Goal: Task Accomplishment & Management: Manage account settings

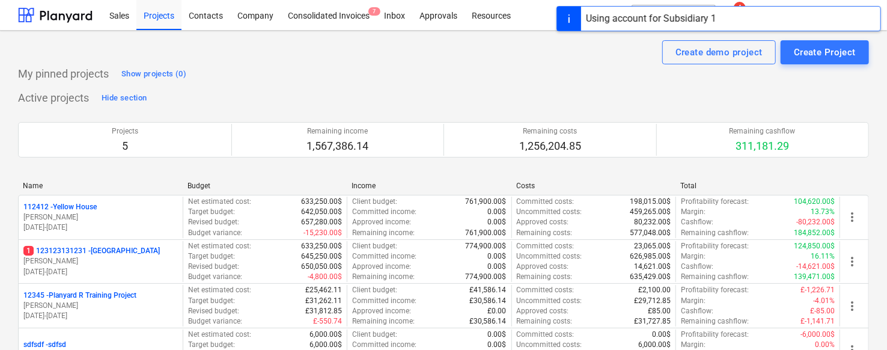
click at [632, 26] on div "Using account for Subsidiary 1" at bounding box center [651, 19] width 140 height 24
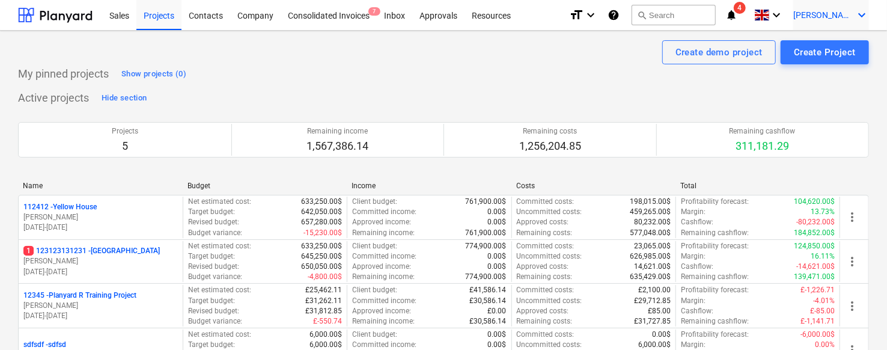
click at [848, 12] on span "[PERSON_NAME]" at bounding box center [823, 15] width 60 height 10
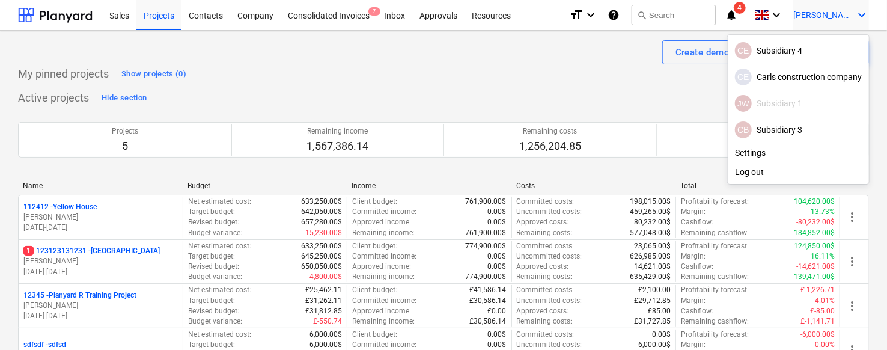
click at [566, 50] on div at bounding box center [443, 175] width 887 height 350
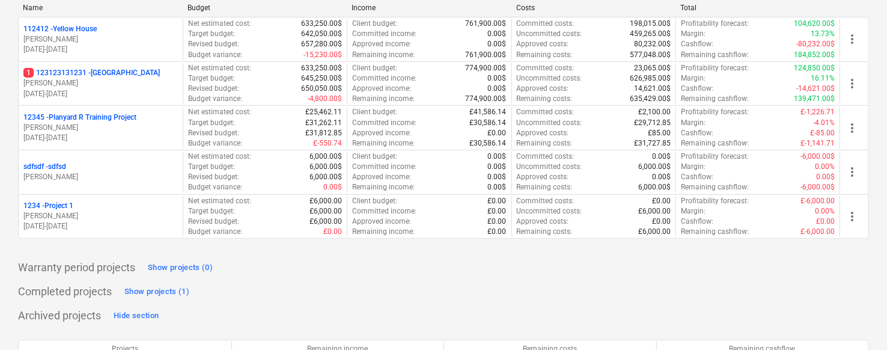
scroll to position [179, 0]
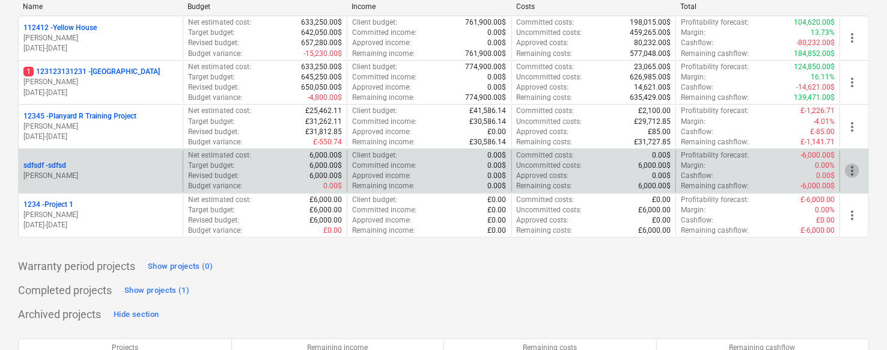
click at [856, 166] on span "more_vert" at bounding box center [852, 170] width 14 height 14
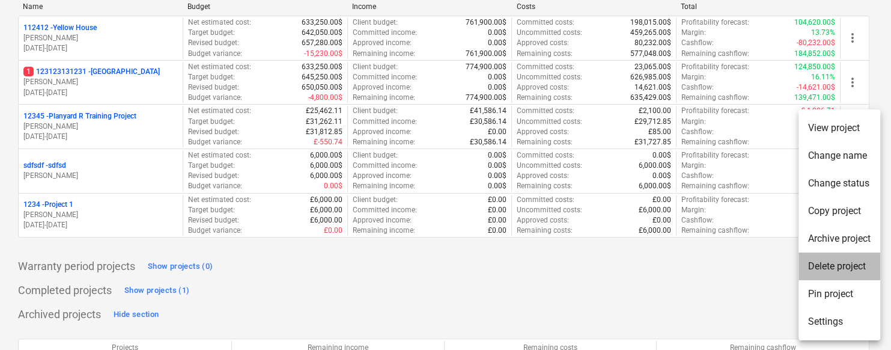
click at [827, 265] on li "Delete project" at bounding box center [840, 266] width 82 height 28
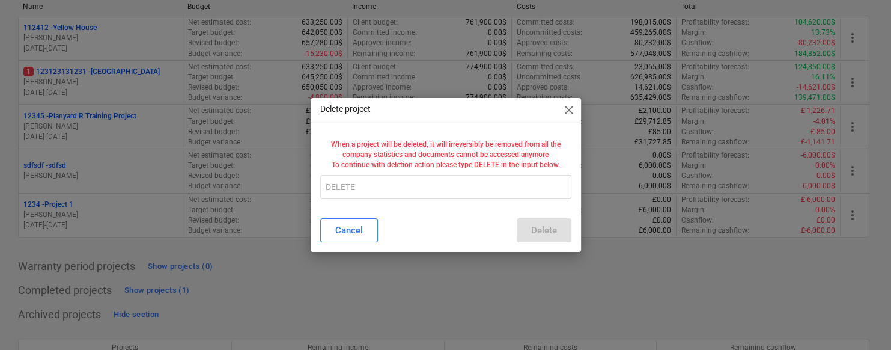
click at [481, 204] on div "When a project will be deleted, it will irreversibly be removed from all the co…" at bounding box center [446, 172] width 270 height 74
click at [482, 196] on input "text" at bounding box center [445, 187] width 251 height 24
type input "E"
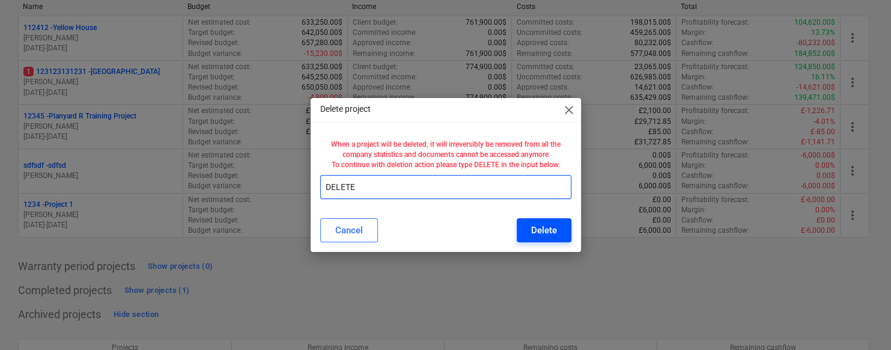
type input "DELETE"
click at [568, 237] on button "Delete" at bounding box center [544, 230] width 55 height 24
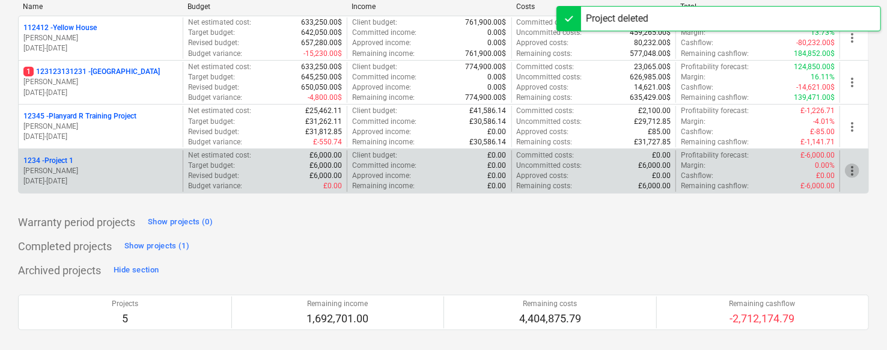
click at [851, 171] on span "more_vert" at bounding box center [852, 170] width 14 height 14
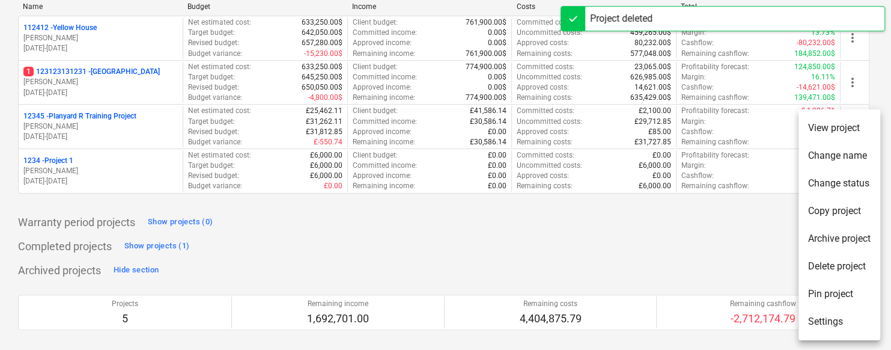
click at [824, 270] on li "Delete project" at bounding box center [840, 266] width 82 height 28
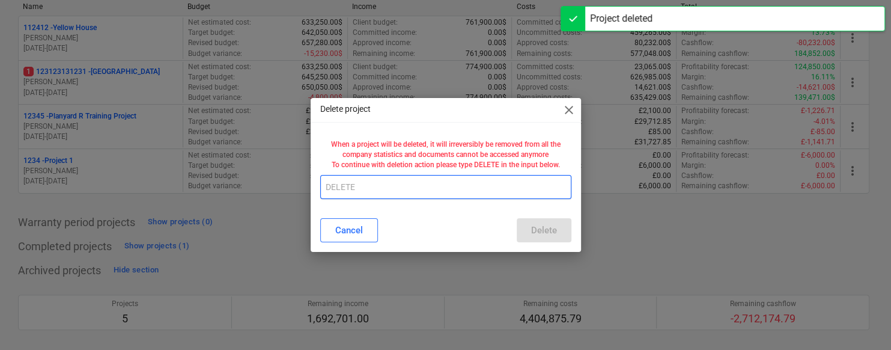
click at [527, 184] on input "text" at bounding box center [445, 187] width 251 height 24
type input "DELETE"
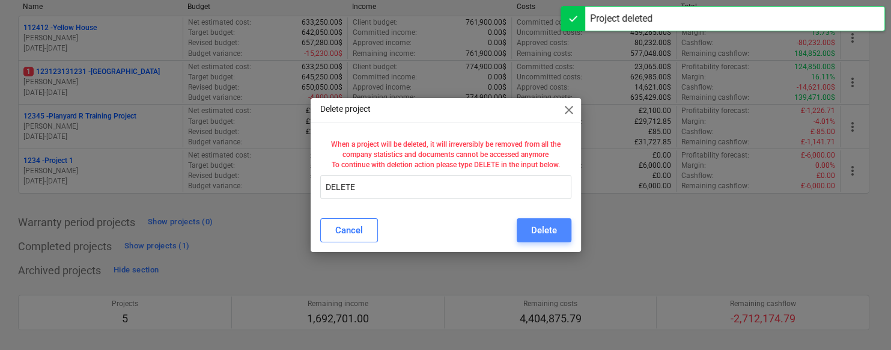
click at [534, 221] on button "Delete" at bounding box center [544, 230] width 55 height 24
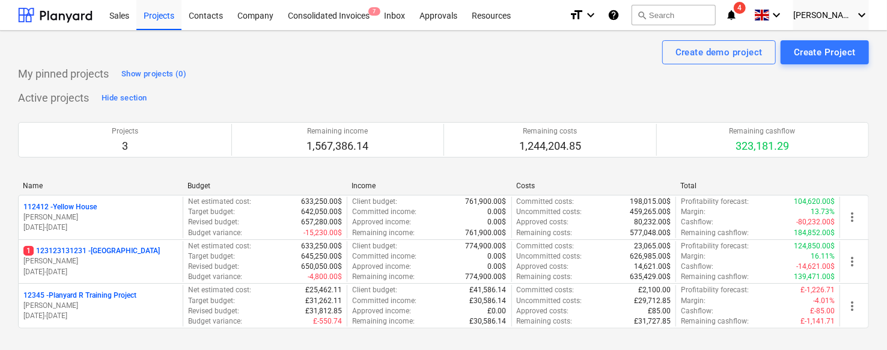
scroll to position [106, 0]
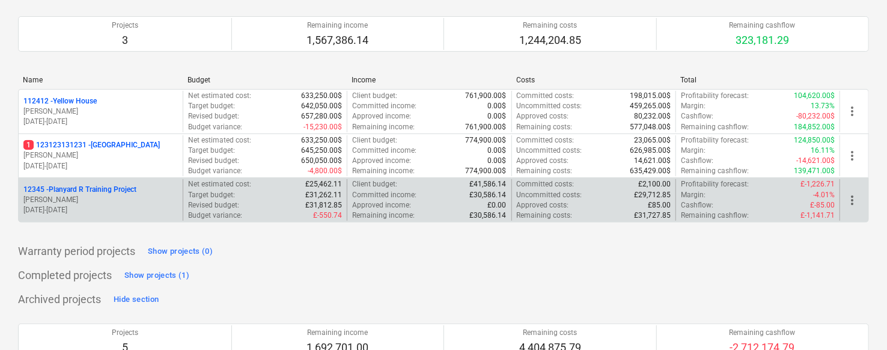
click at [121, 185] on p "12345 - Planyard R Training Project" at bounding box center [79, 189] width 113 height 10
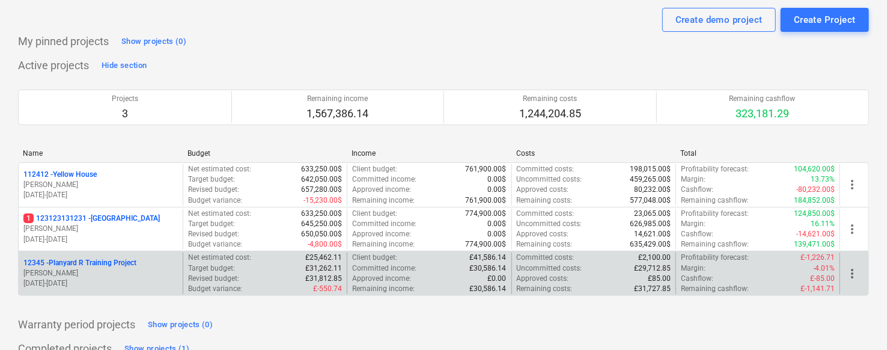
scroll to position [34, 0]
click at [857, 263] on div "more_vert" at bounding box center [853, 271] width 29 height 41
click at [851, 268] on span "more_vert" at bounding box center [852, 272] width 14 height 14
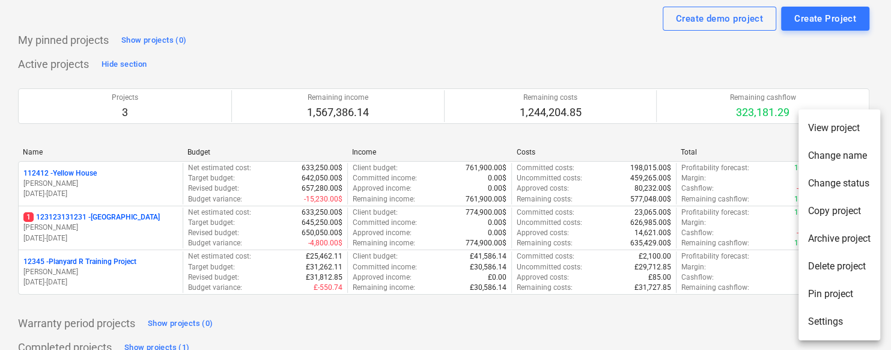
click at [821, 263] on li "Delete project" at bounding box center [840, 266] width 82 height 28
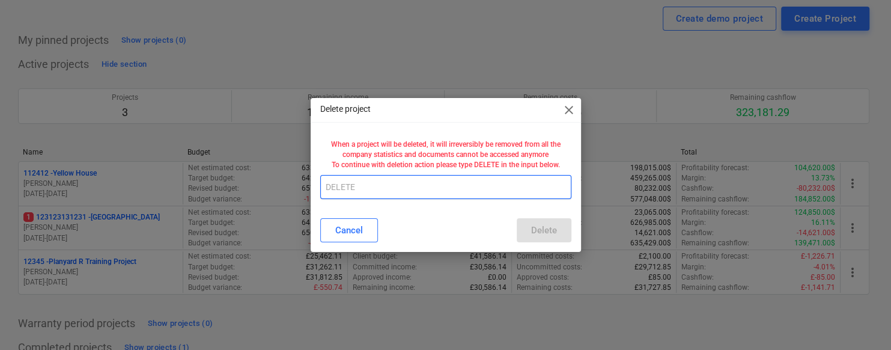
click at [530, 187] on input "text" at bounding box center [445, 187] width 251 height 24
type input "DELETE"
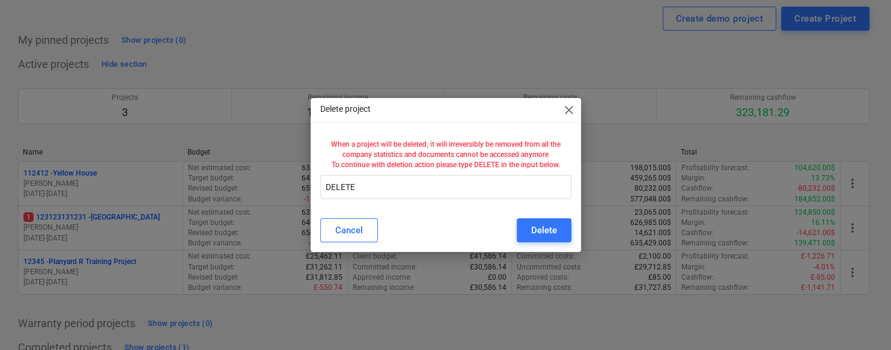
click at [534, 216] on div "Cancel Delete" at bounding box center [446, 230] width 266 height 34
click at [530, 222] on button "Delete" at bounding box center [544, 230] width 55 height 24
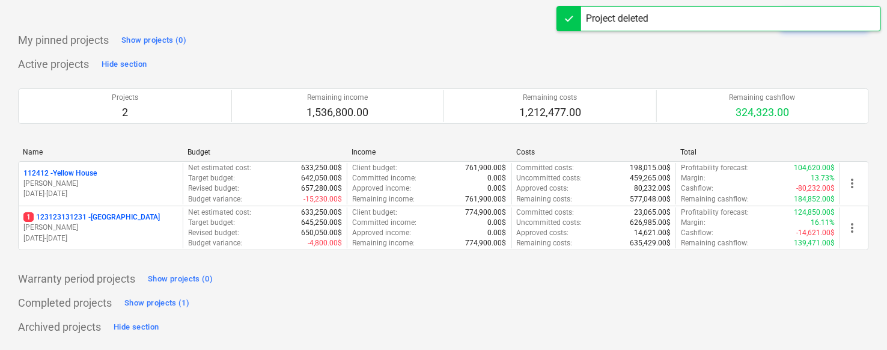
scroll to position [0, 0]
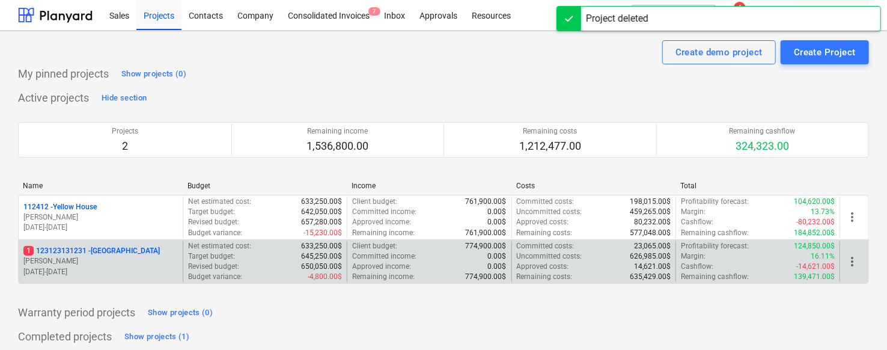
click at [231, 263] on p "Revised budget :" at bounding box center [213, 266] width 51 height 10
click at [162, 256] on p "[PERSON_NAME]" at bounding box center [100, 261] width 154 height 10
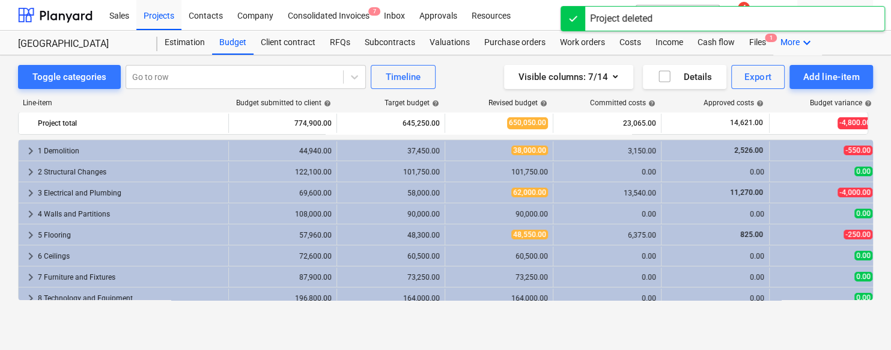
click at [800, 41] on icon "keyboard_arrow_down" at bounding box center [807, 42] width 14 height 14
click at [766, 85] on div "Settings" at bounding box center [785, 90] width 72 height 19
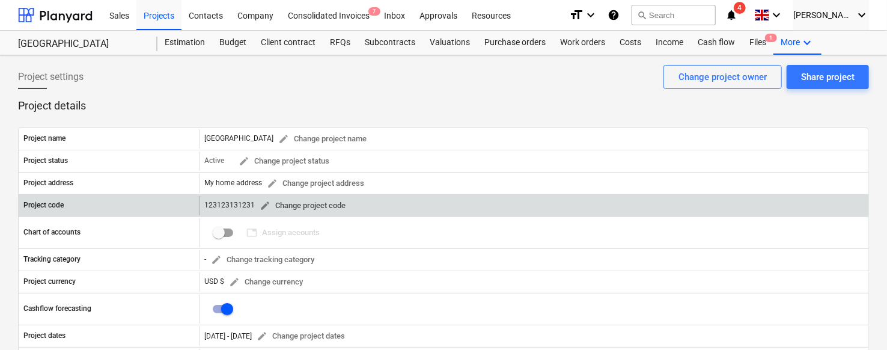
click at [263, 201] on span "edit" at bounding box center [265, 205] width 11 height 11
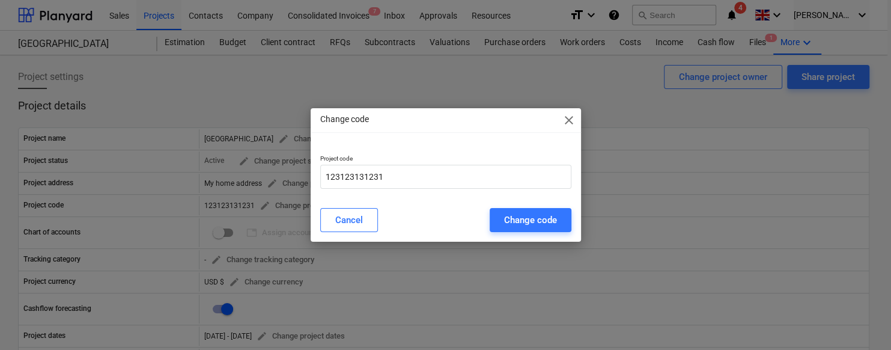
click at [350, 197] on div "Project code 123123131231" at bounding box center [446, 171] width 270 height 53
click at [360, 173] on input "123123131231" at bounding box center [445, 177] width 251 height 24
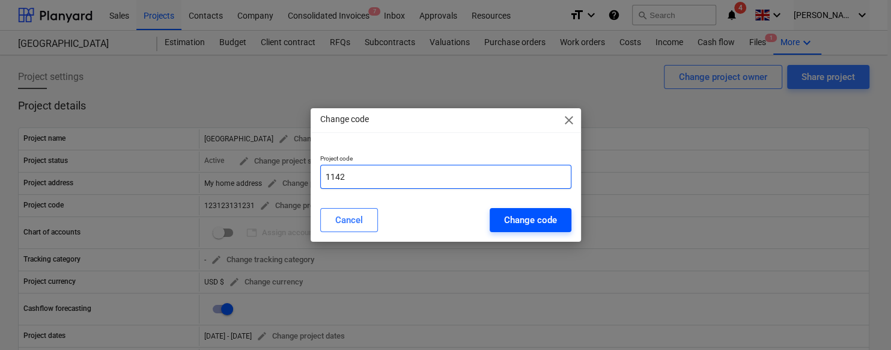
type input "1142"
click at [543, 224] on div "Change code" at bounding box center [530, 220] width 53 height 16
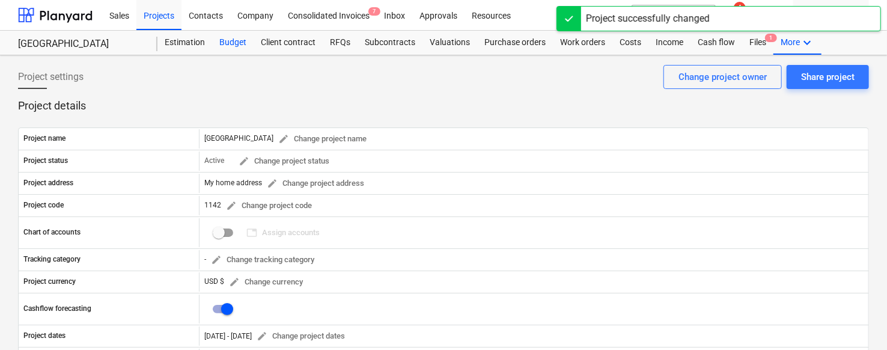
click at [233, 49] on div "Budget" at bounding box center [232, 43] width 41 height 24
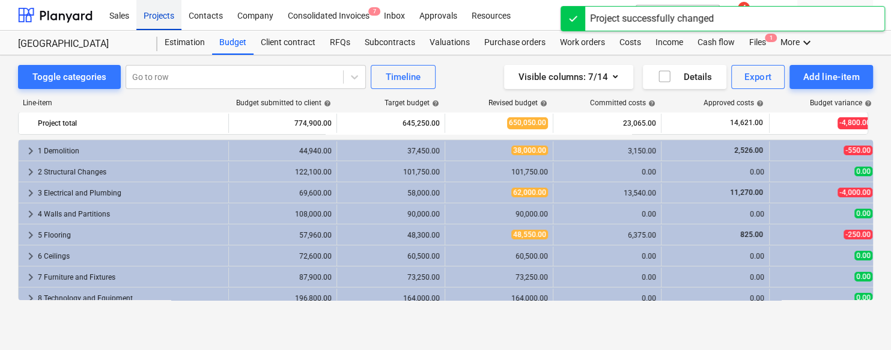
click at [168, 16] on div "Projects" at bounding box center [158, 14] width 45 height 31
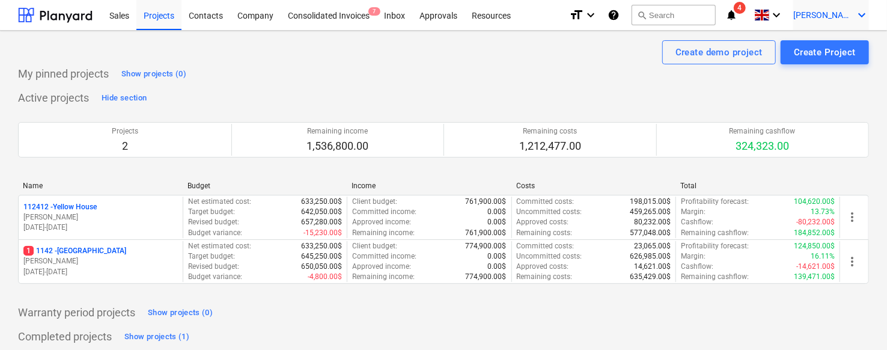
click at [842, 17] on span "[PERSON_NAME]" at bounding box center [823, 15] width 60 height 10
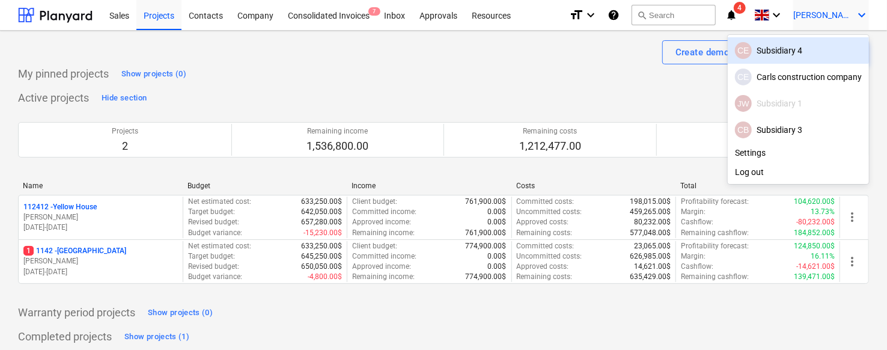
click at [791, 15] on div at bounding box center [443, 175] width 887 height 350
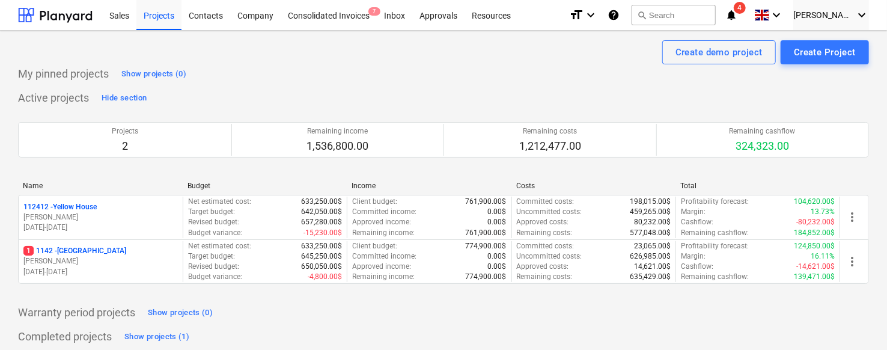
click at [769, 15] on span at bounding box center [761, 15] width 15 height 11
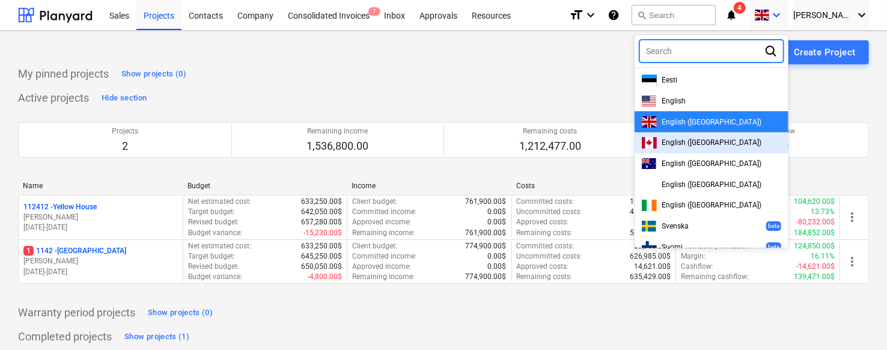
click at [698, 140] on span "English ([GEOGRAPHIC_DATA])" at bounding box center [712, 142] width 100 height 8
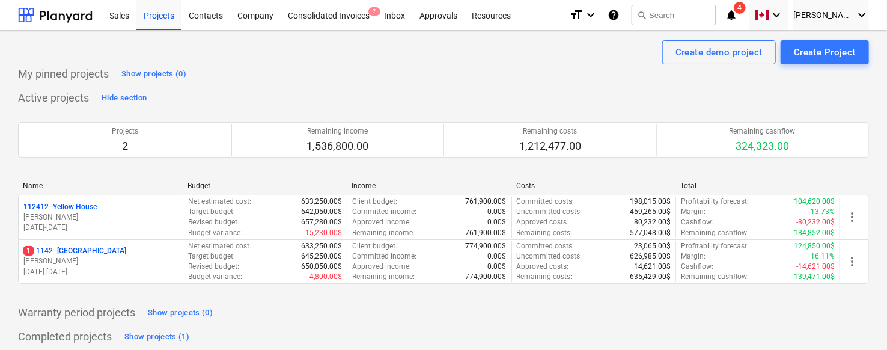
click at [433, 91] on div "Active projects Hide section Projects 2 Remaining income 1,536,800.00 Remaining…" at bounding box center [443, 193] width 851 height 210
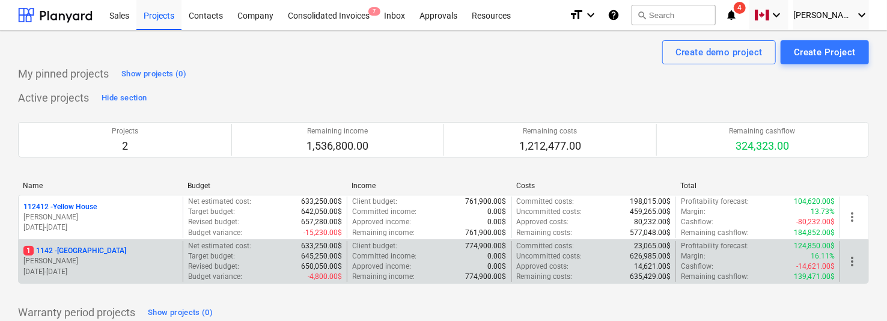
click at [108, 249] on p "1 1142 - [GEOGRAPHIC_DATA]" at bounding box center [74, 251] width 103 height 10
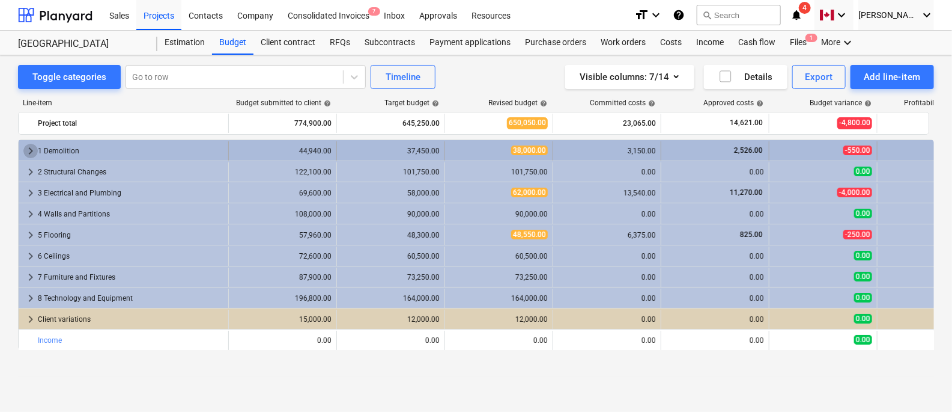
click at [31, 150] on span "keyboard_arrow_right" at bounding box center [30, 151] width 14 height 14
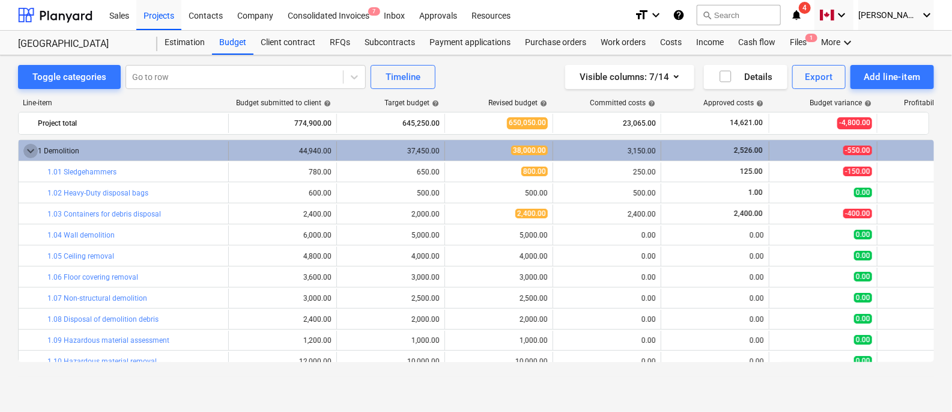
click at [31, 148] on span "keyboard_arrow_down" at bounding box center [30, 151] width 14 height 14
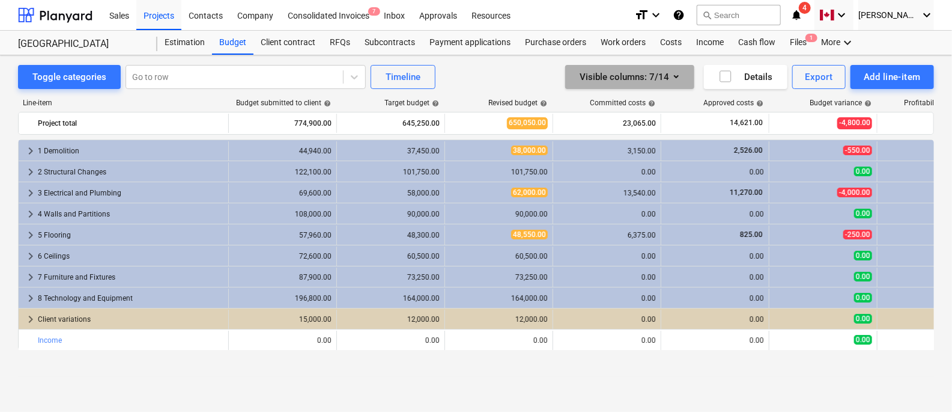
click at [665, 79] on div "Visible columns : 7/14" at bounding box center [630, 77] width 100 height 16
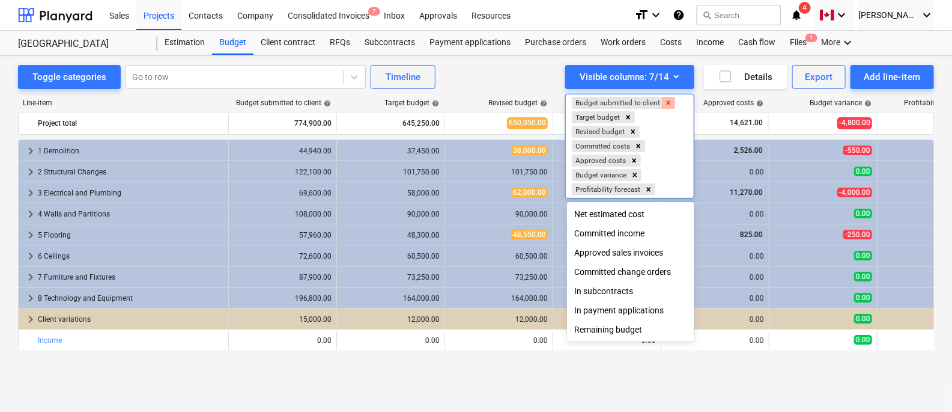
click at [670, 102] on icon "Remove Budget submitted to client" at bounding box center [669, 102] width 4 height 4
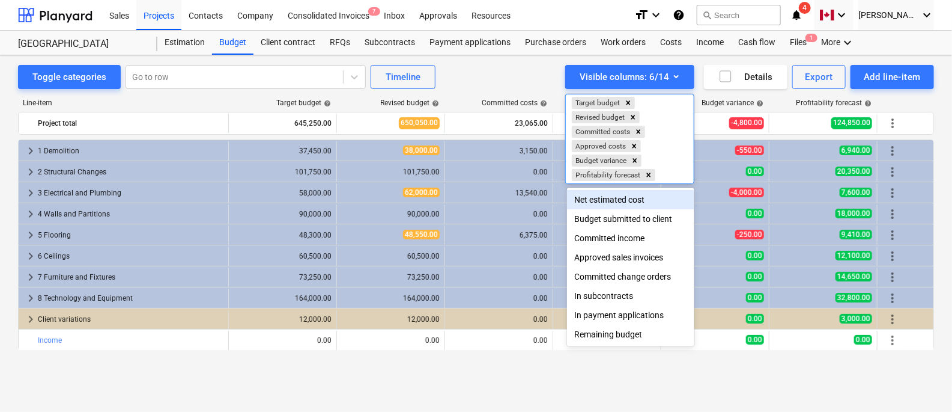
click at [511, 64] on div at bounding box center [476, 206] width 952 height 412
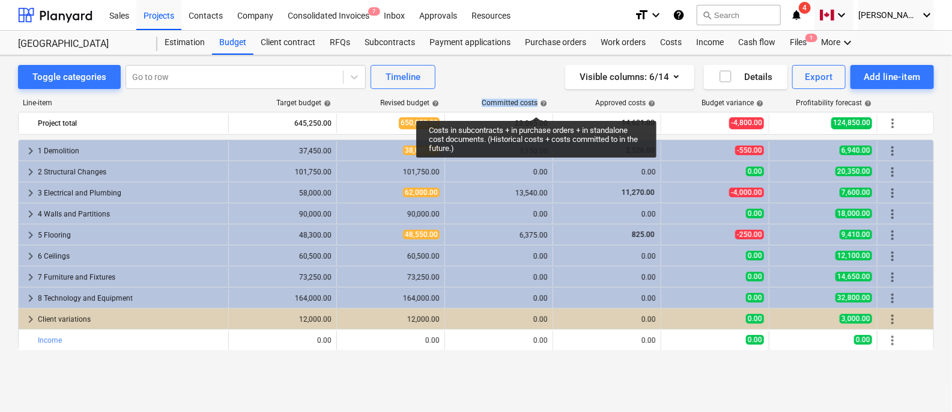
drag, startPoint x: 480, startPoint y: 102, endPoint x: 537, endPoint y: 106, distance: 56.6
click at [537, 106] on div "Committed costs help" at bounding box center [499, 103] width 108 height 8
click at [537, 106] on div "Committed costs help" at bounding box center [515, 103] width 66 height 8
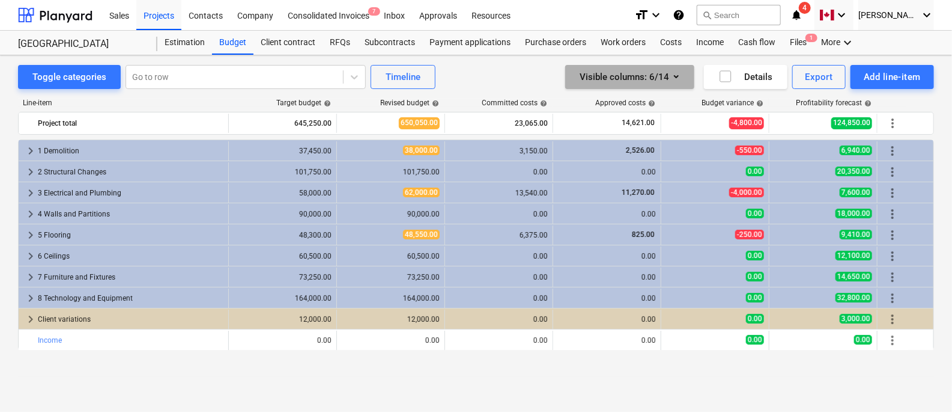
click at [674, 75] on icon "button" at bounding box center [676, 76] width 14 height 14
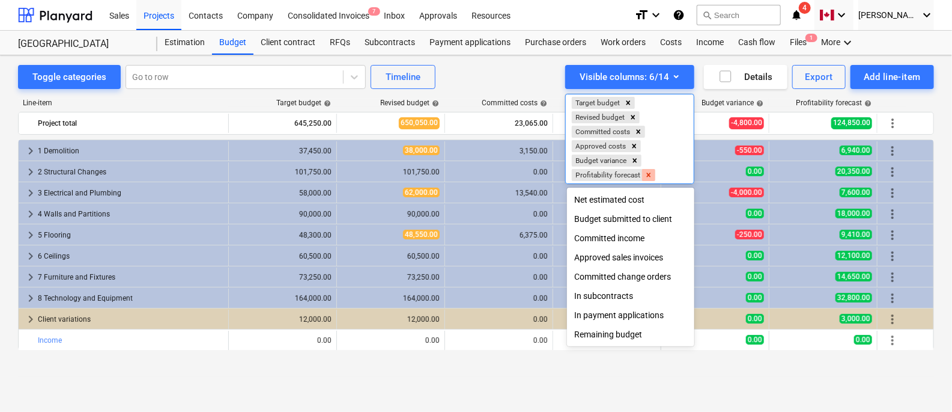
click at [653, 171] on icon "Remove Profitability forecast" at bounding box center [649, 175] width 8 height 8
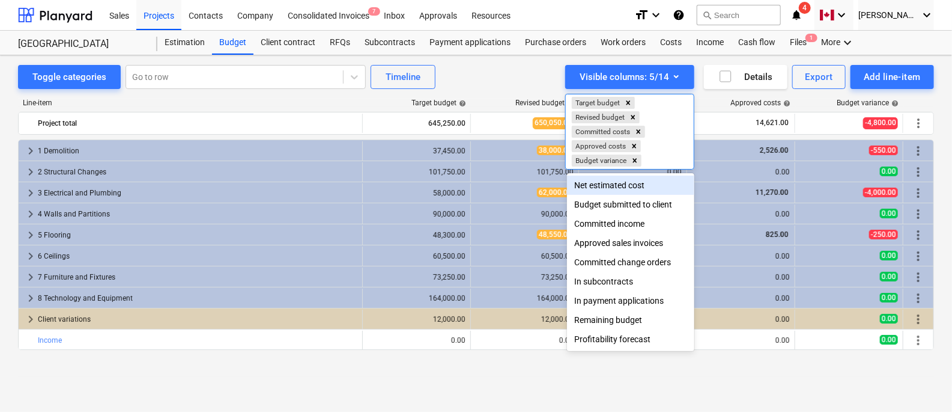
click at [546, 87] on div at bounding box center [476, 206] width 952 height 412
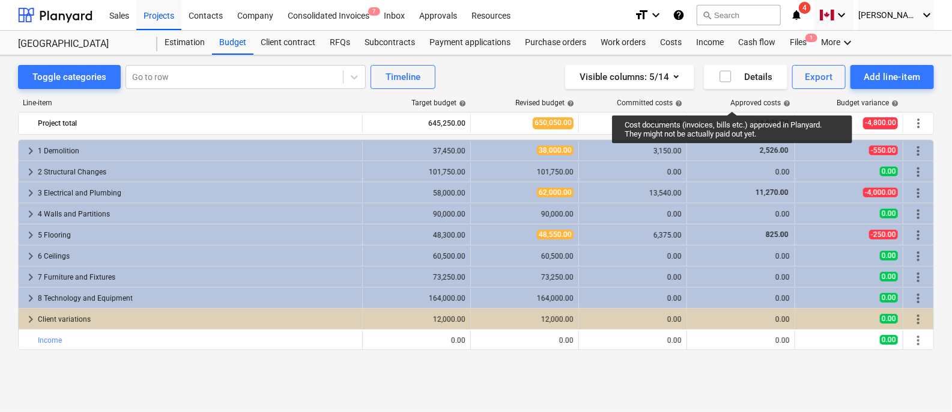
click at [733, 100] on div "Approved costs help" at bounding box center [761, 103] width 60 height 8
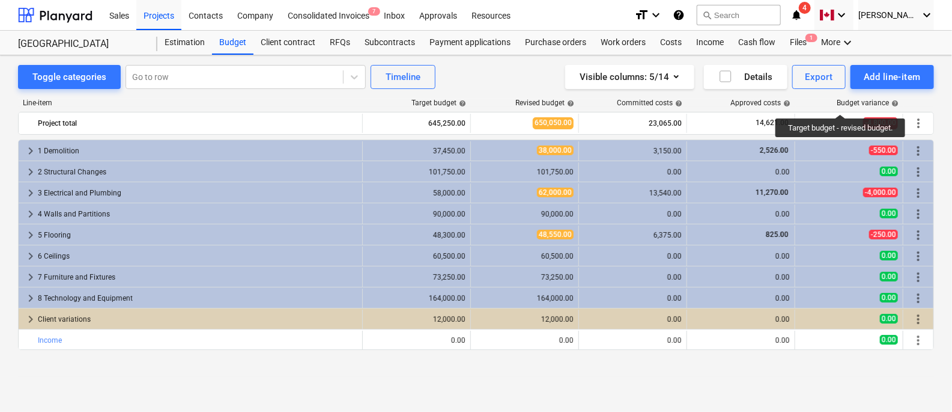
click at [842, 103] on div "Budget variance help" at bounding box center [868, 103] width 62 height 8
click at [819, 101] on div "Budget variance help" at bounding box center [850, 103] width 108 height 8
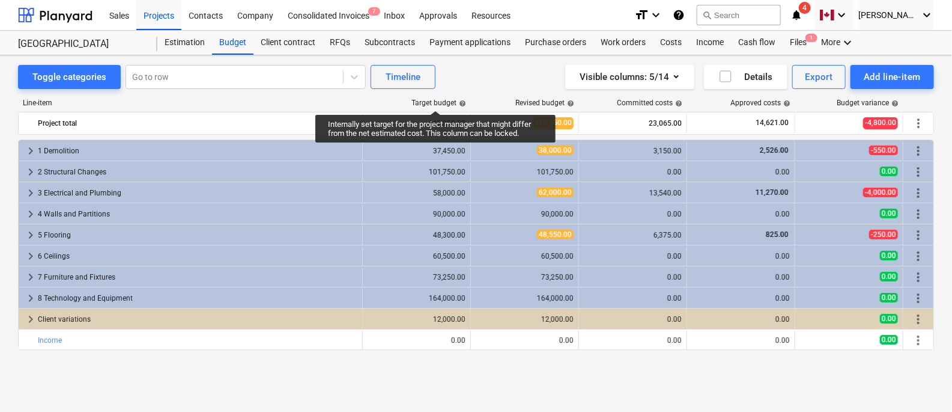
click at [436, 100] on div "Target budget help" at bounding box center [439, 103] width 55 height 8
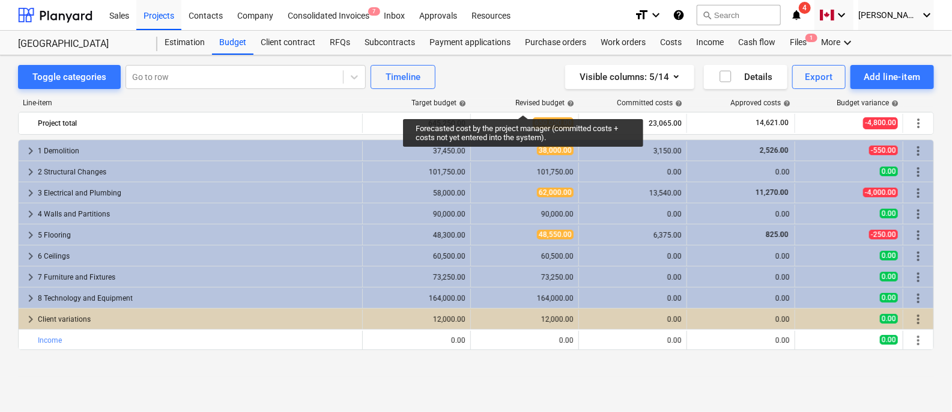
click at [528, 104] on div "Revised budget help" at bounding box center [545, 103] width 59 height 8
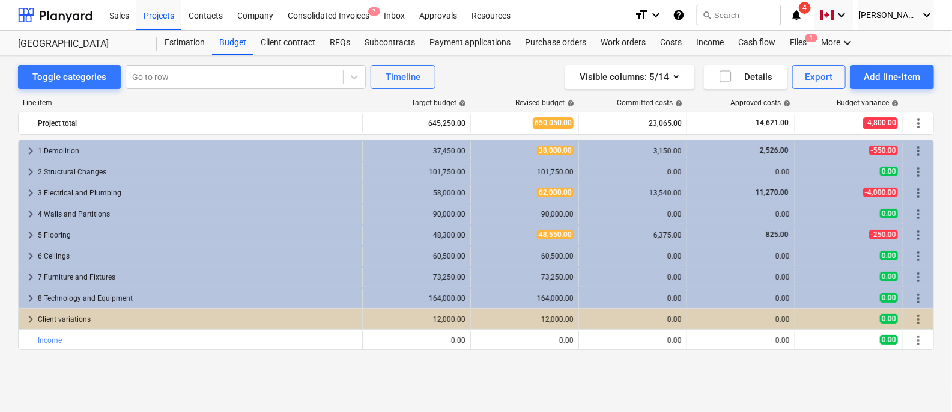
click at [506, 88] on div "Visible columns : 5/14 Details Export Add line-item" at bounding box center [718, 77] width 431 height 24
click at [546, 47] on div "Purchase orders" at bounding box center [556, 43] width 76 height 24
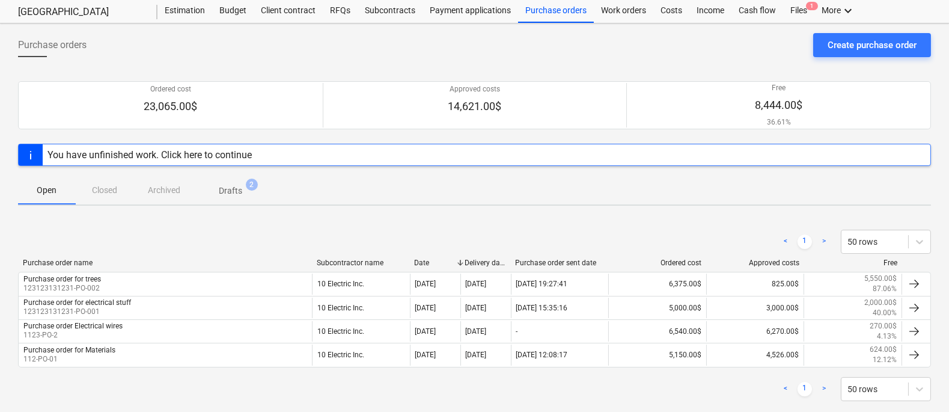
scroll to position [31, 0]
click at [240, 19] on div "Budget" at bounding box center [232, 11] width 41 height 24
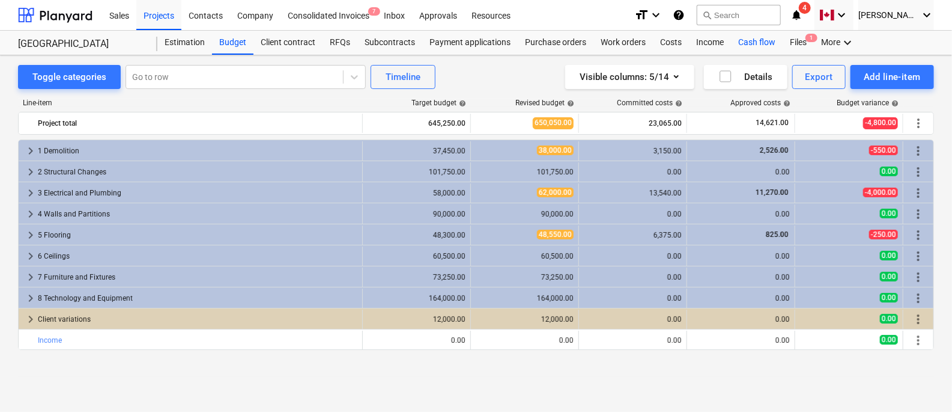
click at [763, 44] on div "Cash flow" at bounding box center [757, 43] width 52 height 24
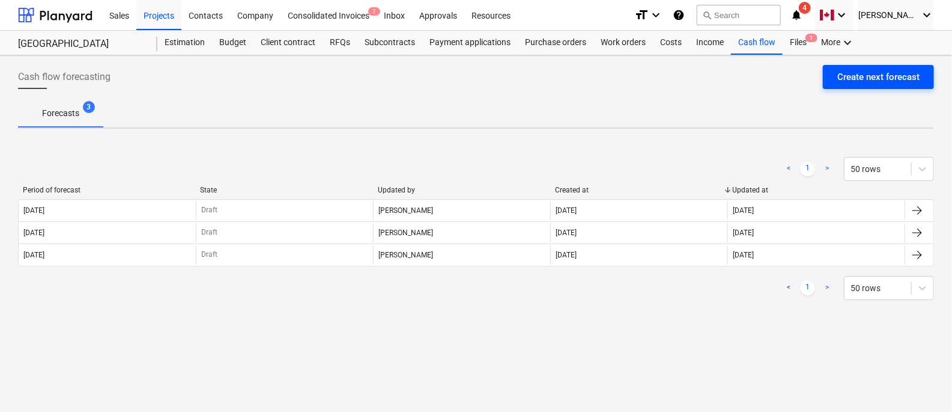
click at [846, 74] on div "Create next forecast" at bounding box center [879, 77] width 82 height 16
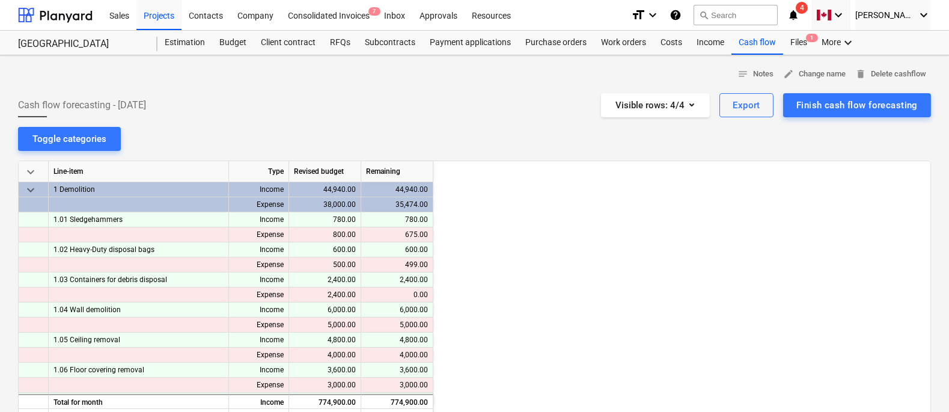
scroll to position [0, 240]
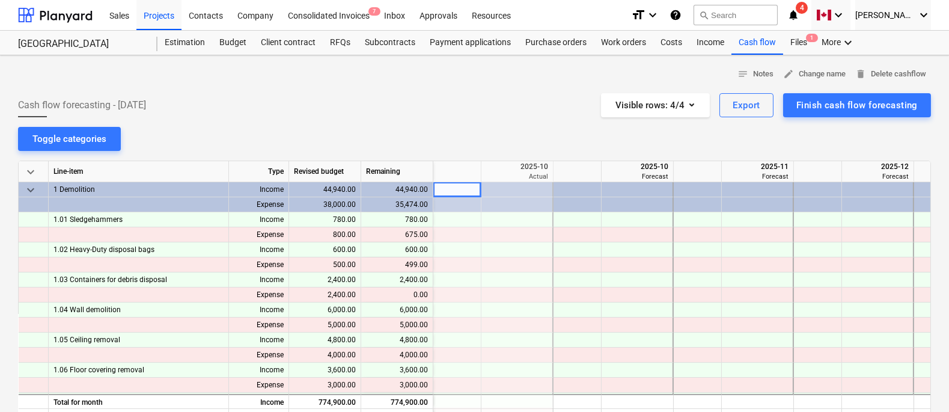
click at [37, 174] on span "keyboard_arrow_down" at bounding box center [30, 172] width 14 height 14
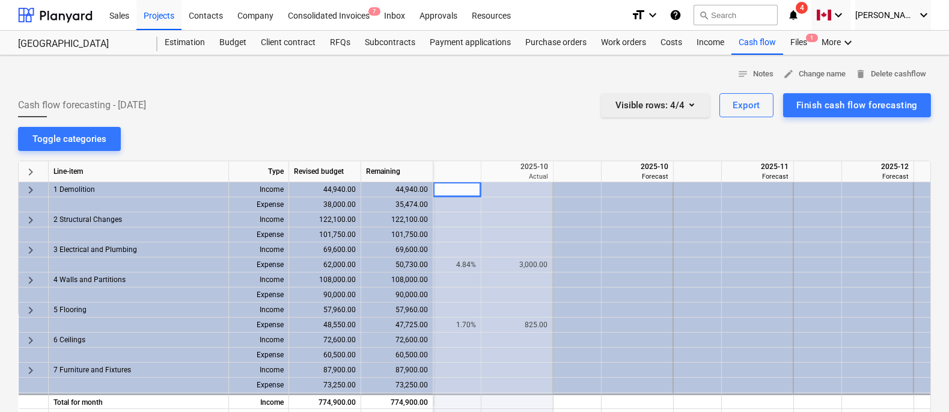
click at [696, 105] on icon "button" at bounding box center [691, 104] width 14 height 14
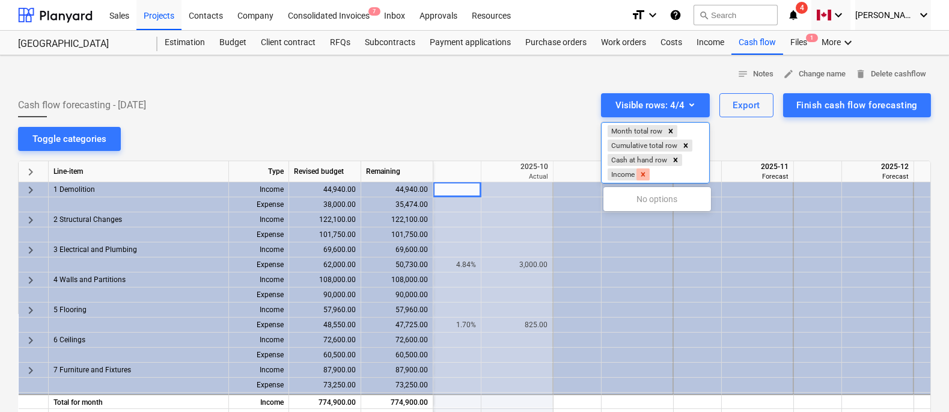
click at [647, 172] on icon "Remove Income" at bounding box center [643, 174] width 8 height 8
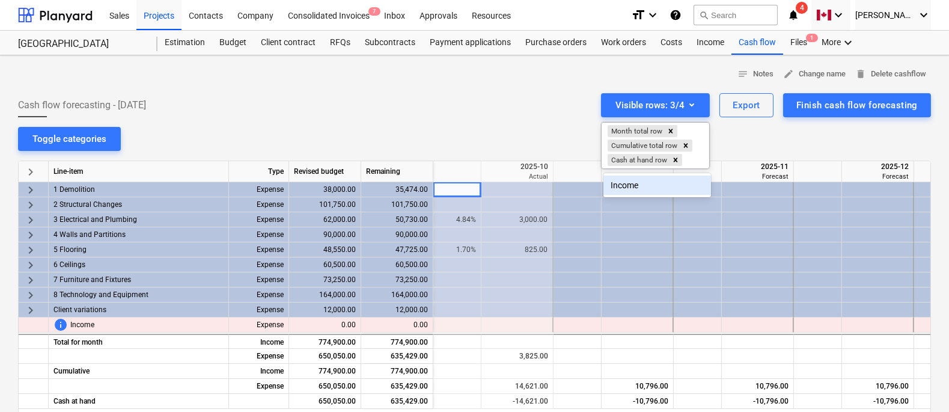
click at [490, 124] on div at bounding box center [474, 206] width 949 height 412
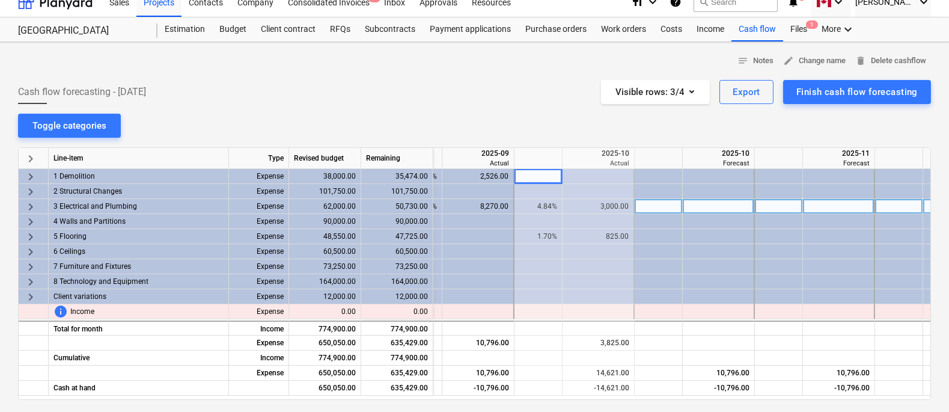
scroll to position [0, 132]
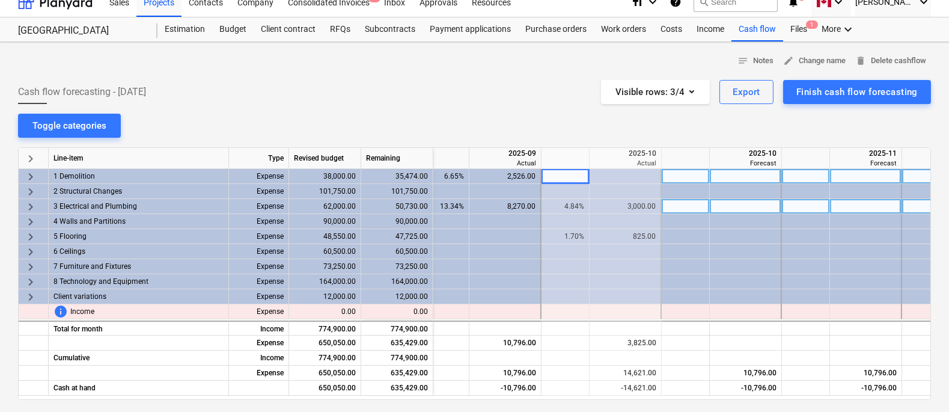
click at [799, 178] on div at bounding box center [806, 176] width 48 height 15
type input "25"
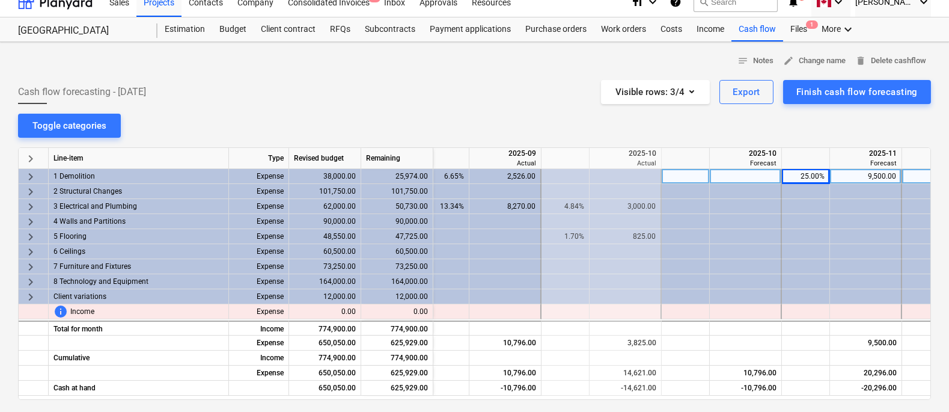
click at [32, 171] on span "keyboard_arrow_right" at bounding box center [30, 176] width 14 height 14
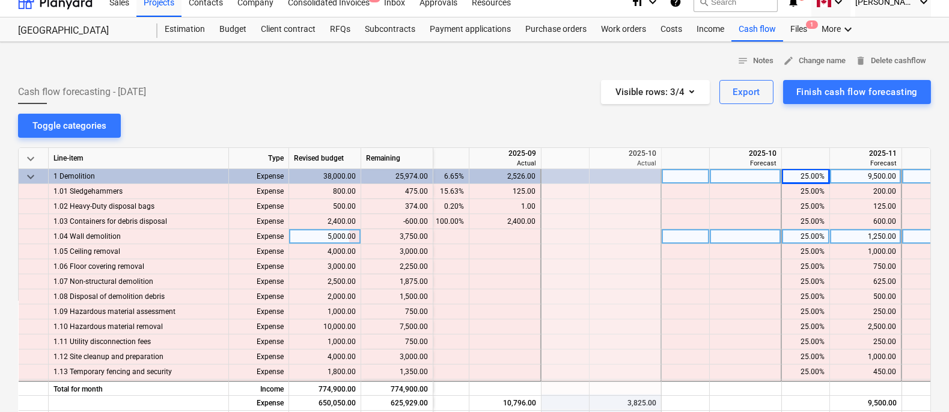
click at [807, 231] on div "25.00%" at bounding box center [806, 236] width 38 height 15
click at [34, 172] on span "keyboard_arrow_down" at bounding box center [30, 176] width 14 height 14
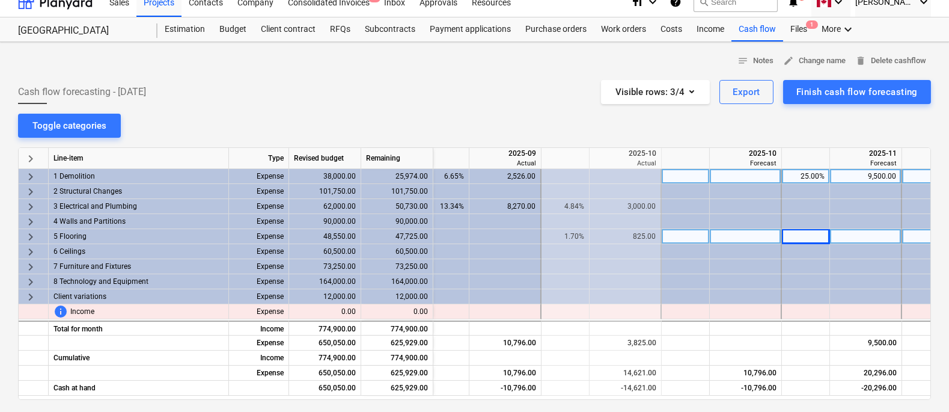
click at [570, 106] on div "notes Notes edit Change name delete Delete cashflow Cash flow forecasting - [DA…" at bounding box center [474, 305] width 949 height 526
click at [564, 131] on div "notes Notes edit Change name delete Delete cashflow Cash flow forecasting - [DA…" at bounding box center [474, 305] width 949 height 526
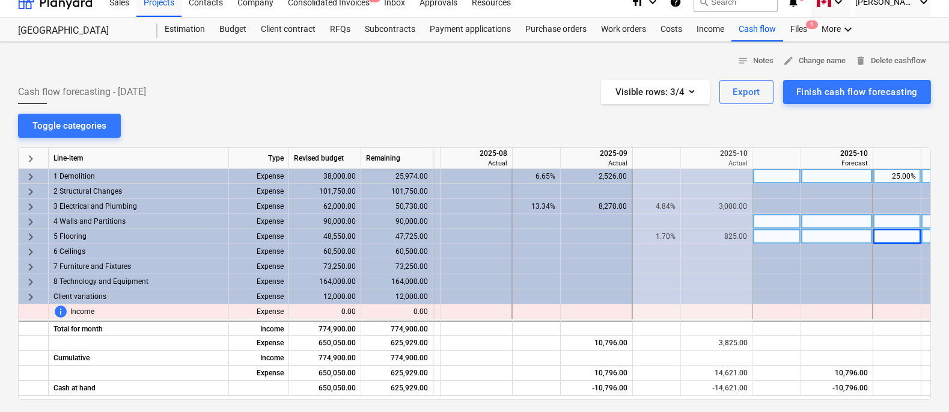
scroll to position [0, 0]
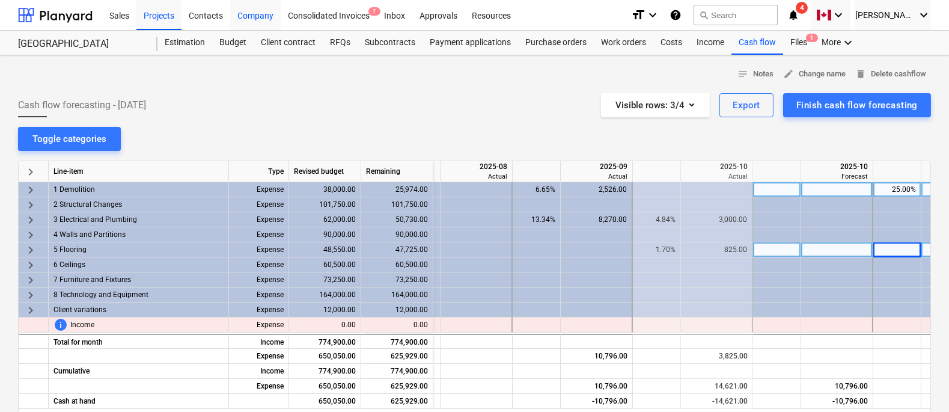
click at [248, 16] on div "Company" at bounding box center [255, 14] width 50 height 31
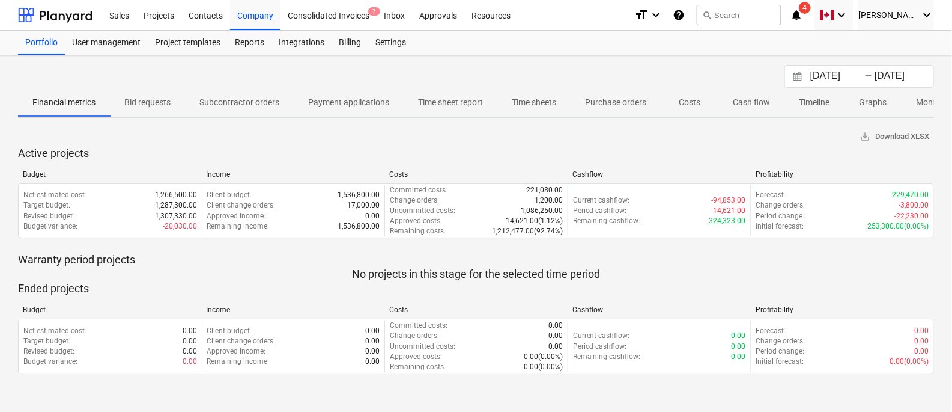
click at [749, 106] on p "Cash flow" at bounding box center [751, 102] width 37 height 13
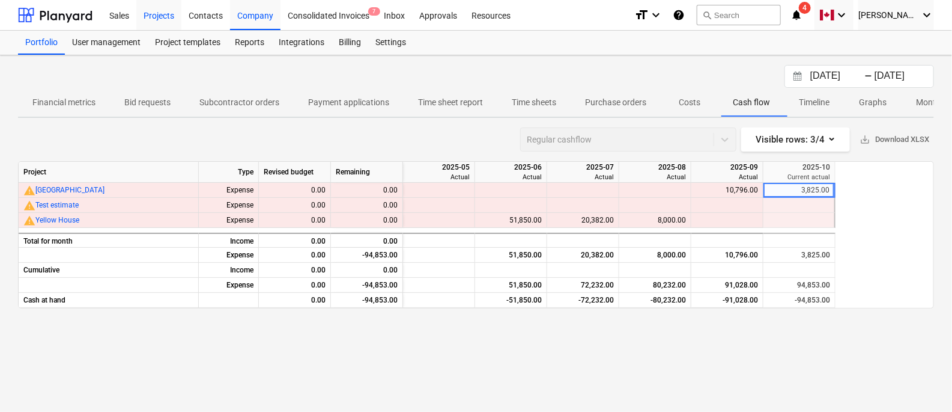
click at [160, 20] on div "Projects" at bounding box center [158, 14] width 45 height 31
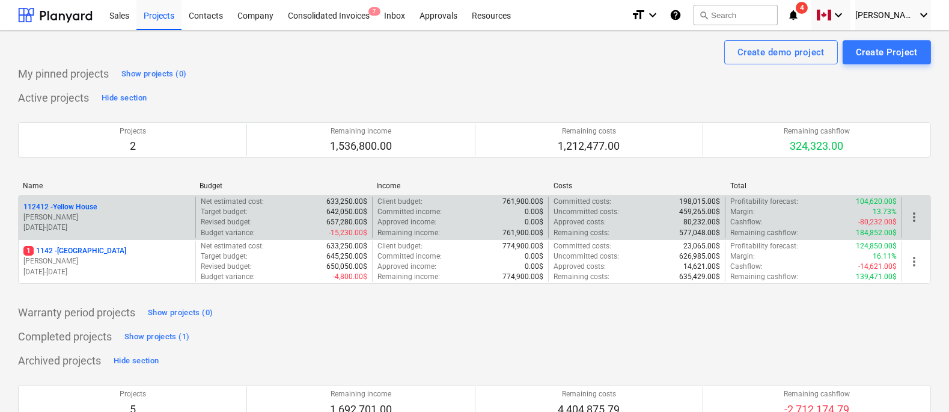
click at [158, 213] on p "[PERSON_NAME]" at bounding box center [106, 217] width 167 height 10
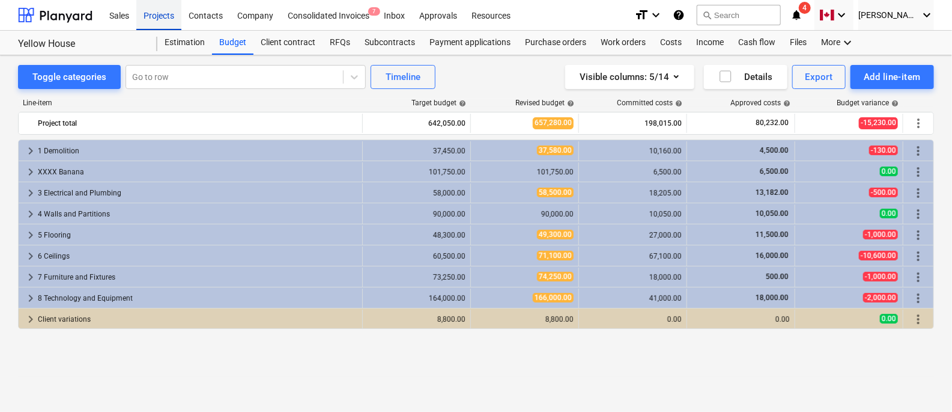
click at [160, 21] on div "Projects" at bounding box center [158, 14] width 45 height 31
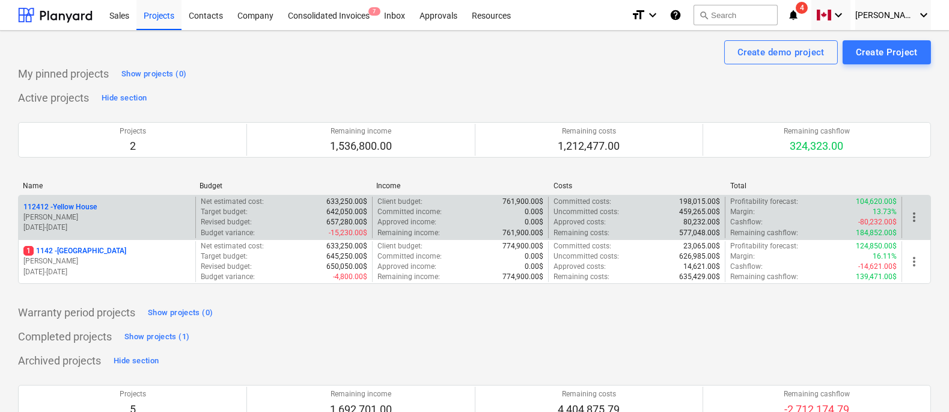
click at [81, 212] on div "112412 - Yellow House [PERSON_NAME] [DATE] - [DATE]" at bounding box center [106, 217] width 167 height 31
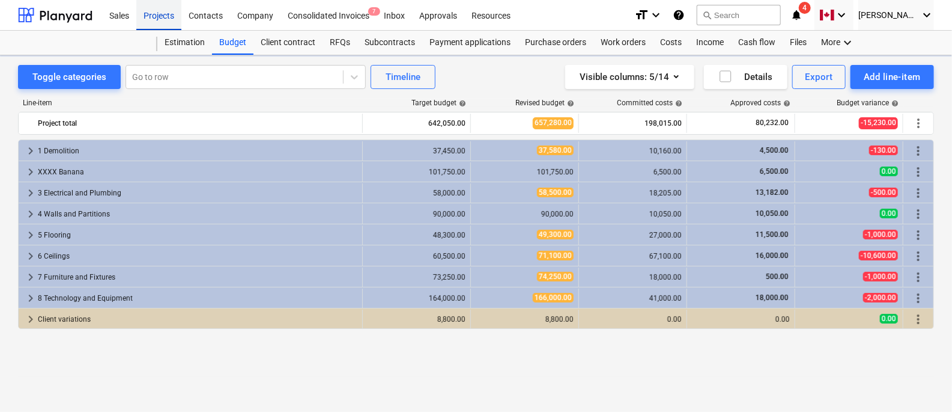
click at [160, 15] on div "Projects" at bounding box center [158, 14] width 45 height 31
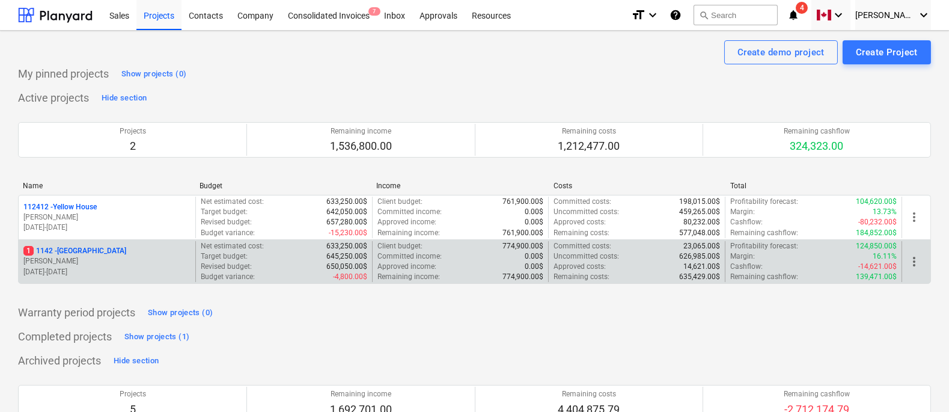
click at [113, 270] on p "[DATE] - [DATE]" at bounding box center [106, 272] width 167 height 10
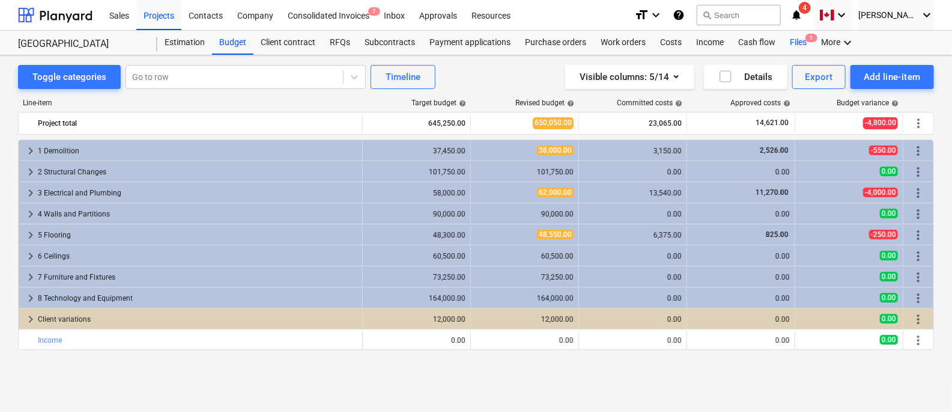
click at [796, 32] on div "Files 1" at bounding box center [798, 43] width 31 height 24
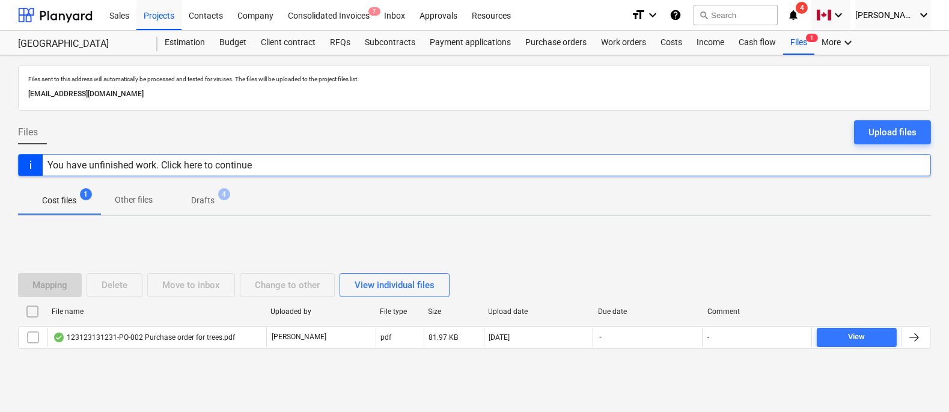
scroll to position [12, 0]
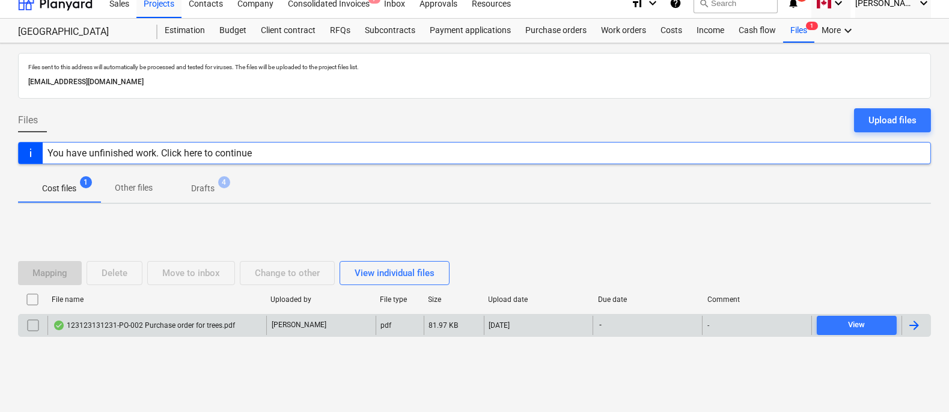
click at [142, 327] on div "123123131231-PO-002 Purchase order for trees.pdf" at bounding box center [144, 325] width 182 height 10
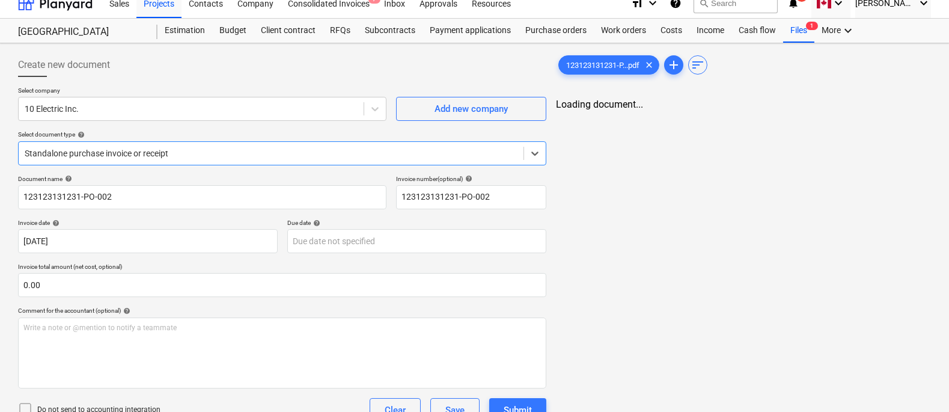
type input "123123131231-PO-002"
type input "[DATE]"
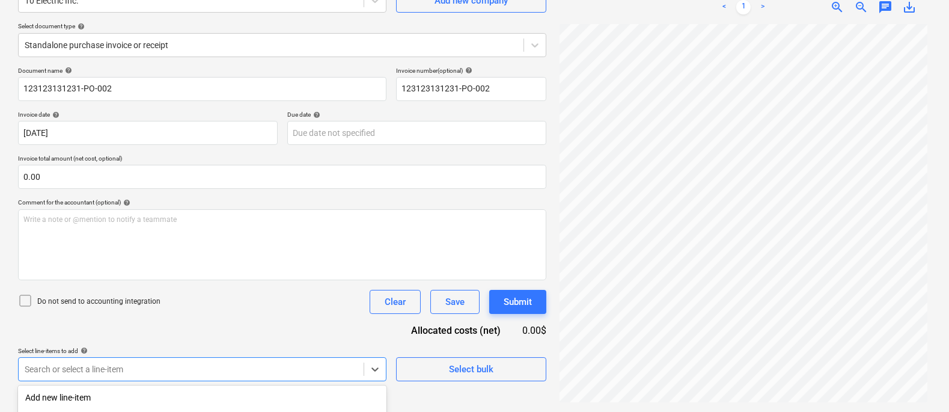
click at [308, 291] on body "Sales Projects Contacts Company Consolidated Invoices 7 Inbox Approvals Resourc…" at bounding box center [474, 86] width 949 height 412
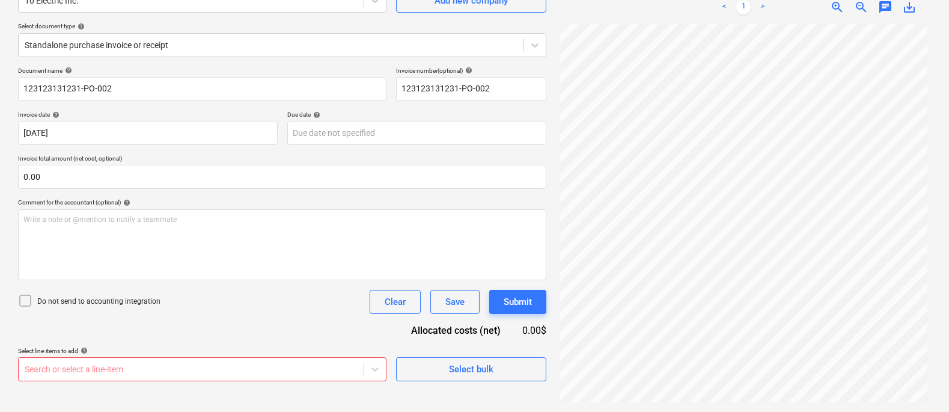
scroll to position [120, 0]
click at [468, 290] on html "Sales Projects Contacts Company Consolidated Invoices 7 Inbox Approvals Resourc…" at bounding box center [474, 86] width 949 height 412
click at [443, 349] on span "Select bulk" at bounding box center [471, 369] width 120 height 16
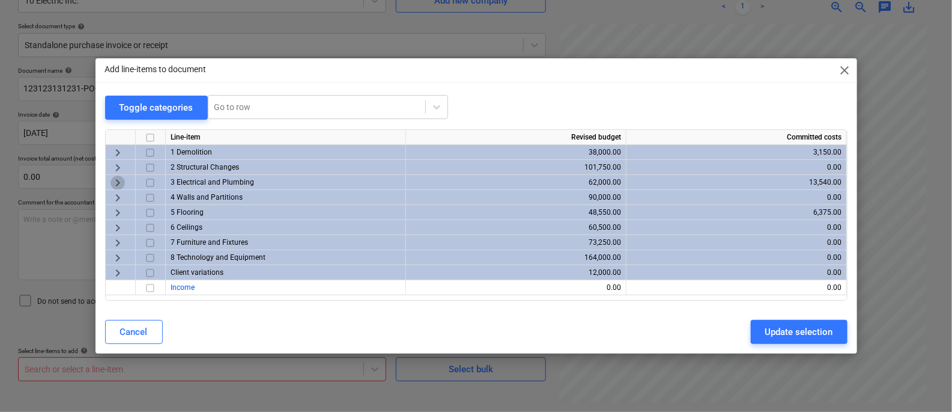
click at [114, 179] on span "keyboard_arrow_right" at bounding box center [118, 182] width 14 height 14
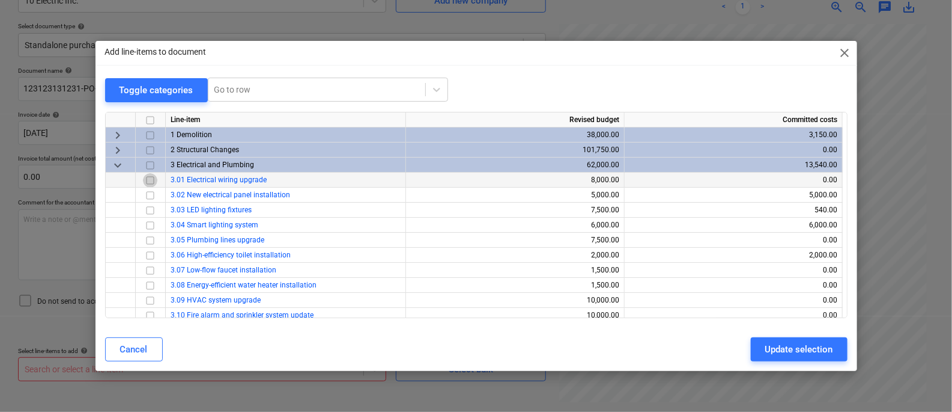
click at [153, 184] on input "checkbox" at bounding box center [150, 180] width 14 height 14
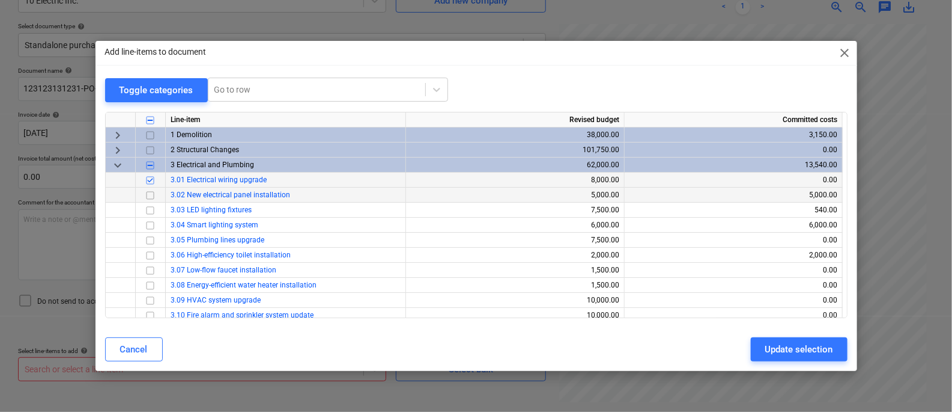
click at [153, 194] on input "checkbox" at bounding box center [150, 195] width 14 height 14
click at [153, 204] on input "checkbox" at bounding box center [150, 210] width 14 height 14
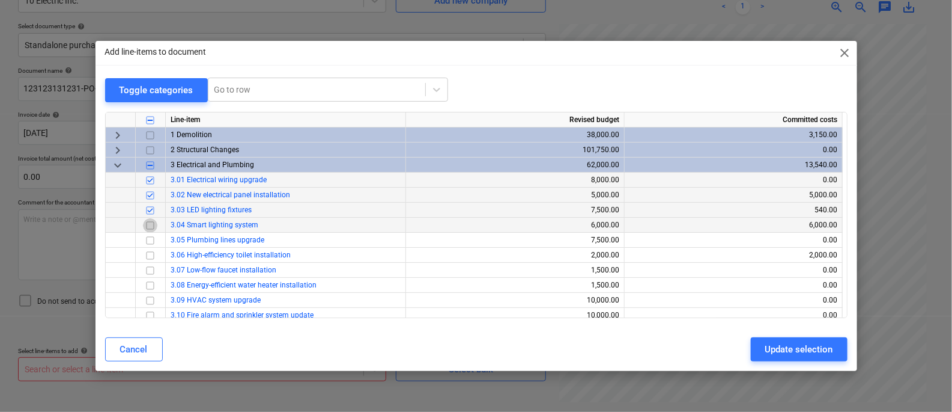
click at [153, 222] on input "checkbox" at bounding box center [150, 225] width 14 height 14
click at [792, 349] on div "Update selection" at bounding box center [800, 349] width 68 height 16
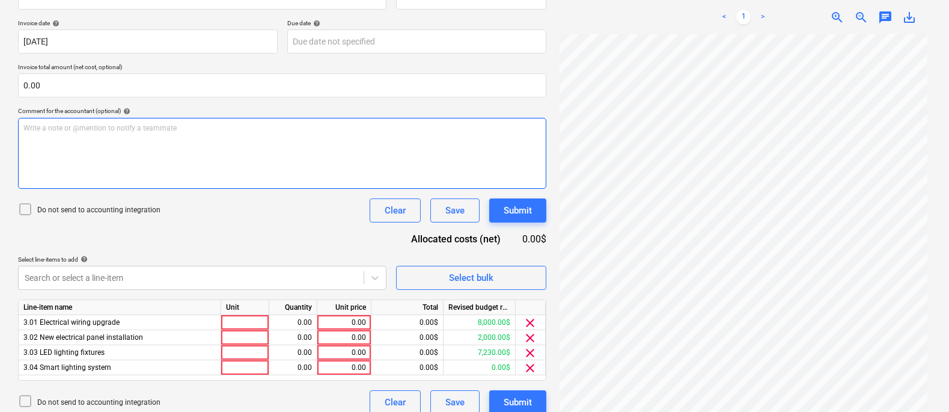
scroll to position [213, 0]
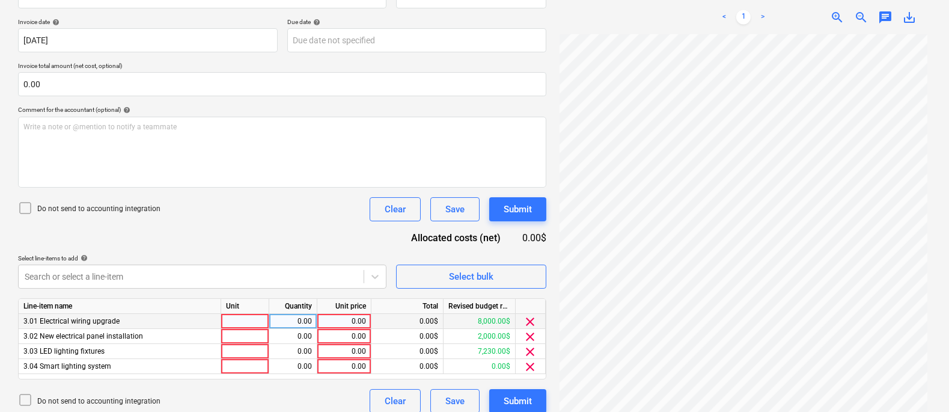
click at [332, 321] on div "0.00" at bounding box center [344, 321] width 44 height 15
type input "p"
type input "1000"
type input "2000"
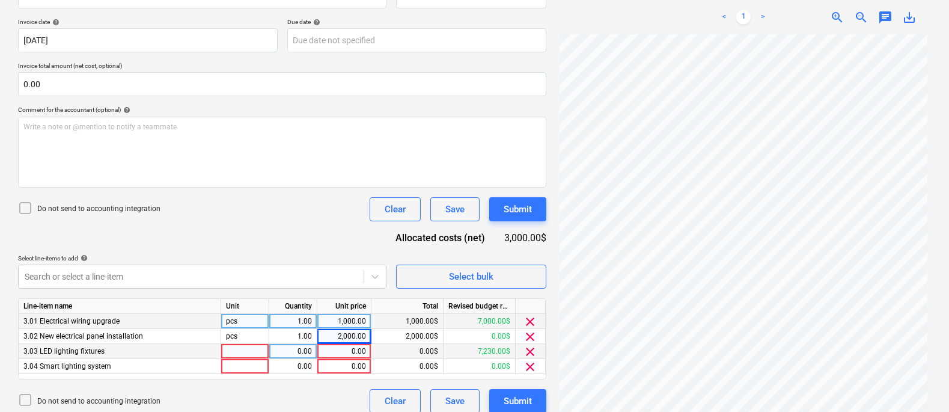
click at [524, 349] on span "clear" at bounding box center [530, 351] width 14 height 14
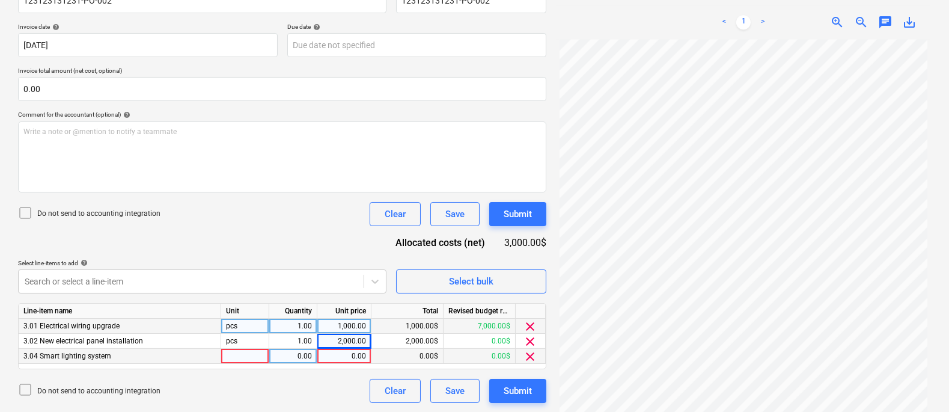
click at [526, 349] on span "clear" at bounding box center [530, 356] width 14 height 14
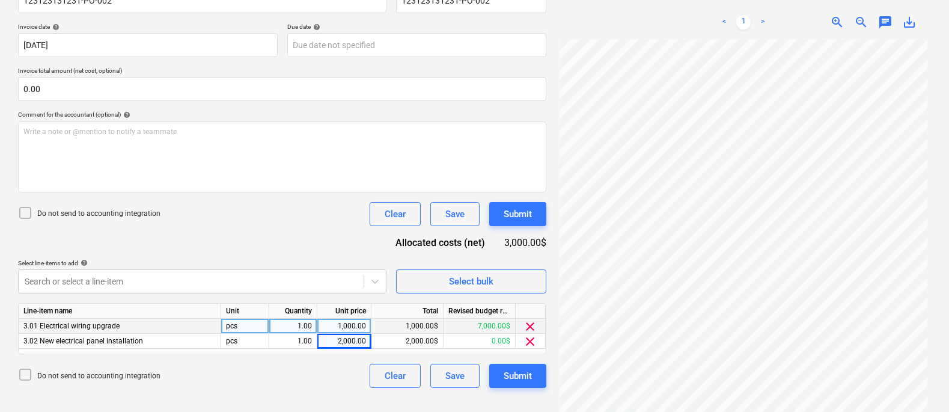
click at [307, 240] on div "Document name help 123123131231-PO-002 Invoice number (optional) help 123123131…" at bounding box center [282, 183] width 528 height 409
click at [324, 248] on div "Document name help 123123131231-PO-002 Invoice number (optional) help 123123131…" at bounding box center [282, 183] width 528 height 409
click at [346, 341] on div "2,000.00" at bounding box center [344, 341] width 44 height 15
type input "5000"
click at [323, 229] on div "Document name help 123123131231-PO-002 Invoice number (optional) help 123123131…" at bounding box center [282, 183] width 528 height 409
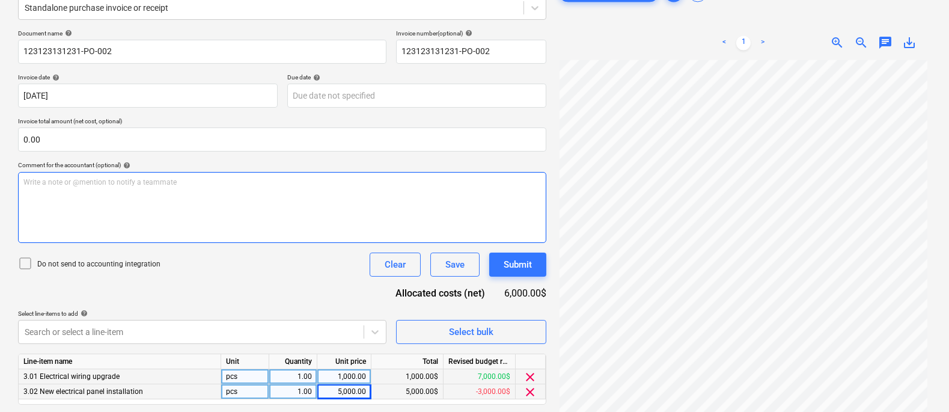
scroll to position [157, 0]
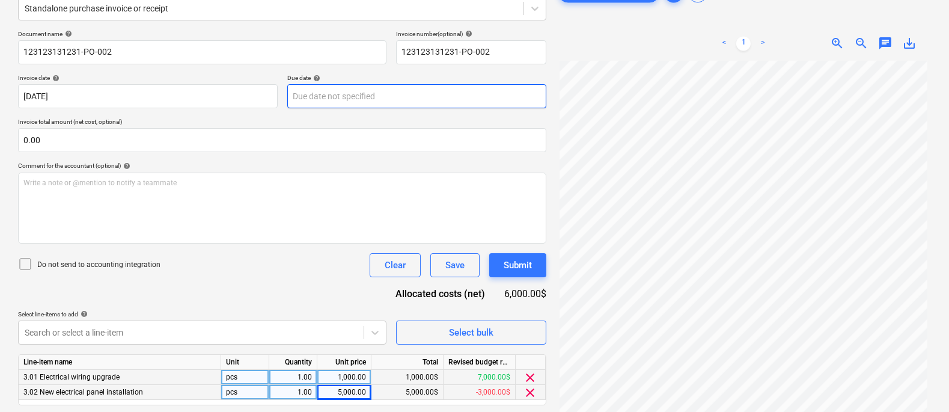
click at [352, 87] on body "Sales Projects Contacts Company Consolidated Invoices 7 Inbox Approvals Resourc…" at bounding box center [474, 49] width 949 height 412
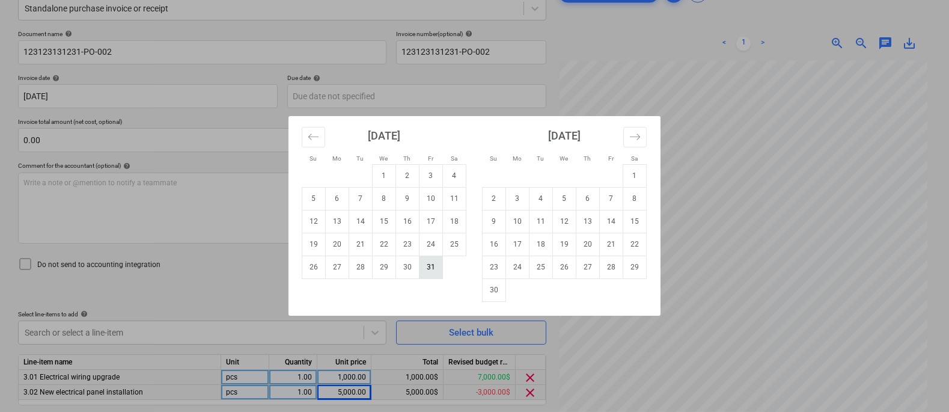
click at [422, 268] on td "31" at bounding box center [430, 266] width 23 height 23
type input "[DATE]"
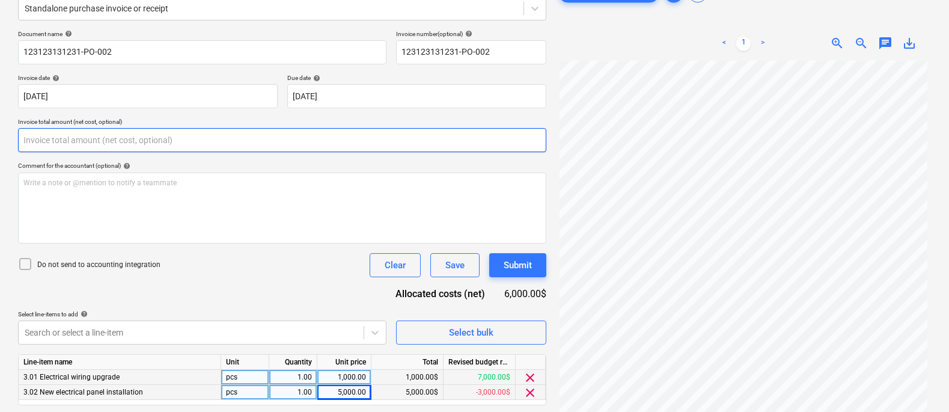
click at [158, 133] on input "text" at bounding box center [282, 140] width 528 height 24
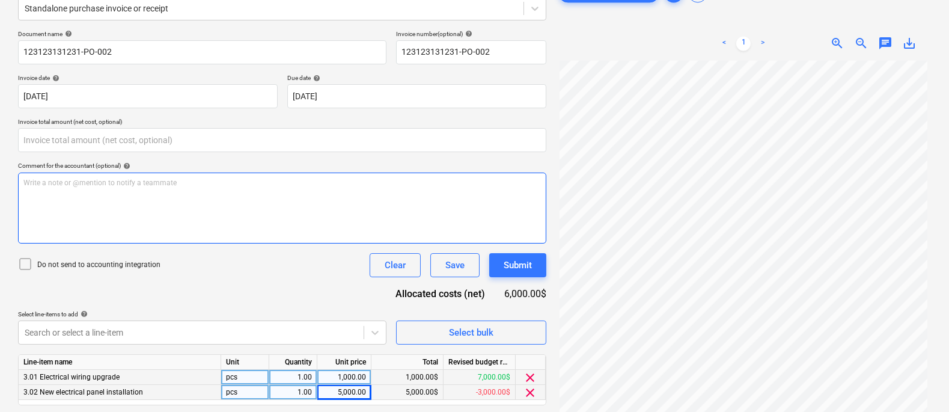
type input "0.00"
click at [154, 208] on div "Write a note or @mention to notify a teammate [PERSON_NAME]" at bounding box center [282, 207] width 528 height 71
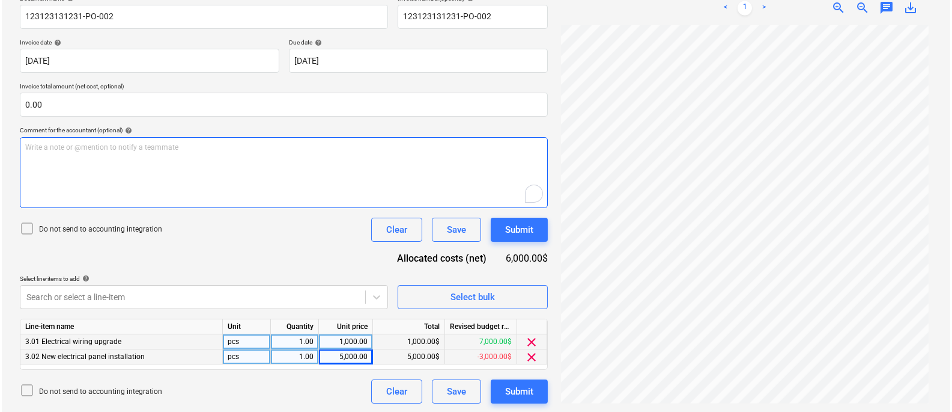
scroll to position [192, 0]
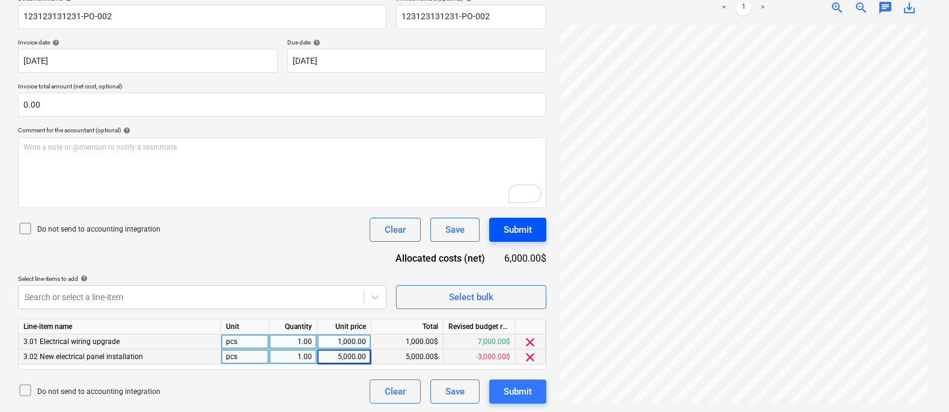
click at [522, 227] on div "Submit" at bounding box center [518, 230] width 28 height 16
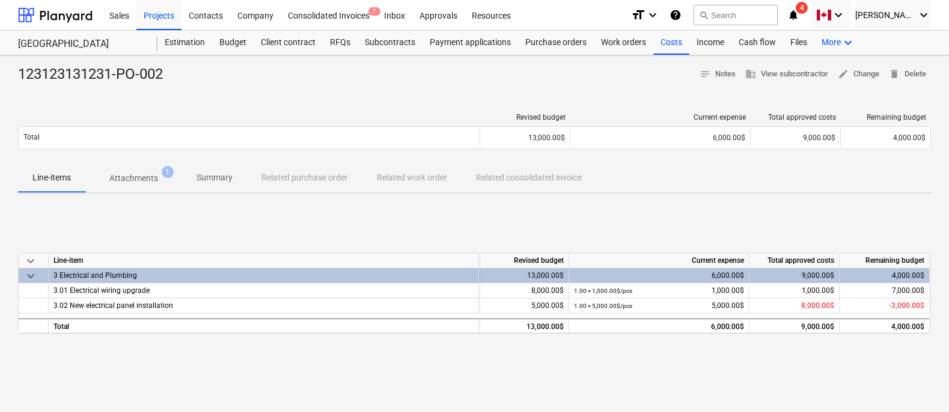
click at [835, 40] on div "More keyboard_arrow_down" at bounding box center [838, 43] width 48 height 24
click at [802, 85] on div "Settings" at bounding box center [826, 90] width 72 height 19
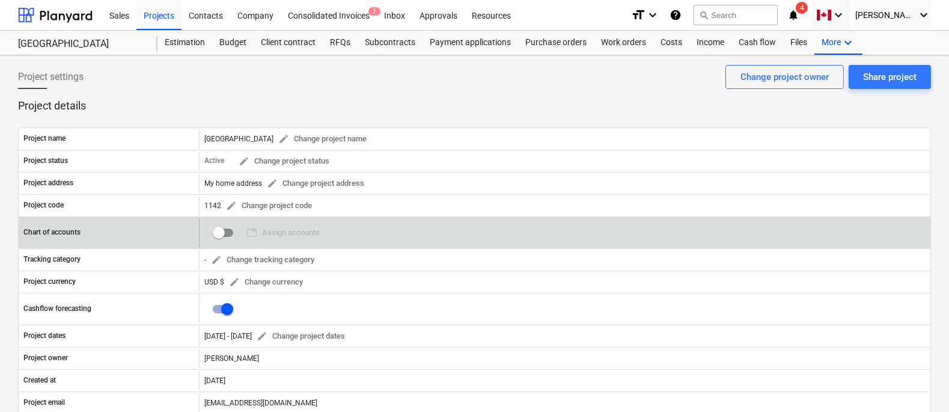
click at [219, 236] on input "checkbox" at bounding box center [218, 232] width 29 height 29
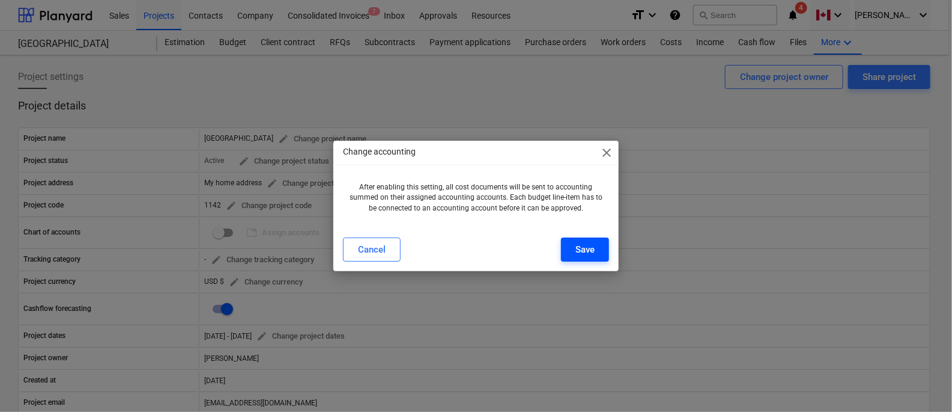
click at [590, 244] on div "Save" at bounding box center [585, 250] width 19 height 16
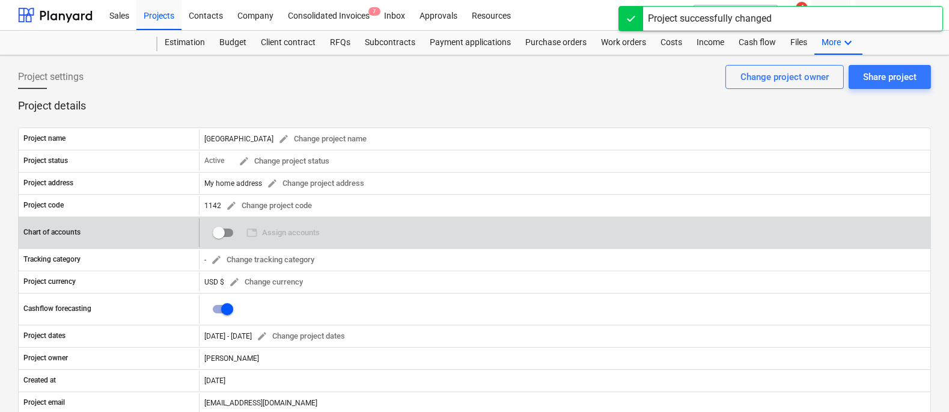
checkbox input "true"
click at [276, 230] on span "table Assign accounts" at bounding box center [282, 233] width 73 height 14
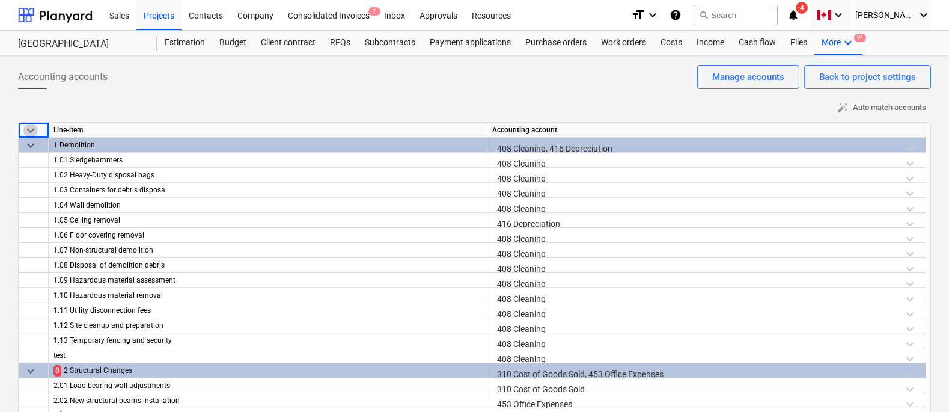
click at [23, 132] on span "keyboard_arrow_down" at bounding box center [30, 130] width 14 height 14
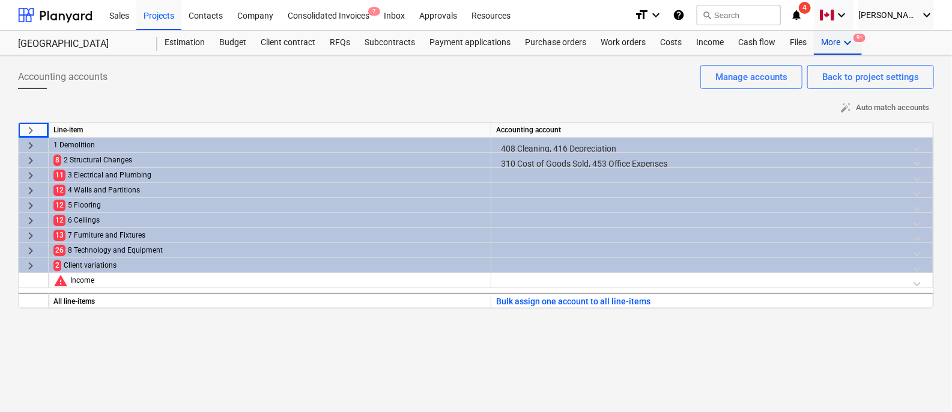
click at [842, 49] on icon "keyboard_arrow_down" at bounding box center [848, 42] width 14 height 14
click at [817, 82] on div "Settings 9+" at bounding box center [826, 91] width 72 height 20
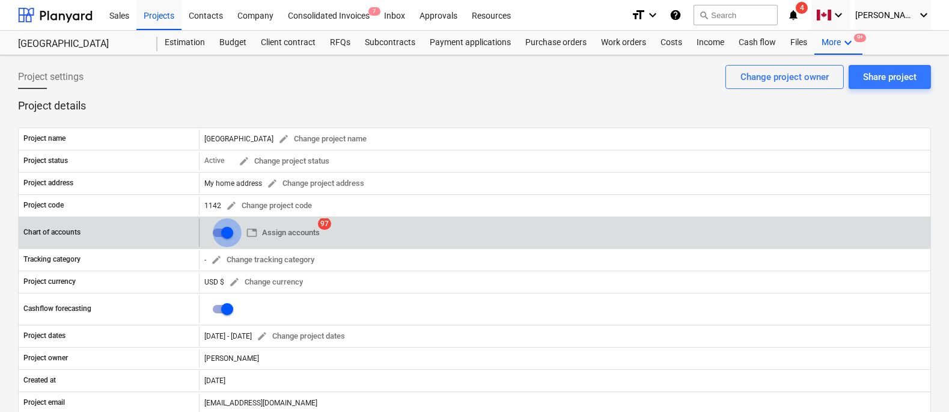
click at [225, 229] on input "checkbox" at bounding box center [227, 232] width 29 height 29
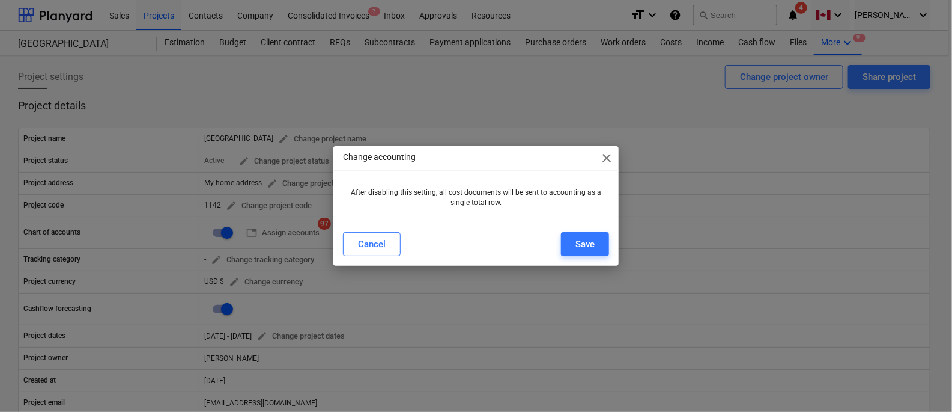
click at [557, 247] on div "Cancel Save" at bounding box center [476, 244] width 267 height 24
click at [585, 245] on div "Save" at bounding box center [585, 244] width 19 height 16
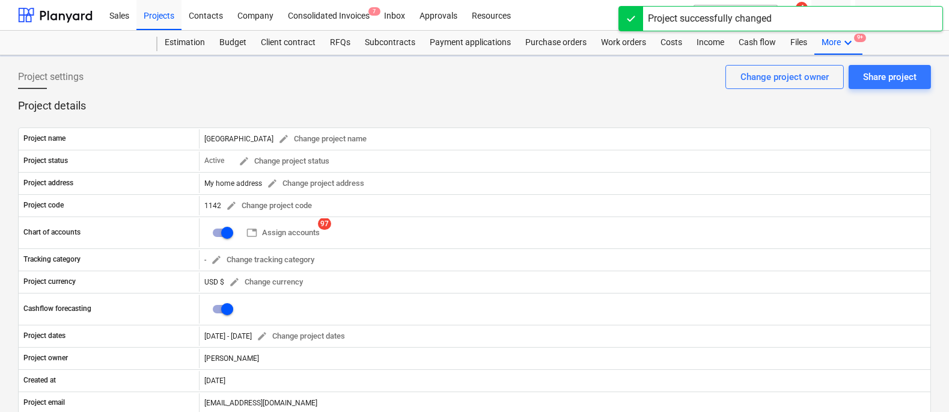
checkbox input "false"
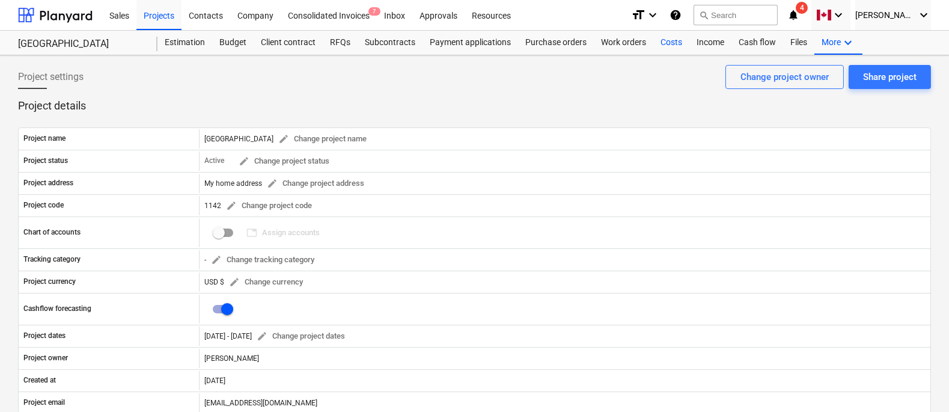
click at [671, 44] on div "Costs" at bounding box center [671, 43] width 36 height 24
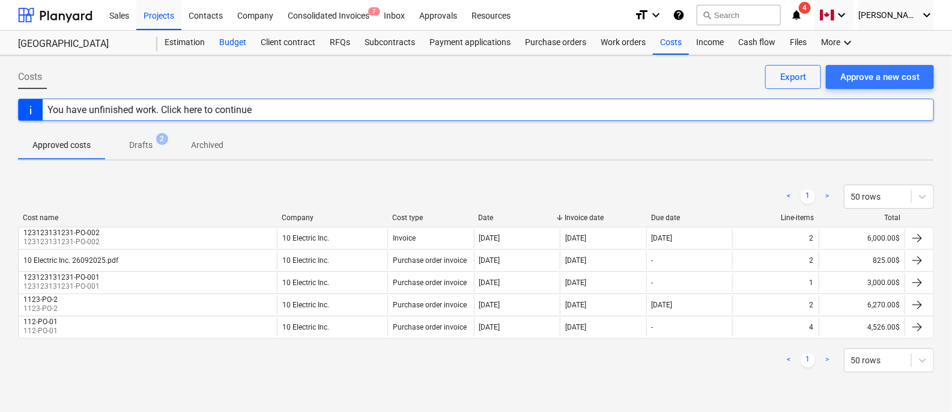
click at [239, 45] on div "Budget" at bounding box center [232, 43] width 41 height 24
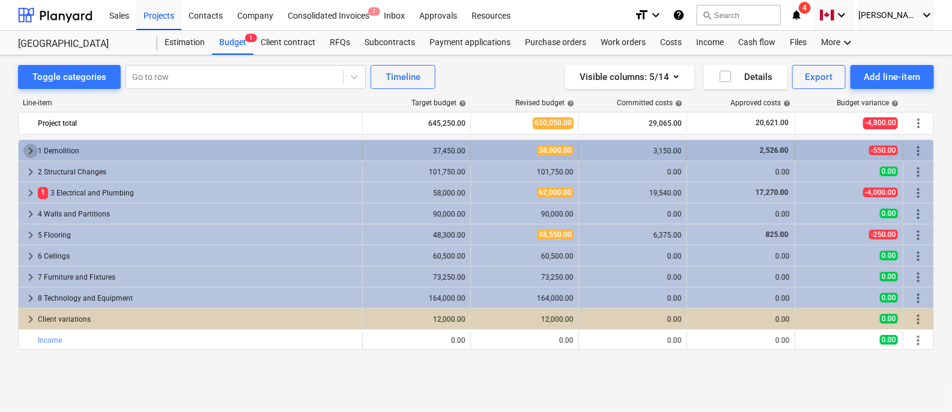
click at [31, 150] on span "keyboard_arrow_right" at bounding box center [30, 151] width 14 height 14
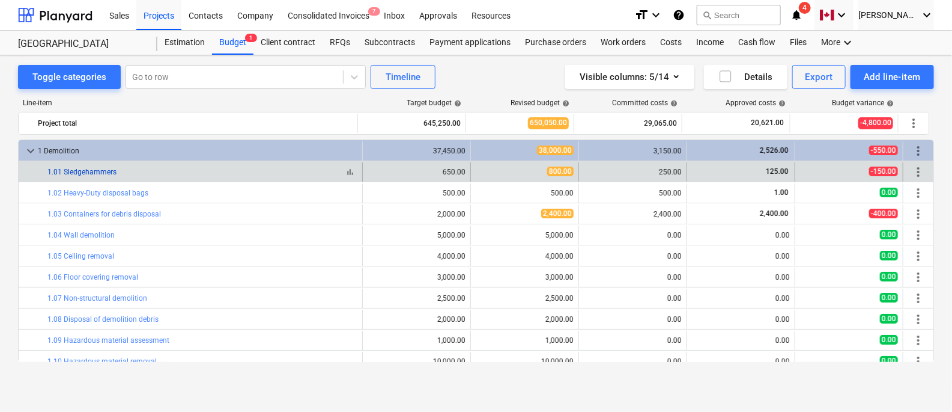
click at [90, 172] on link "1.01 Sledgehammers" at bounding box center [81, 172] width 69 height 8
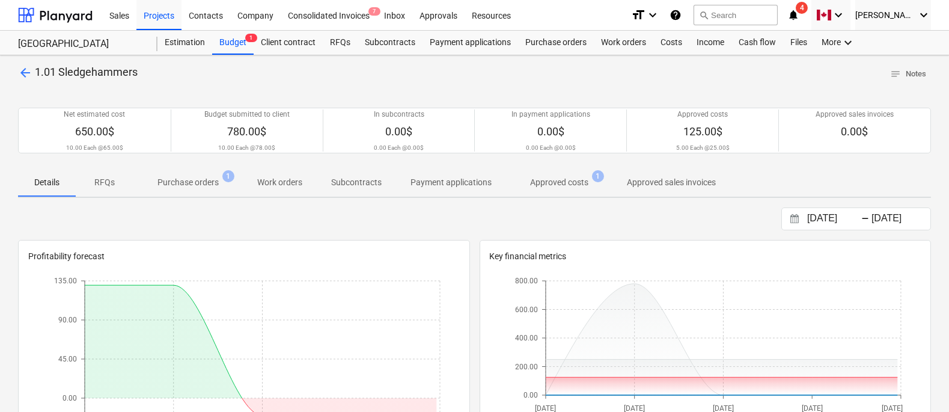
click at [571, 181] on p "Approved costs" at bounding box center [559, 182] width 58 height 13
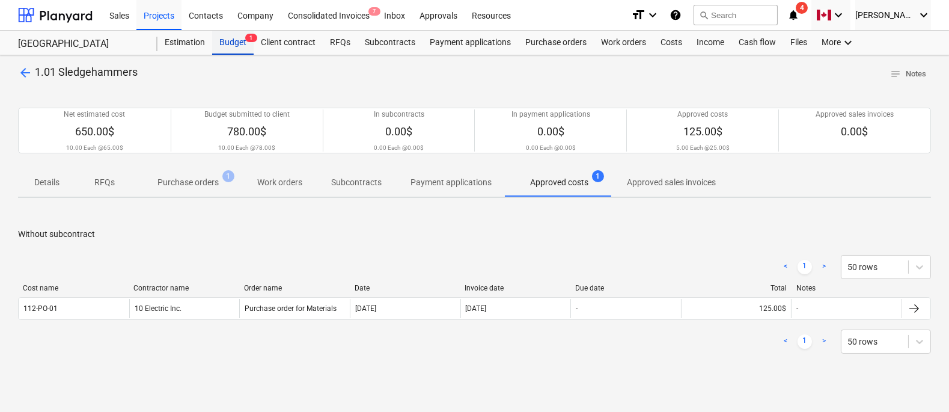
click at [243, 44] on div "Budget 1" at bounding box center [232, 43] width 41 height 24
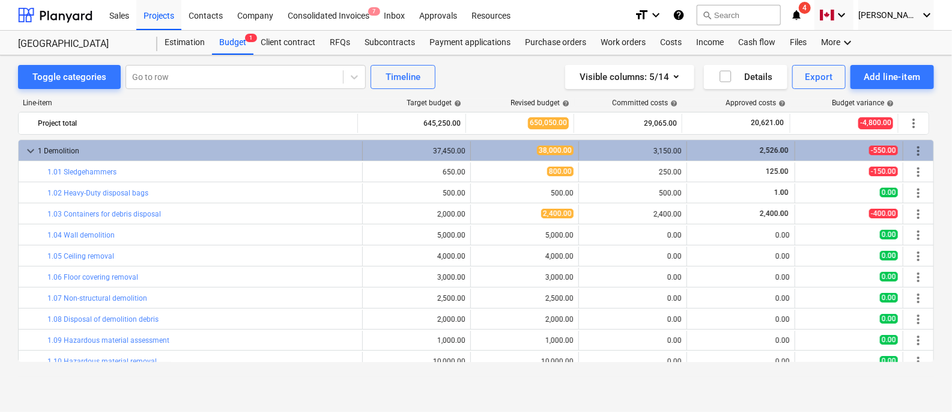
click at [26, 151] on span "keyboard_arrow_down" at bounding box center [30, 151] width 14 height 14
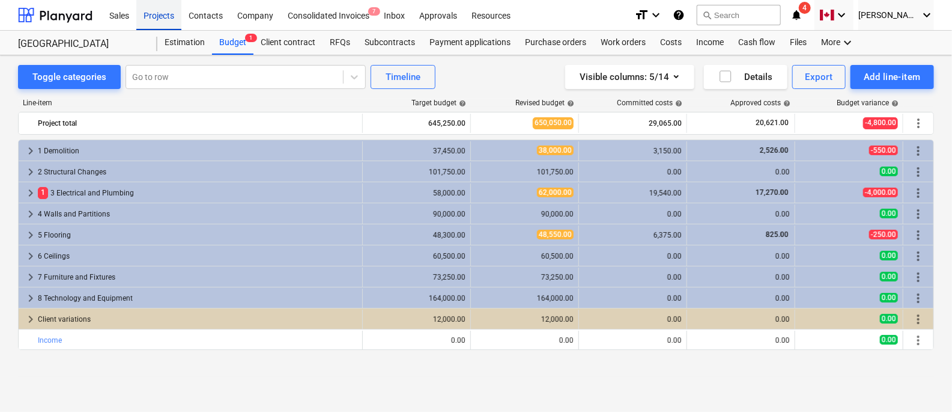
click at [148, 20] on div "Projects" at bounding box center [158, 14] width 45 height 31
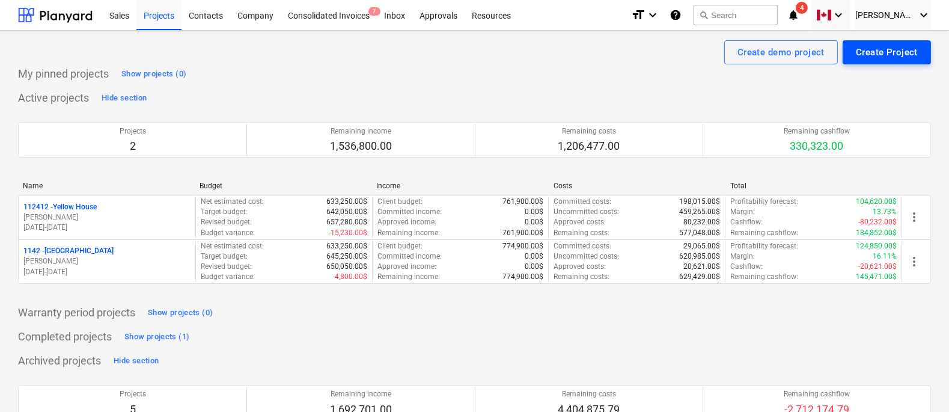
click at [876, 55] on div "Create Project" at bounding box center [887, 52] width 62 height 16
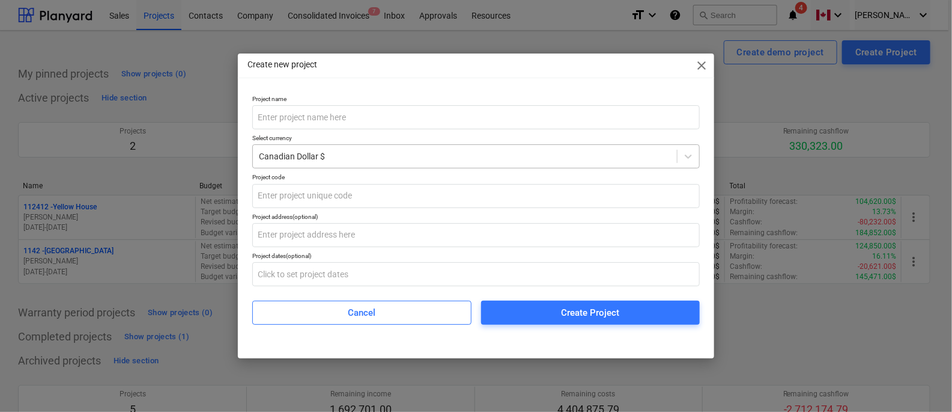
click at [398, 155] on div at bounding box center [465, 156] width 412 height 12
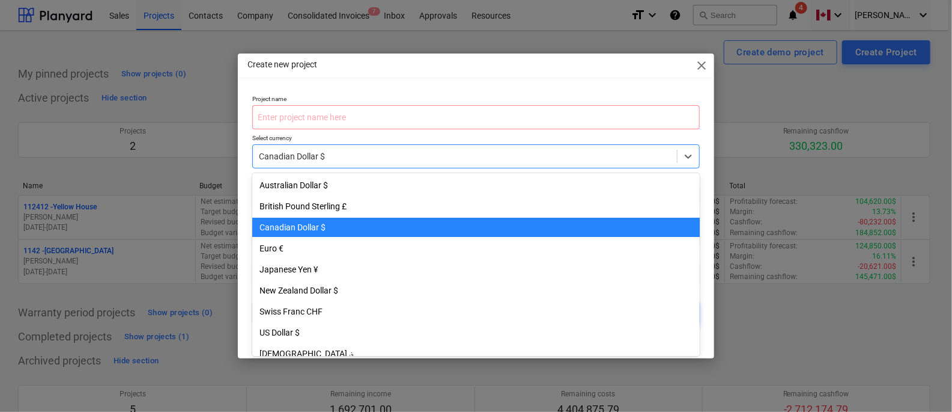
scroll to position [42, 0]
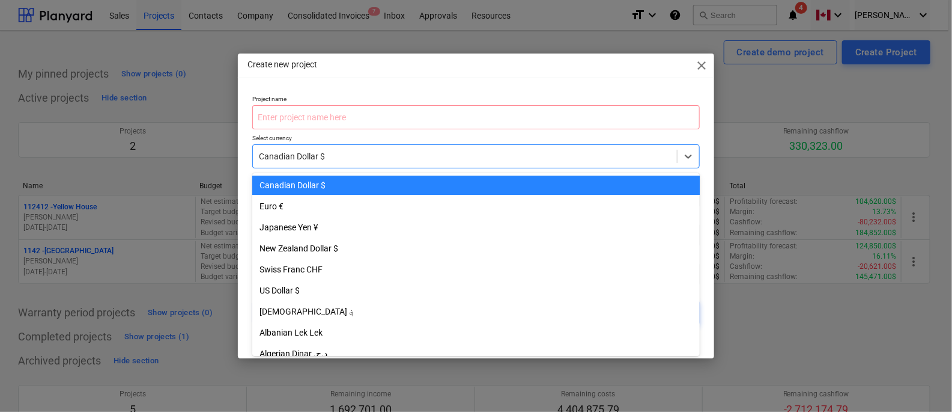
click at [365, 187] on div "Canadian Dollar $" at bounding box center [476, 184] width 448 height 19
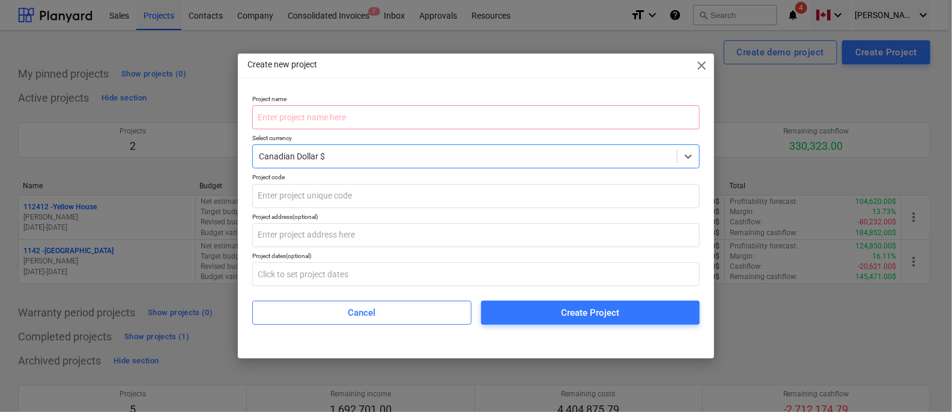
click at [341, 154] on div at bounding box center [465, 156] width 412 height 12
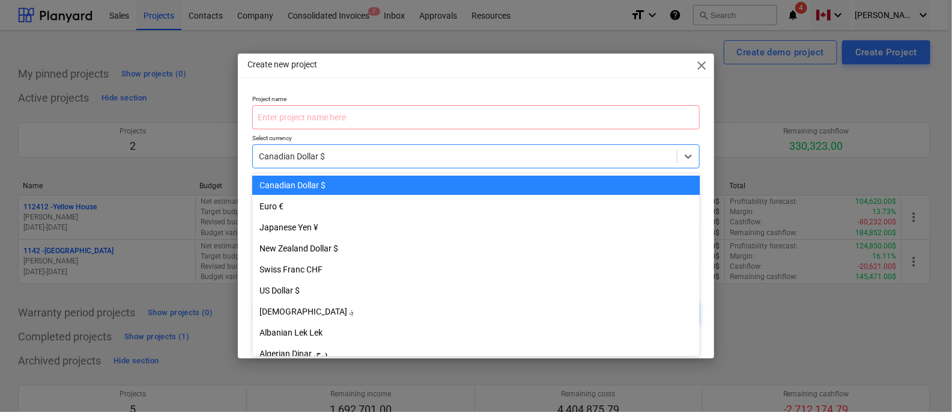
click at [370, 183] on div "Canadian Dollar $" at bounding box center [476, 184] width 448 height 19
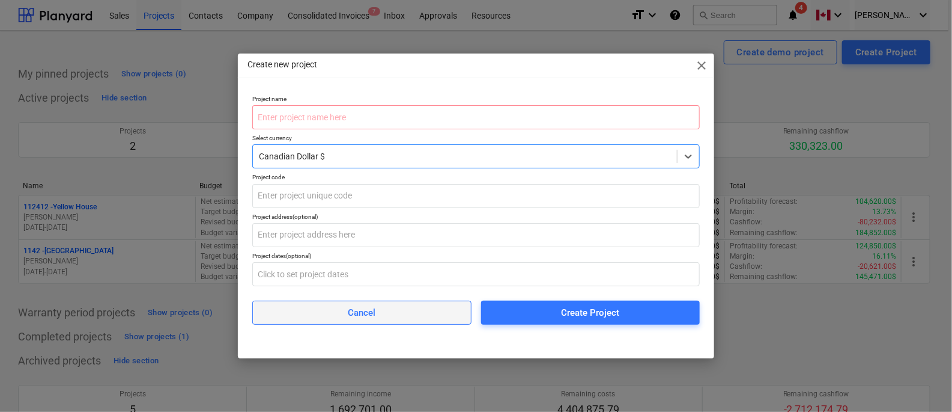
click at [389, 321] on button "Cancel" at bounding box center [361, 312] width 219 height 24
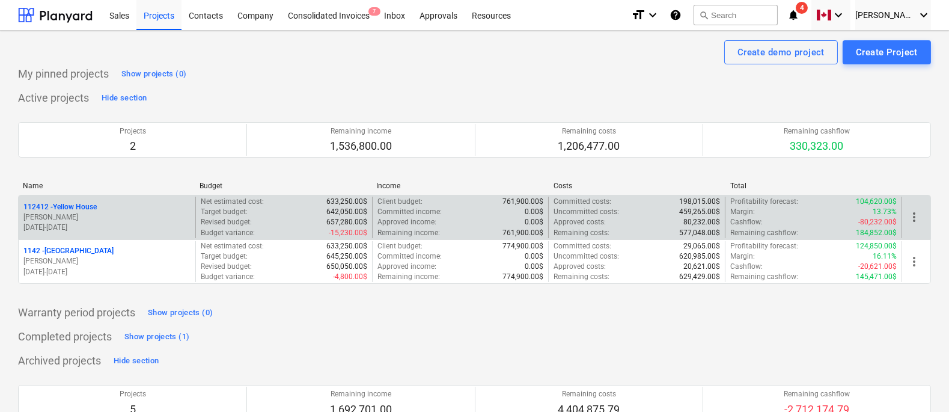
click at [130, 217] on p "[PERSON_NAME]" at bounding box center [106, 217] width 167 height 10
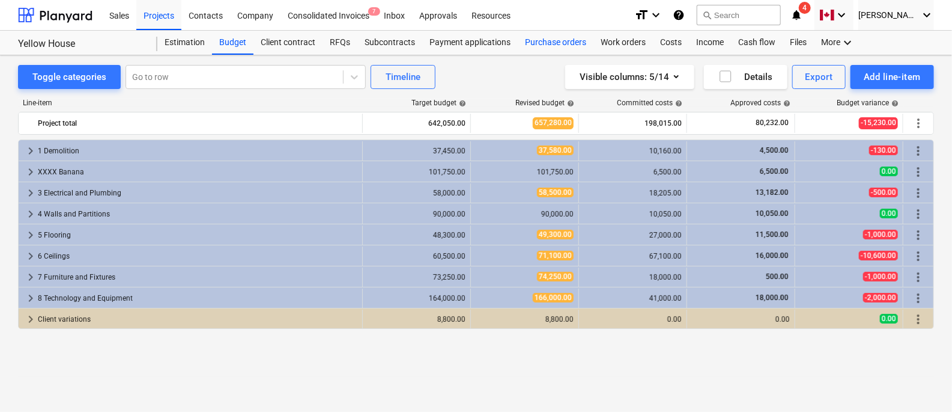
click at [543, 46] on div "Purchase orders" at bounding box center [556, 43] width 76 height 24
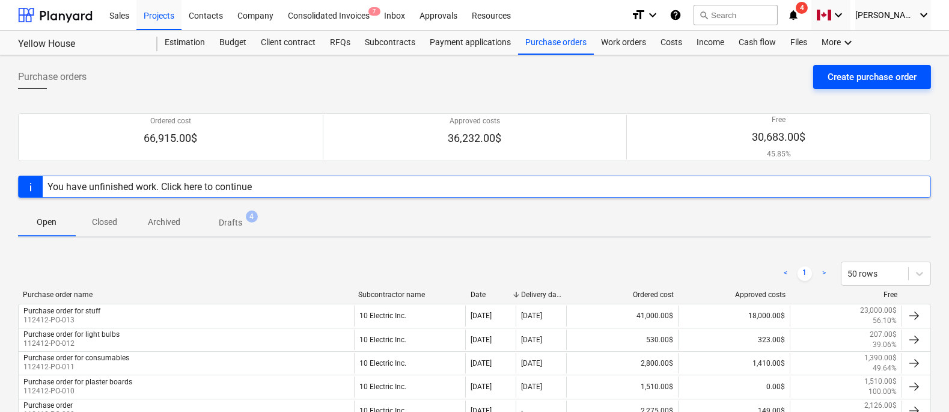
click at [849, 78] on div "Create purchase order" at bounding box center [871, 77] width 89 height 16
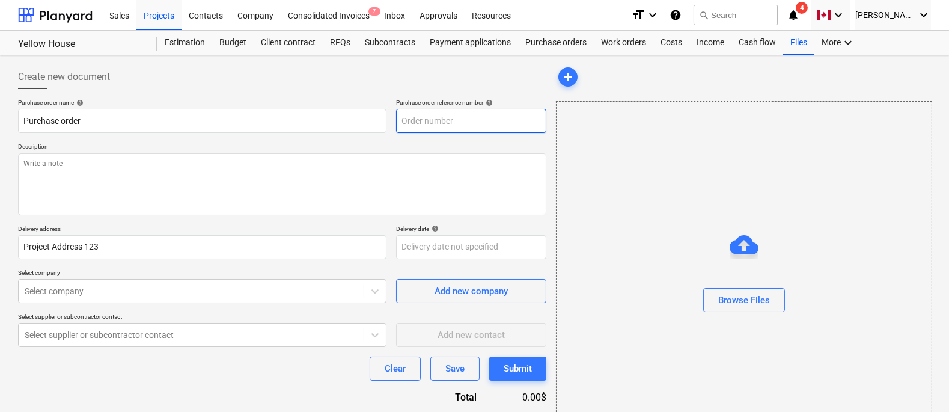
type textarea "x"
type input "112412-PO-014"
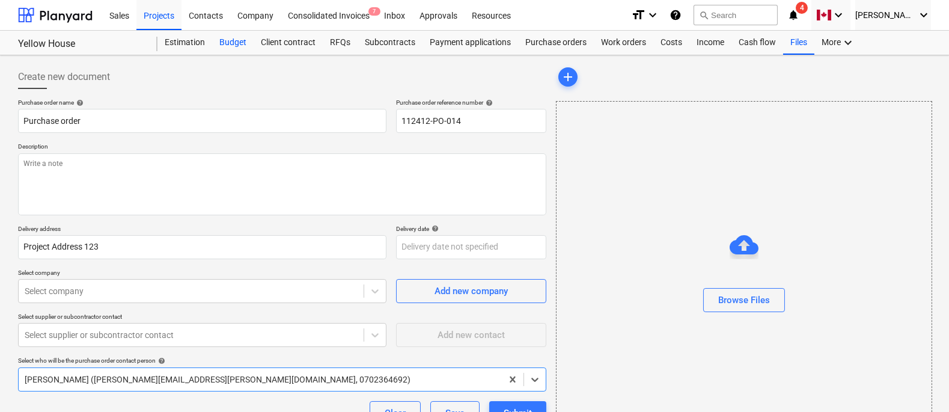
click at [232, 49] on div "Budget" at bounding box center [232, 43] width 41 height 24
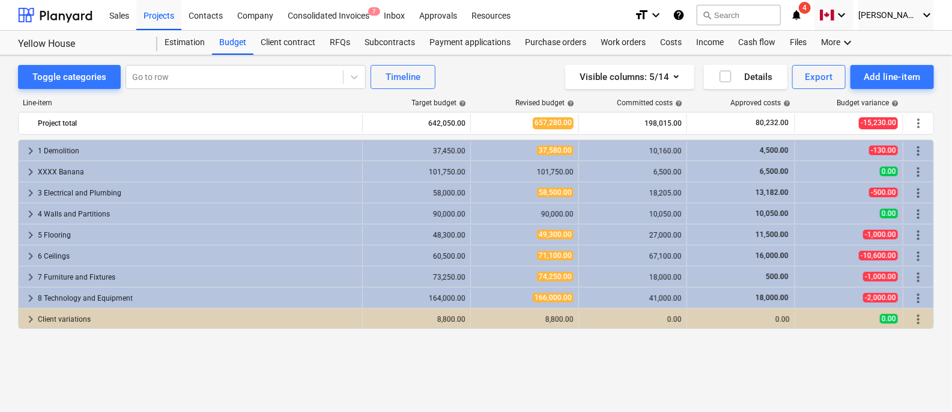
click at [25, 203] on div "keyboard_arrow_right 4 Walls and Partitions 90,000.00 90,000.00 10,050.00 10,05…" at bounding box center [476, 213] width 916 height 21
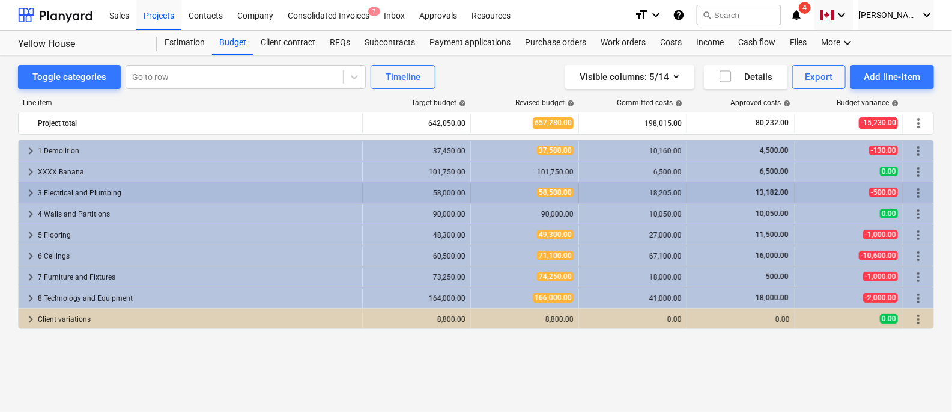
click at [29, 194] on span "keyboard_arrow_right" at bounding box center [30, 193] width 14 height 14
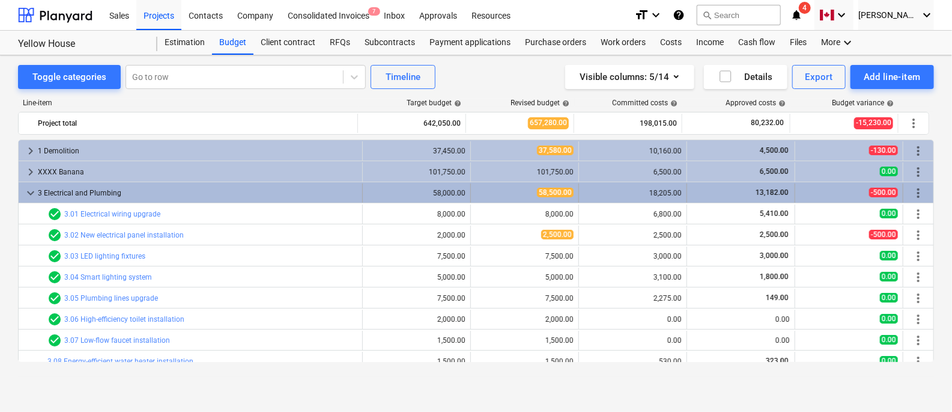
click at [32, 198] on span "keyboard_arrow_down" at bounding box center [30, 193] width 14 height 14
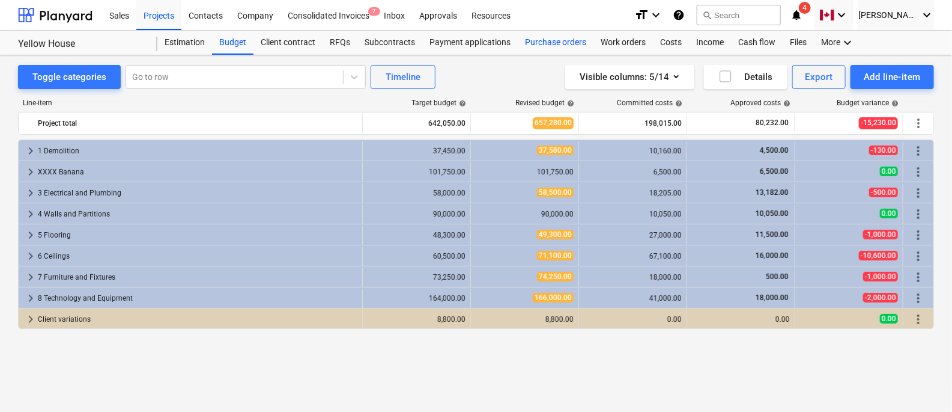
click at [546, 52] on div "Purchase orders" at bounding box center [556, 43] width 76 height 24
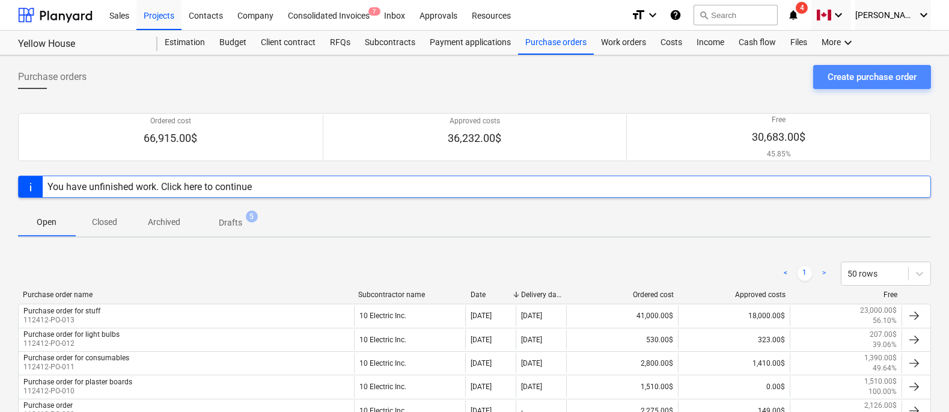
click at [830, 83] on div "Create purchase order" at bounding box center [871, 77] width 89 height 16
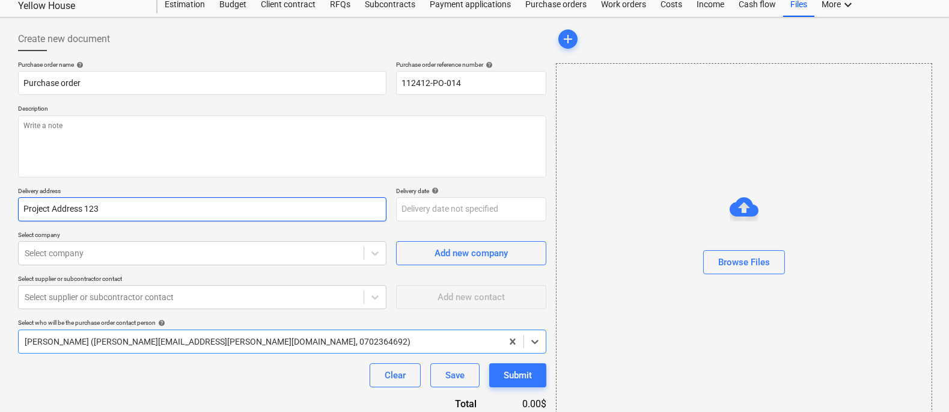
scroll to position [40, 0]
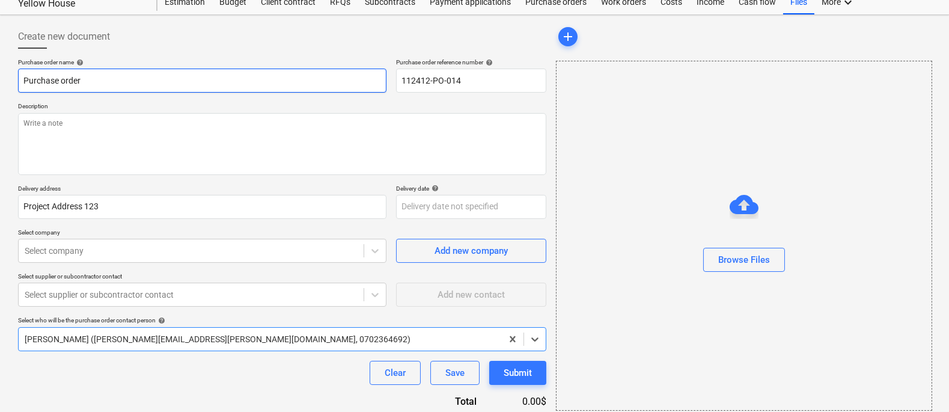
click at [147, 84] on input "Purchase order" at bounding box center [202, 81] width 368 height 24
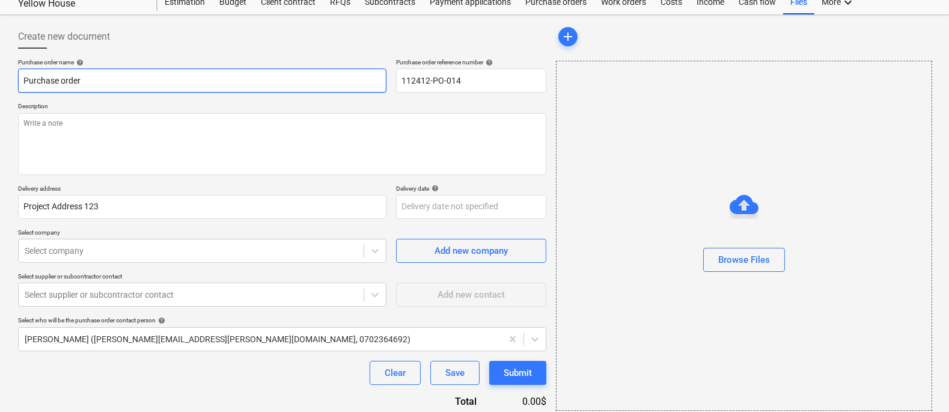
type textarea "x"
type input "Purchase order"
type textarea "x"
type input "Purchase order X"
type textarea "x"
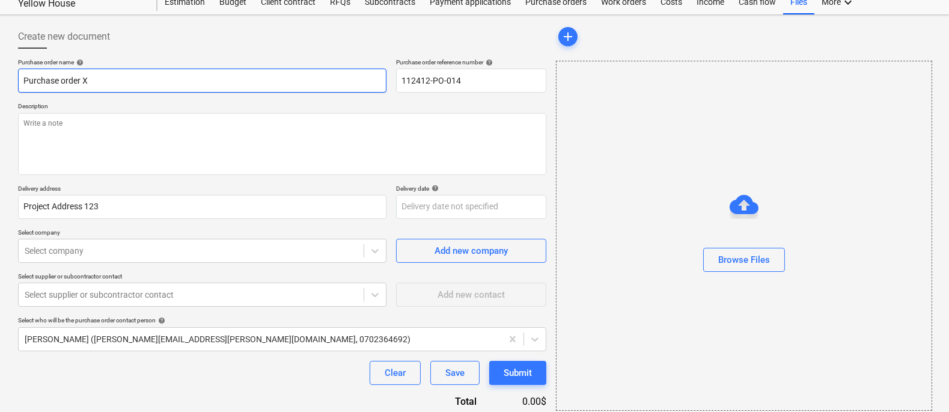
type input "Purchase order X"
type textarea "x"
type input "Purchase order X"
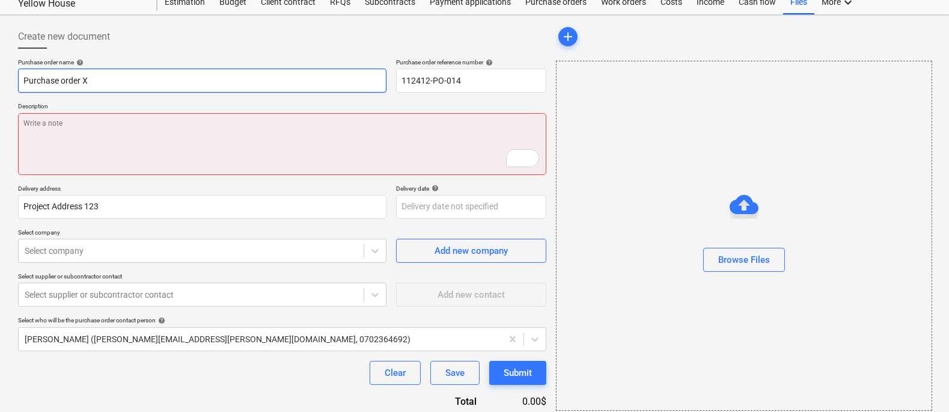
type textarea "x"
type textarea "a"
type textarea "x"
type textarea "alö"
type textarea "x"
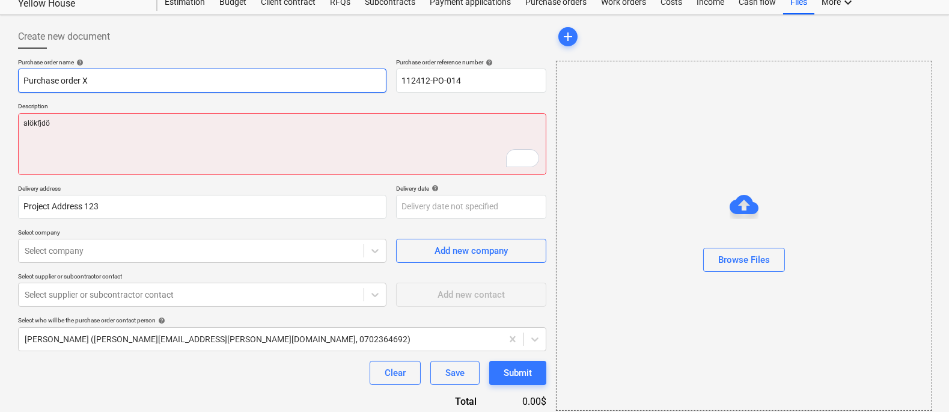
type textarea "alökfjdös"
type textarea "x"
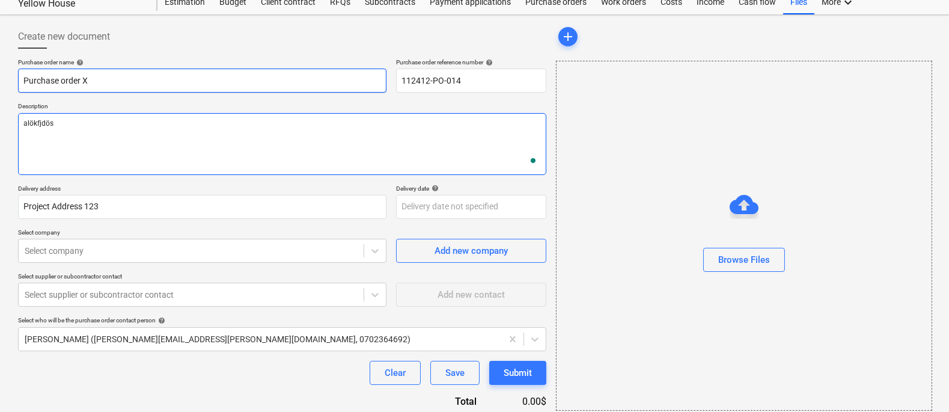
type textarea "alökfjdösl"
type textarea "x"
type textarea "alökfjdöslf"
type textarea "x"
type textarea "alökfjdöslfkjs"
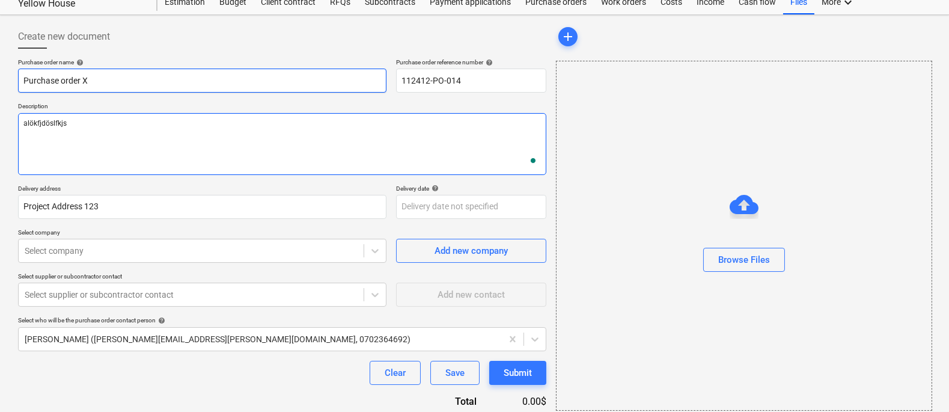
type textarea "x"
type textarea "alökfjdöslfkjsf"
type textarea "x"
type textarea "alökfjdöslfkjs"
type textarea "x"
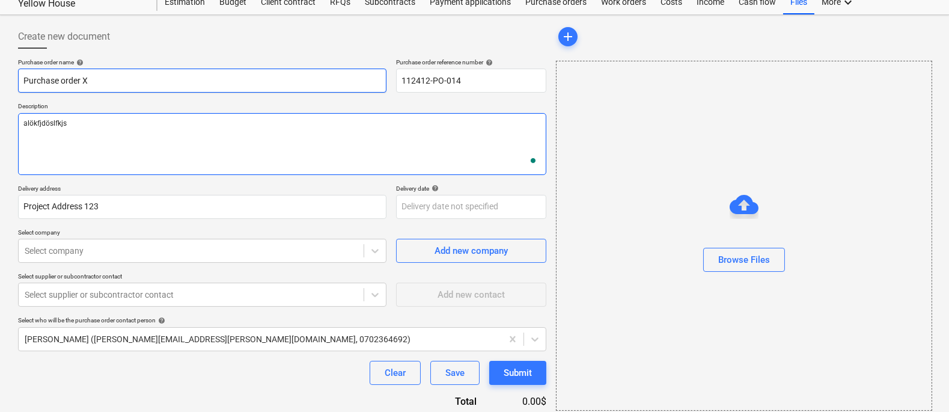
type textarea "alökfjdöslfkj"
type textarea "x"
type textarea "alökfjdöslfk"
type textarea "x"
type textarea "alökfjdöslf"
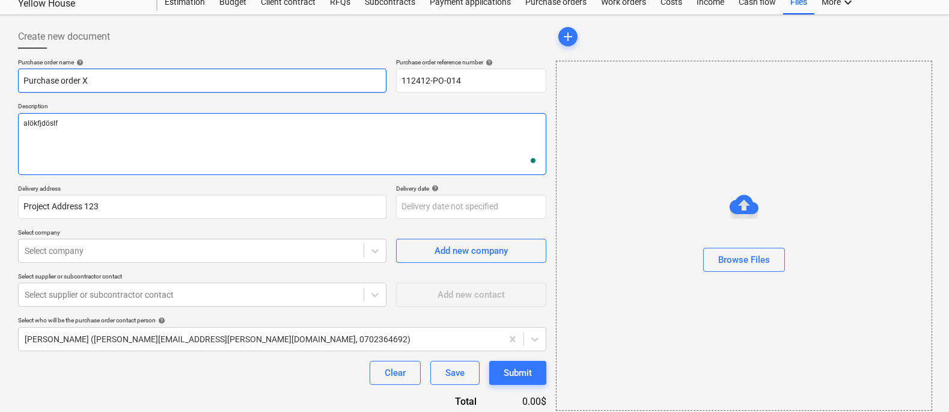
type textarea "x"
type textarea "alökfjdösl"
type textarea "x"
type textarea "alökfjdös"
type textarea "x"
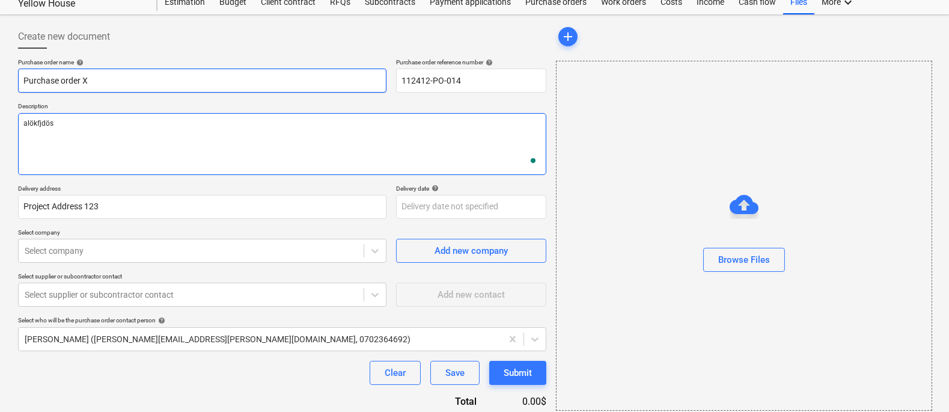
type textarea "alökfjdö"
type textarea "x"
type textarea "alökfjd"
type textarea "x"
type textarea "alökfj"
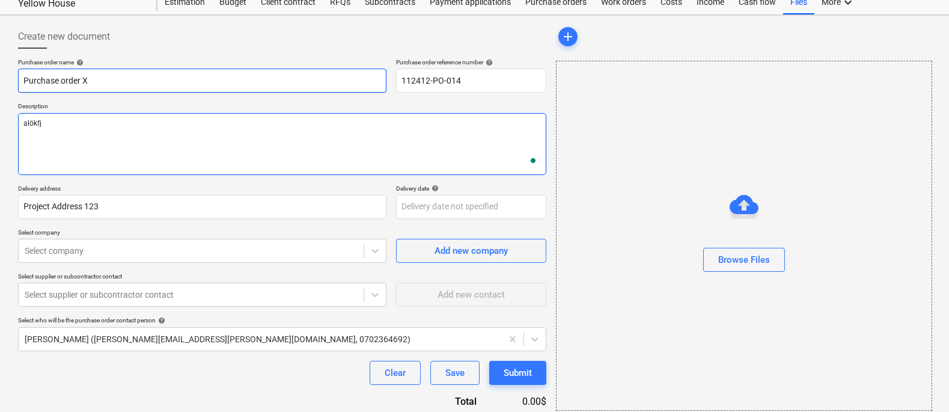
type textarea "x"
type textarea "alökf"
type textarea "x"
type textarea "alök"
type textarea "x"
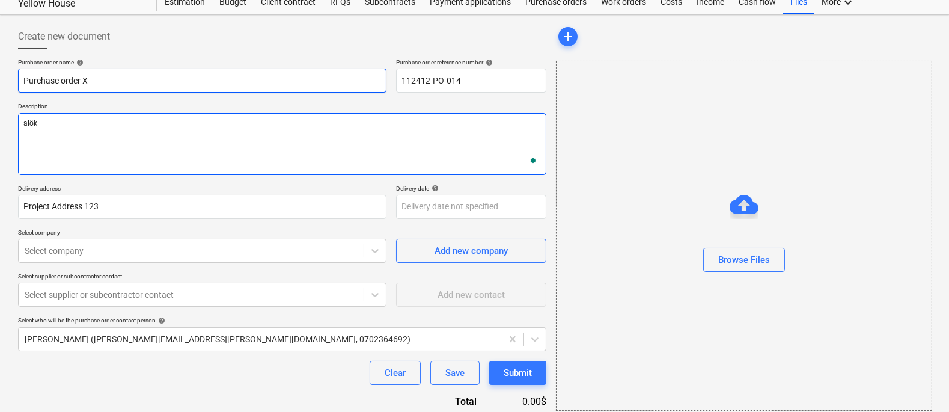
type textarea "alö"
type textarea "x"
type textarea "al"
type textarea "x"
type textarea "a"
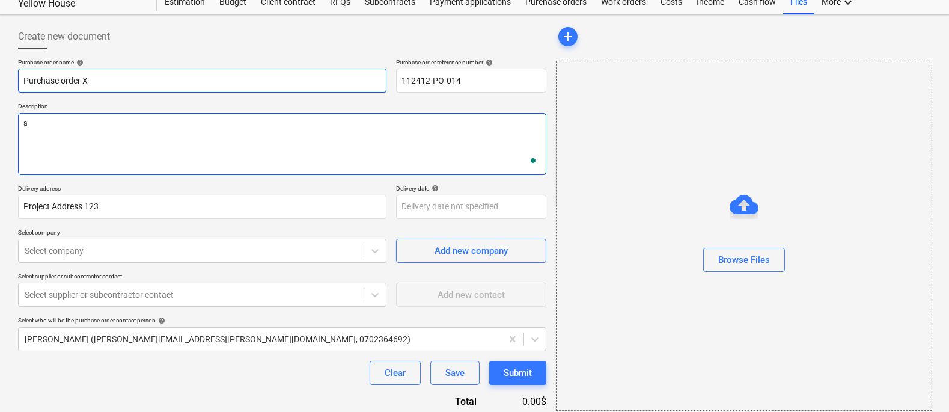
type textarea "x"
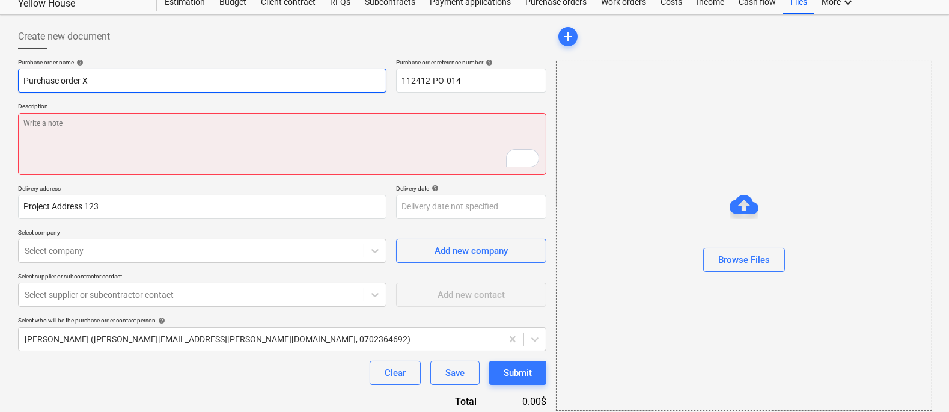
type textarea "x"
type textarea "K"
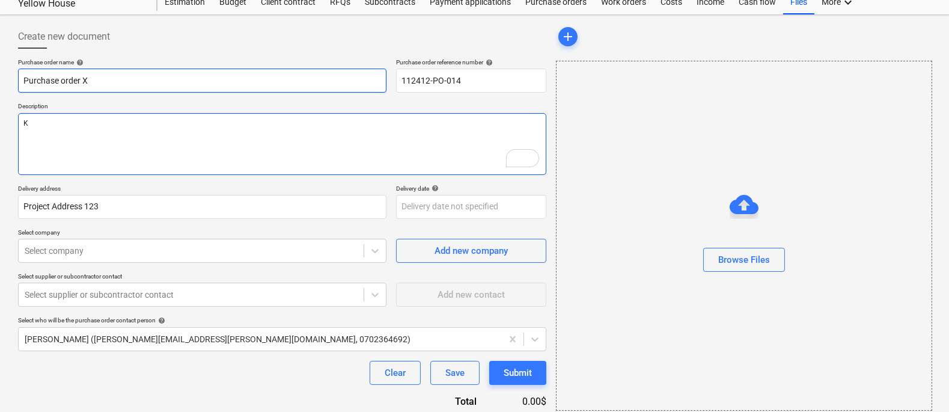
type textarea "x"
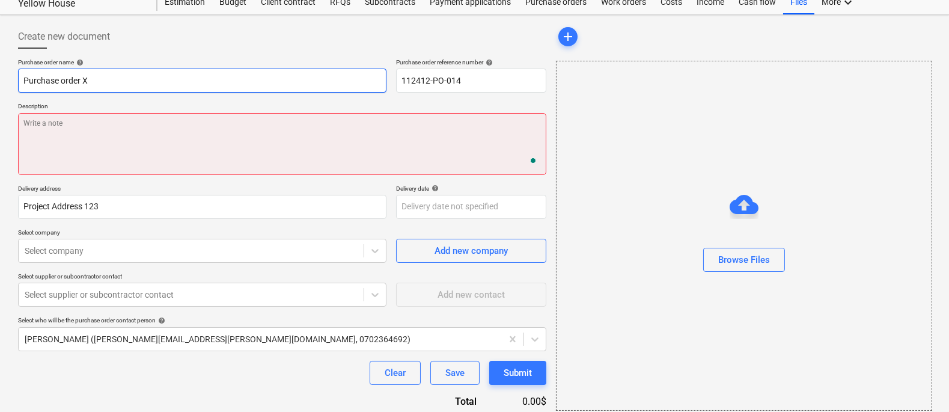
type textarea "x"
type textarea "C"
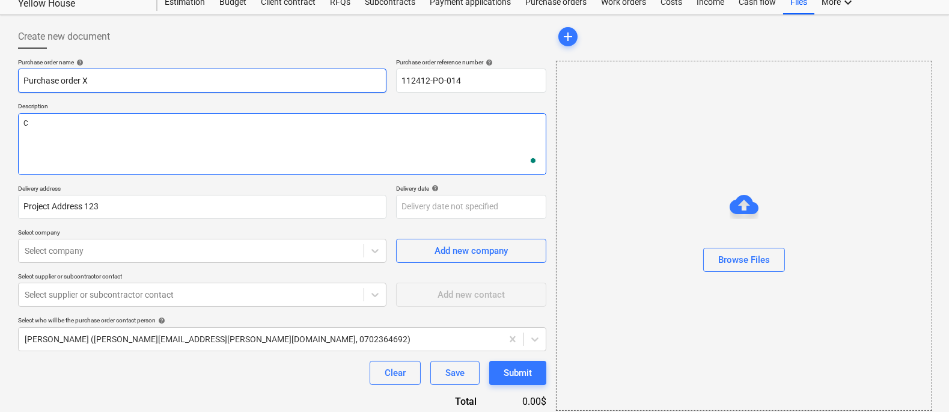
type textarea "x"
type textarea "Co"
type textarea "x"
type textarea "Com"
type textarea "x"
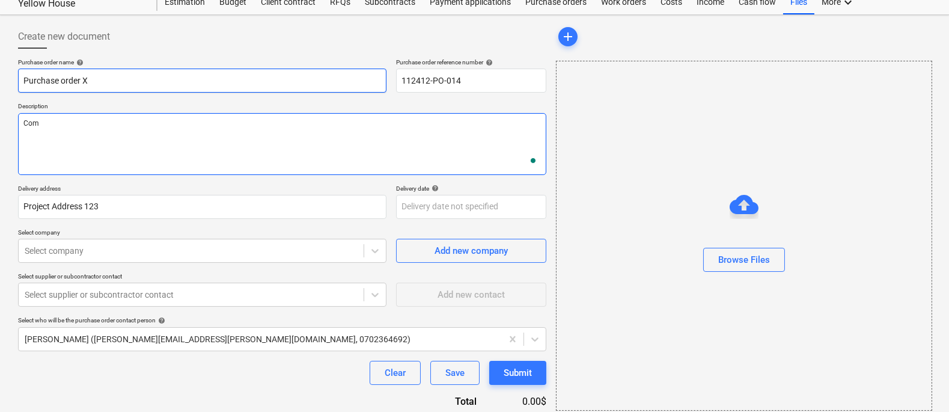
type textarea "Comm"
type textarea "x"
type textarea "Commu"
type textarea "x"
type textarea "Commui"
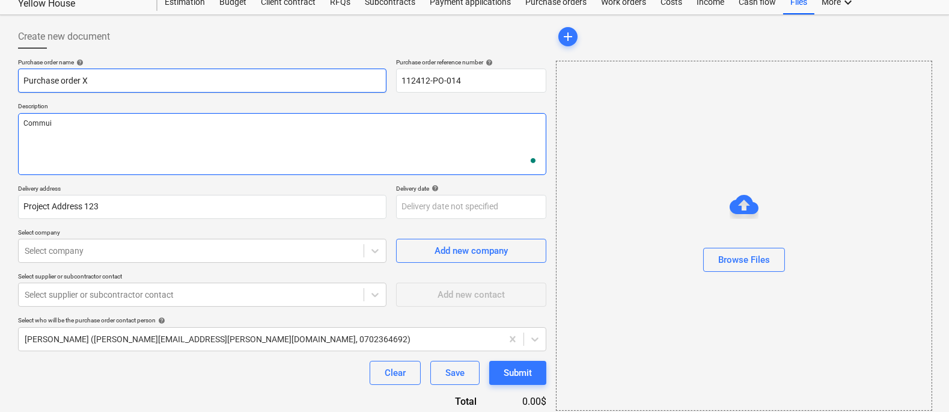
type textarea "x"
type textarea "Commuic"
type textarea "x"
type textarea "Commuica"
type textarea "x"
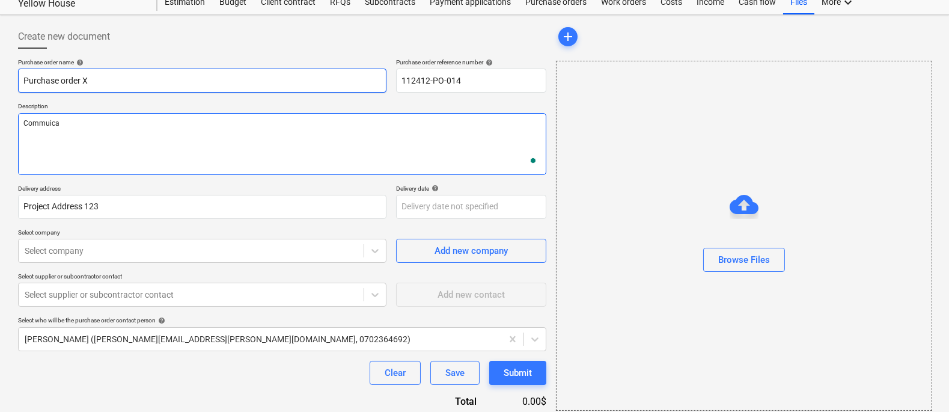
type textarea "Commuicat"
type textarea "x"
type textarea "Commuicati"
type textarea "x"
type textarea "Commuicatio"
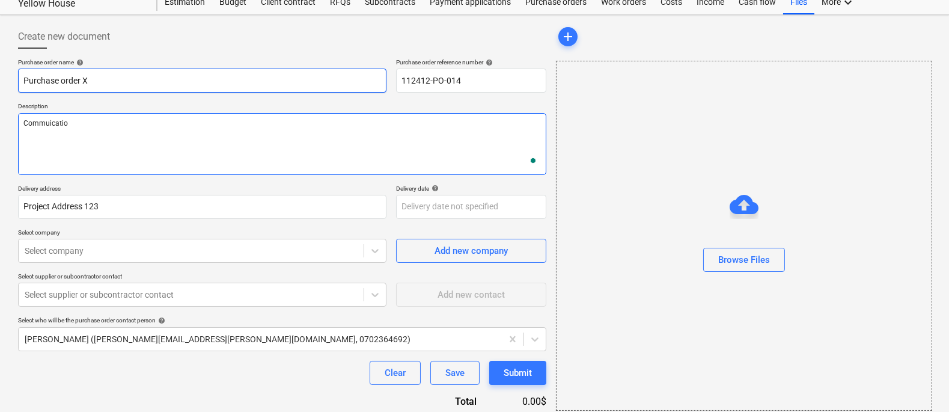
type textarea "x"
type textarea "Commuication"
type textarea "x"
type textarea "Commuication"
type textarea "x"
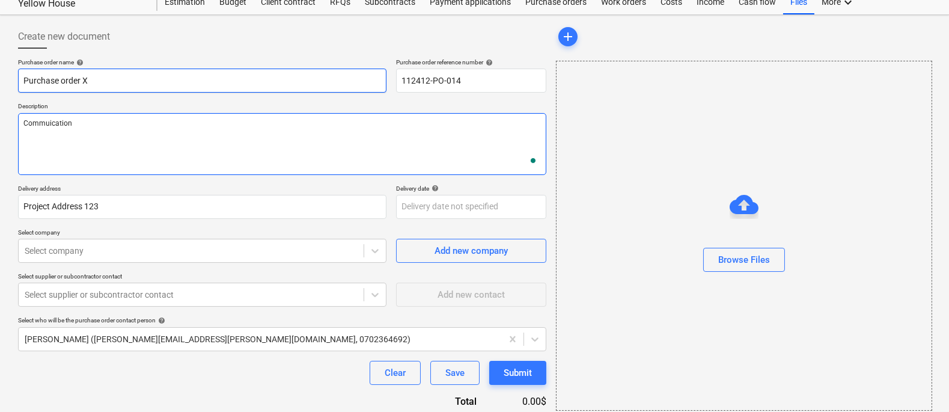
type textarea "Commuication x"
type textarea "x"
type textarea "Commuication xy"
type textarea "x"
type textarea "Commuication xyz"
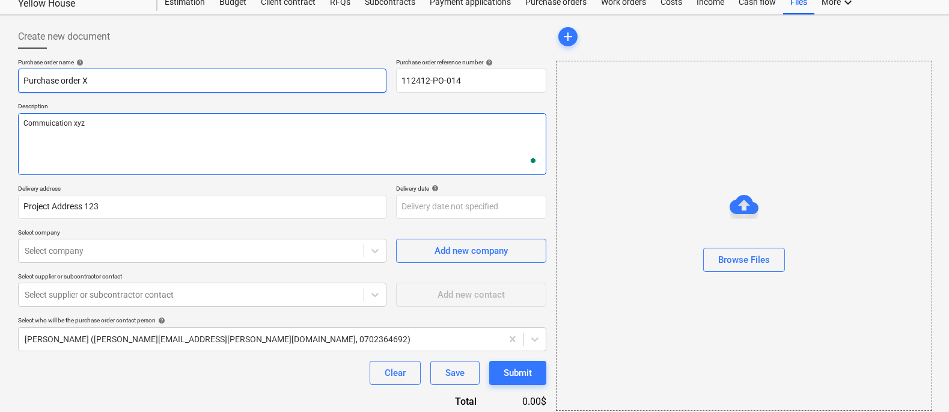
type textarea "x"
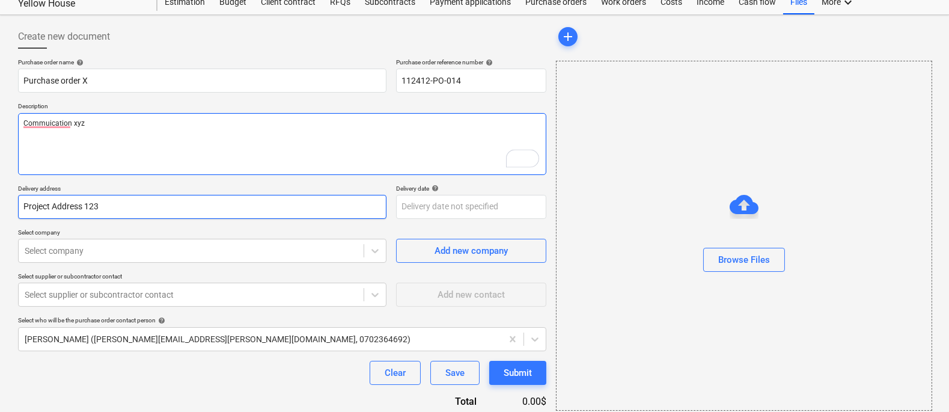
type textarea "Commuication xyz"
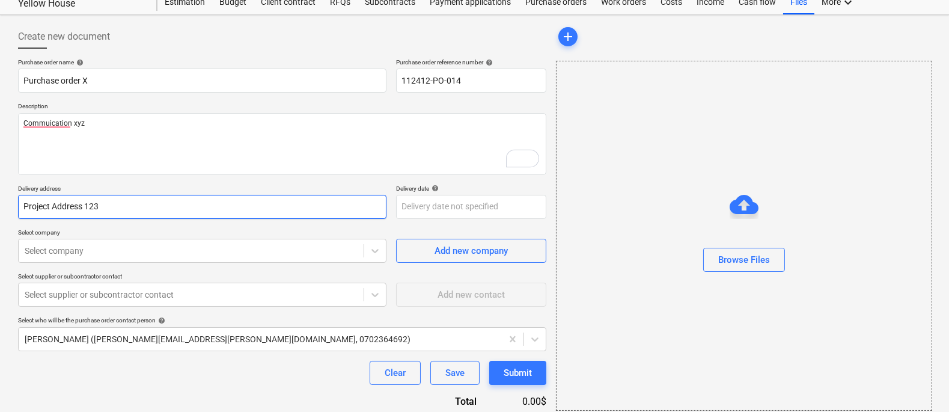
click at [64, 210] on input "Project Address 123" at bounding box center [202, 207] width 368 height 24
click at [86, 209] on input "Project Address 123" at bounding box center [202, 207] width 368 height 24
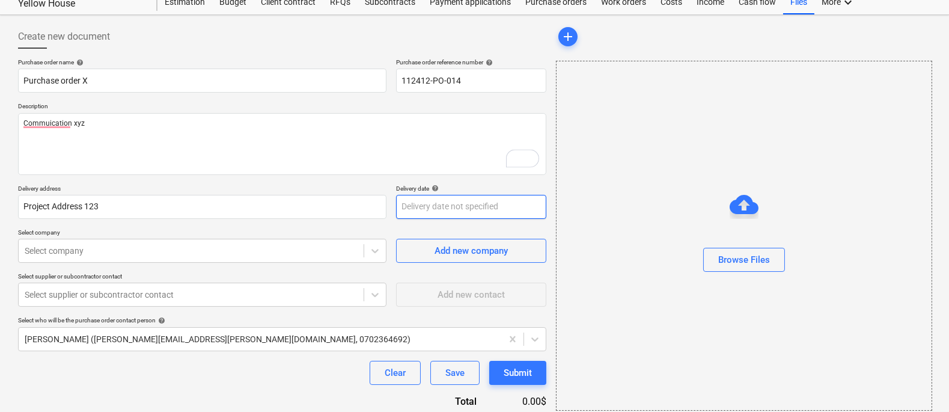
click at [415, 203] on body "Sales Projects Contacts Company Consolidated Invoices 7 Inbox Approvals Resourc…" at bounding box center [474, 166] width 949 height 412
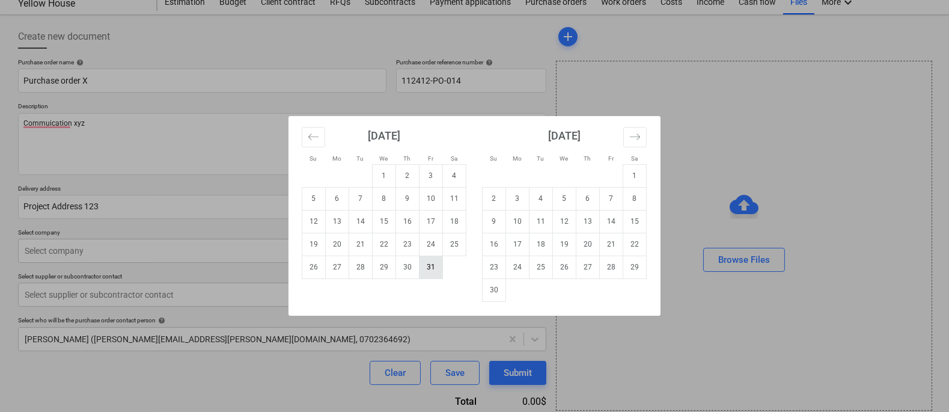
click at [432, 261] on td "31" at bounding box center [430, 266] width 23 height 23
type textarea "x"
type input "[DATE]"
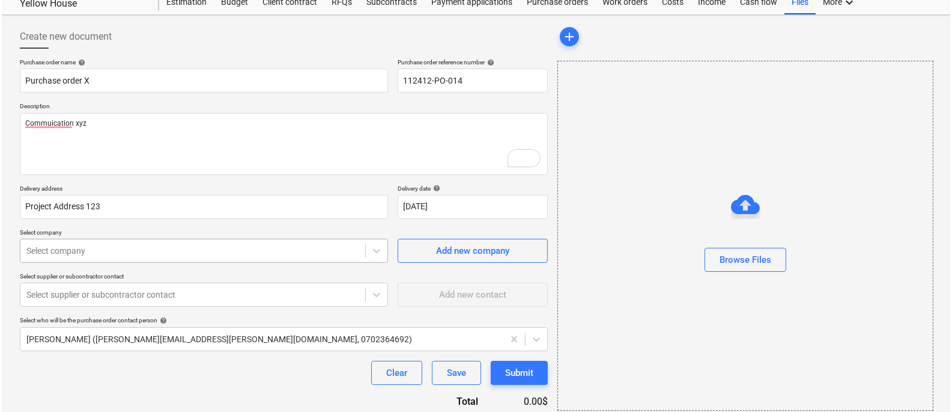
scroll to position [90, 0]
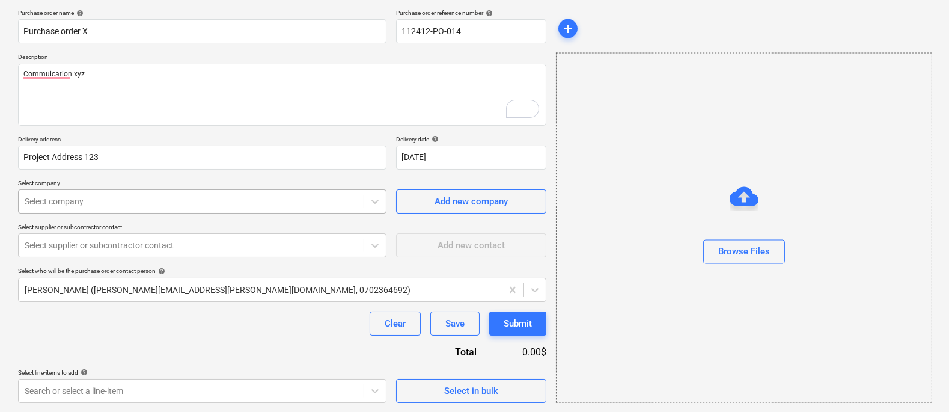
click at [334, 204] on div at bounding box center [191, 201] width 333 height 12
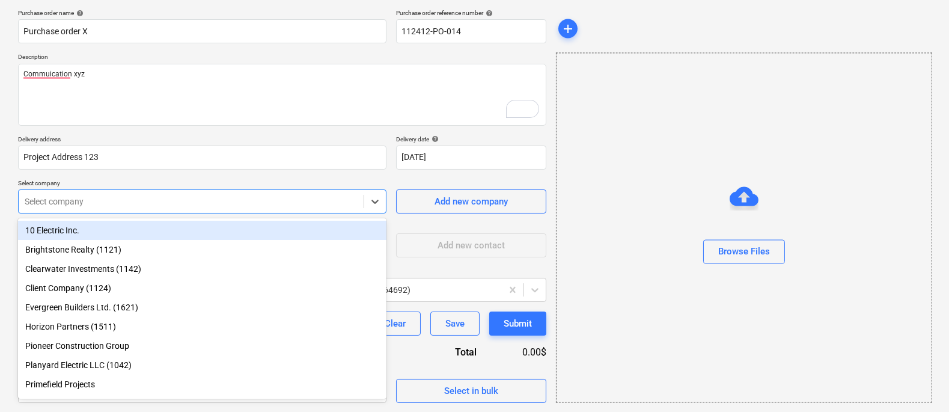
click at [293, 236] on div "10 Electric Inc." at bounding box center [202, 230] width 368 height 19
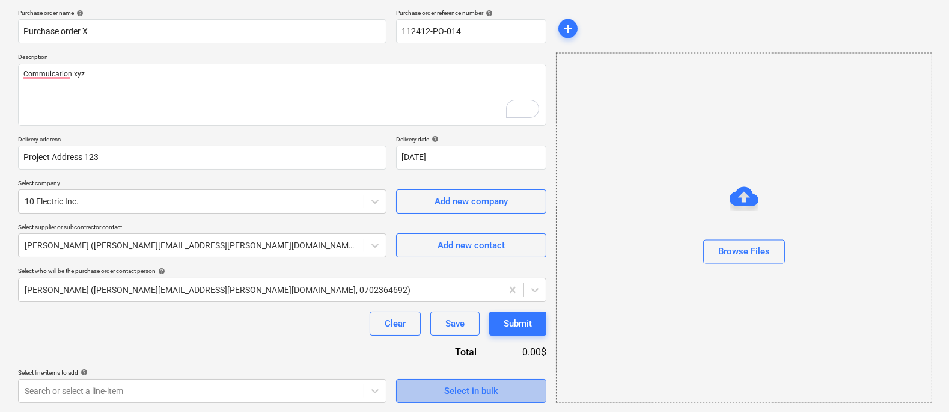
click at [417, 349] on span "Select in bulk" at bounding box center [471, 391] width 120 height 16
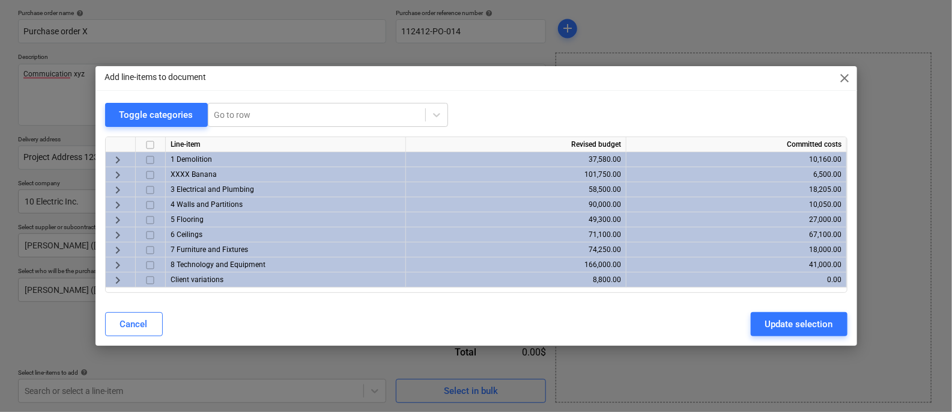
click at [117, 202] on span "keyboard_arrow_right" at bounding box center [118, 205] width 14 height 14
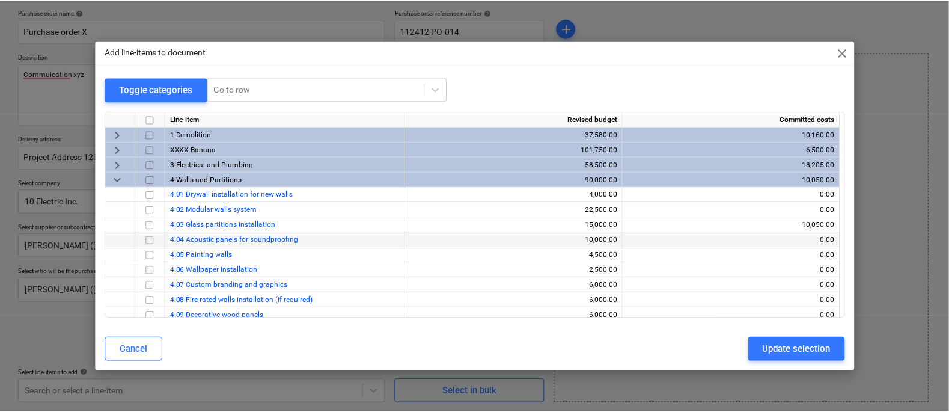
scroll to position [44, 0]
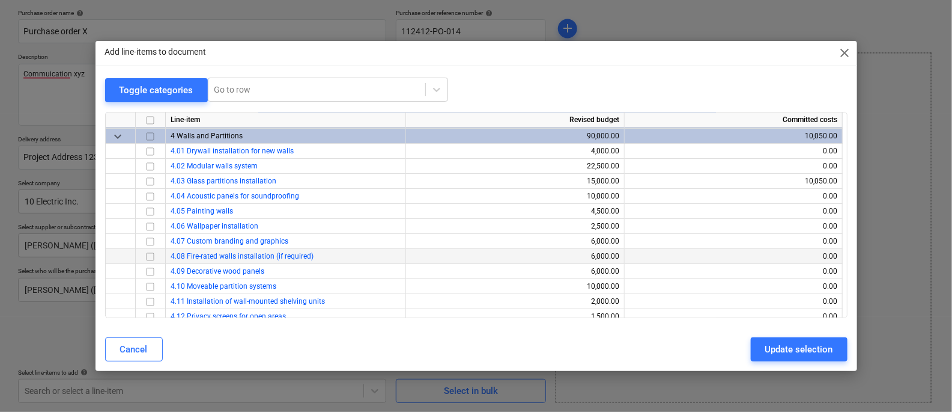
click at [148, 250] on input "checkbox" at bounding box center [150, 256] width 14 height 14
click at [782, 349] on div "Update selection" at bounding box center [800, 349] width 68 height 16
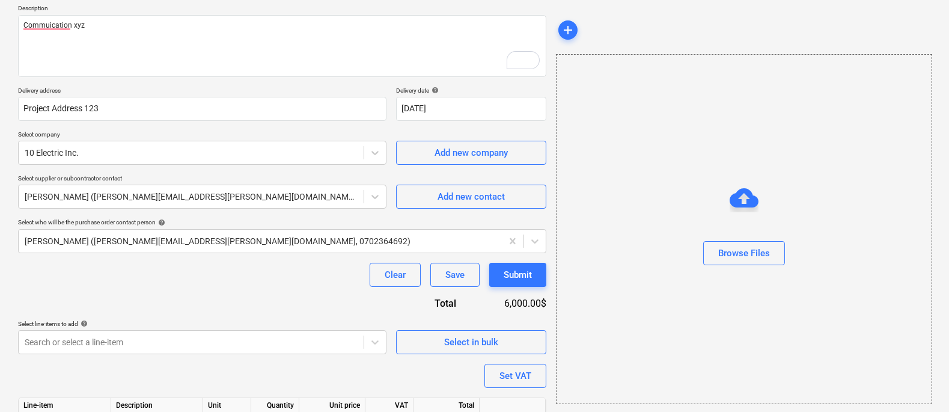
scroll to position [203, 0]
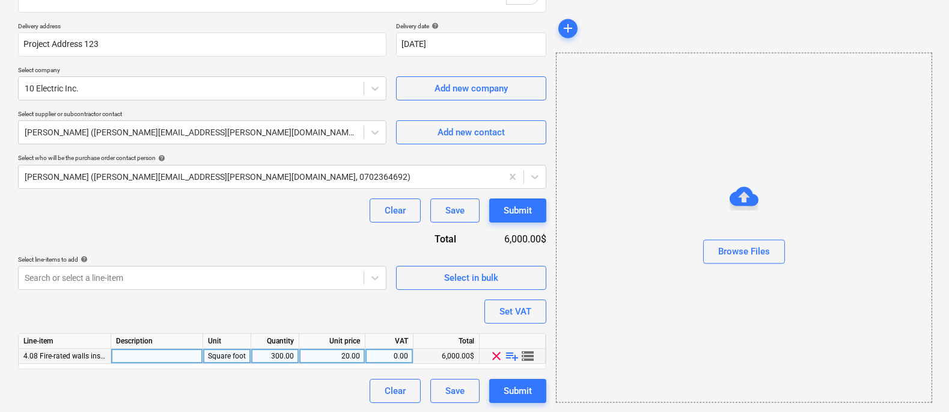
click at [513, 349] on span "playlist_add" at bounding box center [512, 356] width 14 height 14
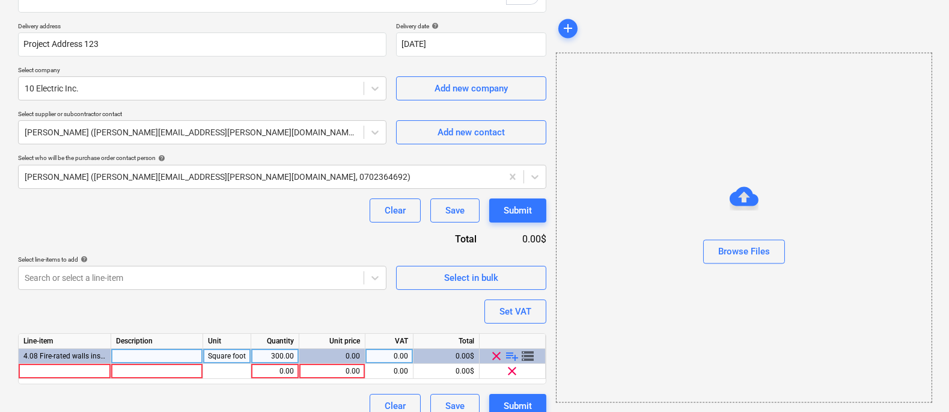
click at [513, 349] on span "playlist_add" at bounding box center [512, 356] width 14 height 14
type textarea "x"
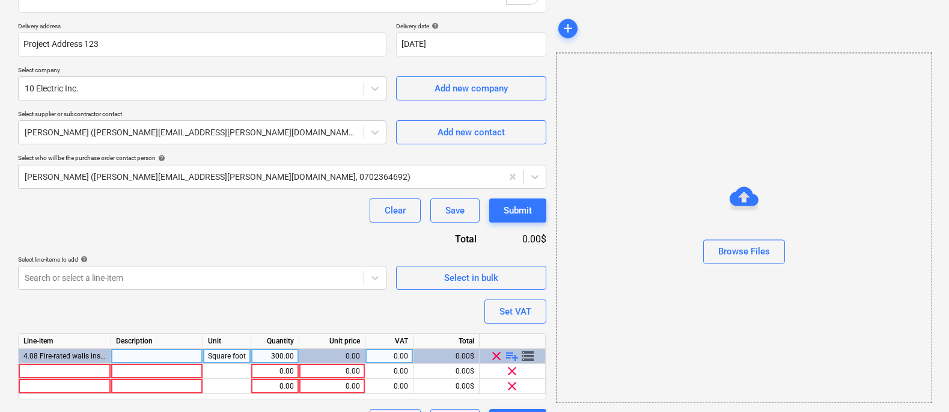
scroll to position [233, 0]
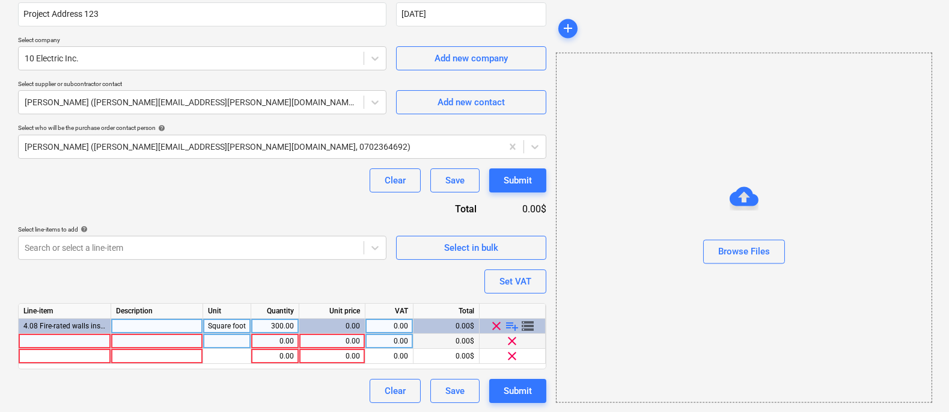
click at [78, 338] on div at bounding box center [65, 341] width 93 height 15
type input "Wall type 1"
type textarea "x"
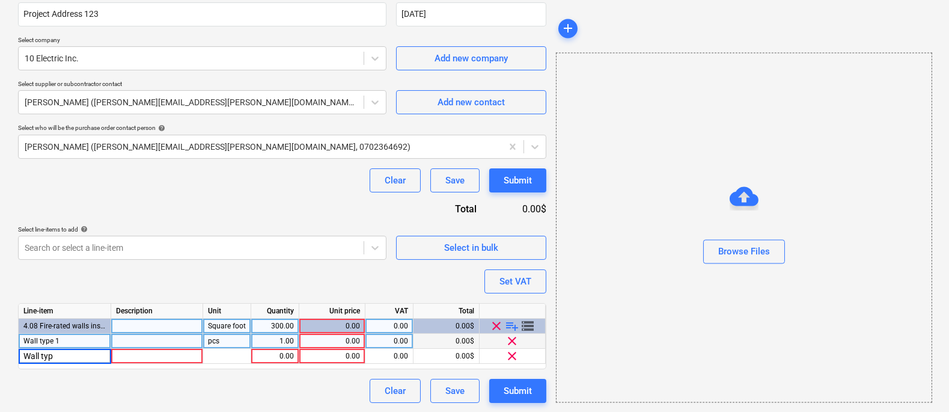
type input "Wall typ 2"
type textarea "x"
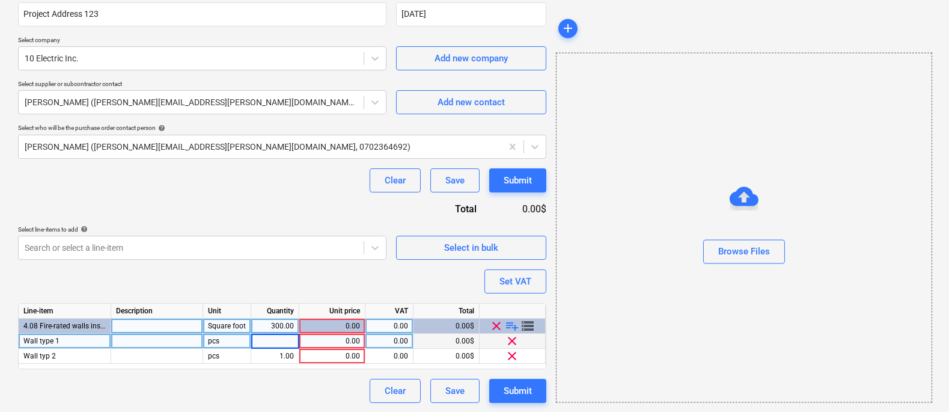
type input "5"
type textarea "x"
type input "100"
type textarea "x"
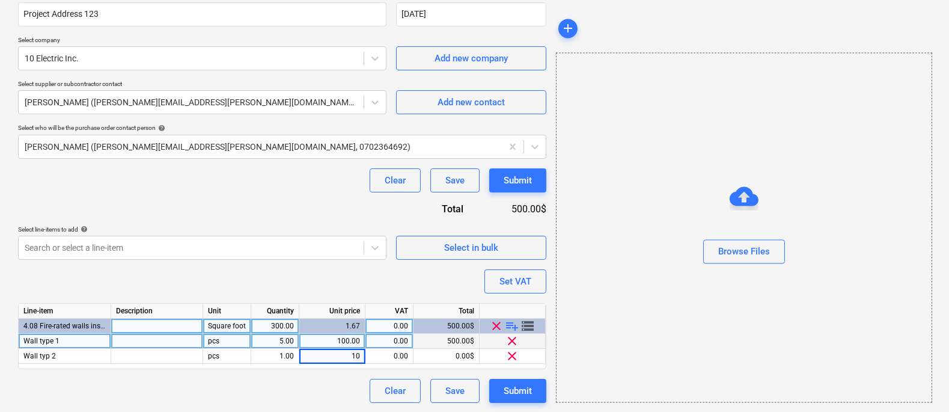
type input "100"
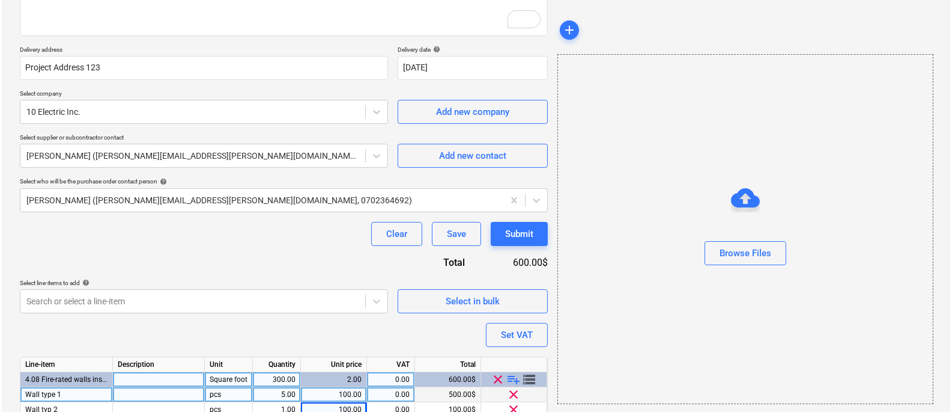
scroll to position [198, 0]
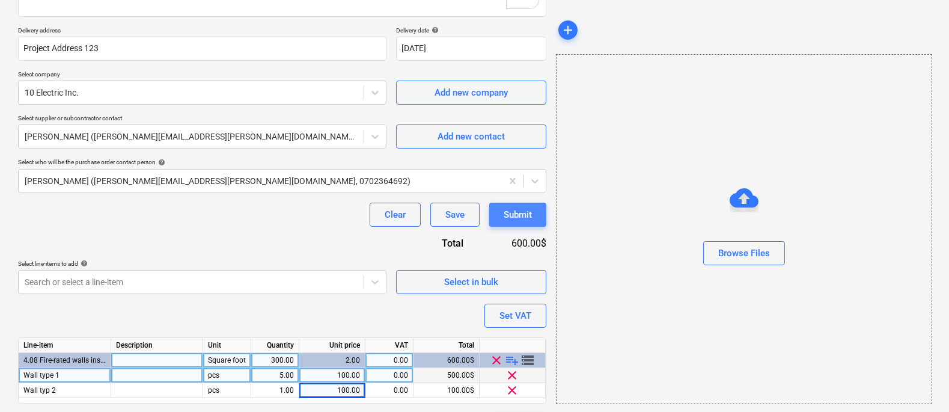
click at [521, 213] on div "Submit" at bounding box center [518, 215] width 28 height 16
type textarea "x"
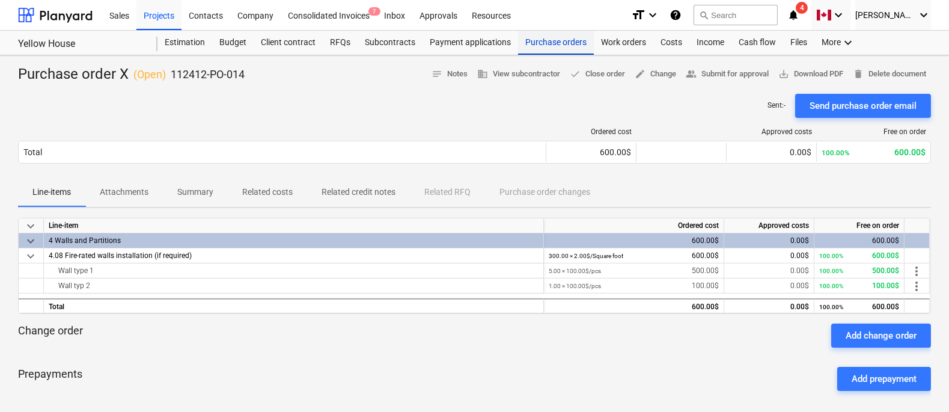
click at [542, 32] on div "Purchase orders" at bounding box center [556, 43] width 76 height 24
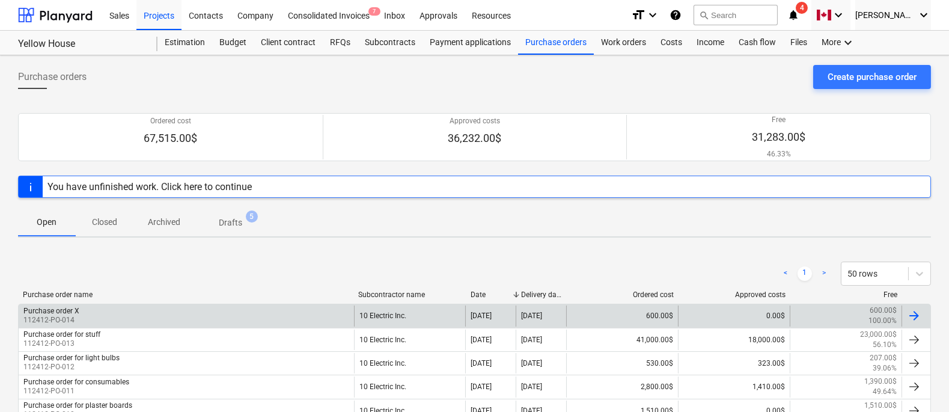
click at [234, 315] on div "Purchase order X 112412-PO-014" at bounding box center [186, 315] width 335 height 20
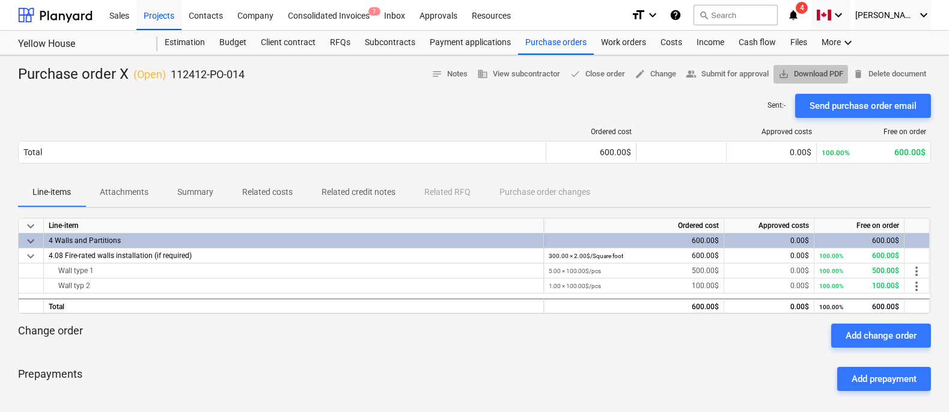
click at [792, 73] on span "save_alt Download PDF" at bounding box center [810, 74] width 65 height 14
click at [793, 40] on div "Files" at bounding box center [798, 43] width 31 height 24
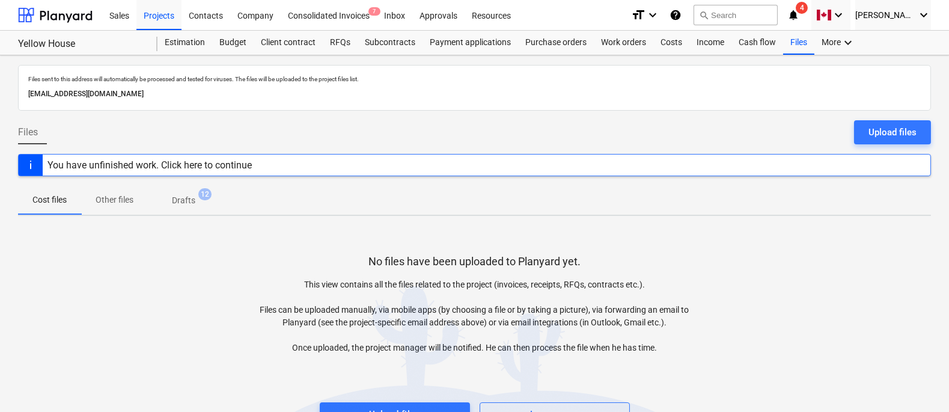
scroll to position [32, 0]
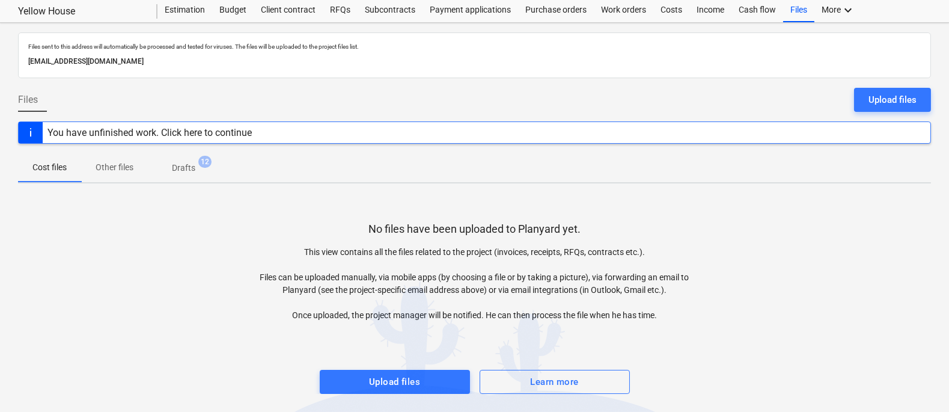
click at [886, 85] on div at bounding box center [474, 83] width 913 height 10
click at [886, 94] on div "Upload files" at bounding box center [892, 100] width 48 height 16
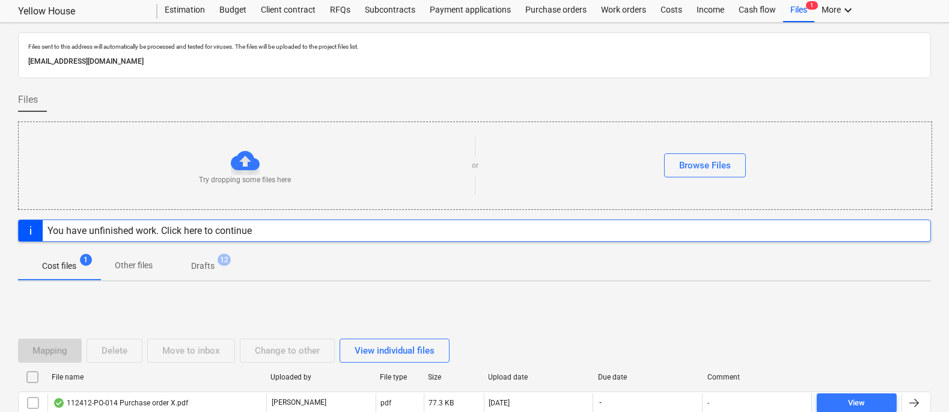
scroll to position [97, 0]
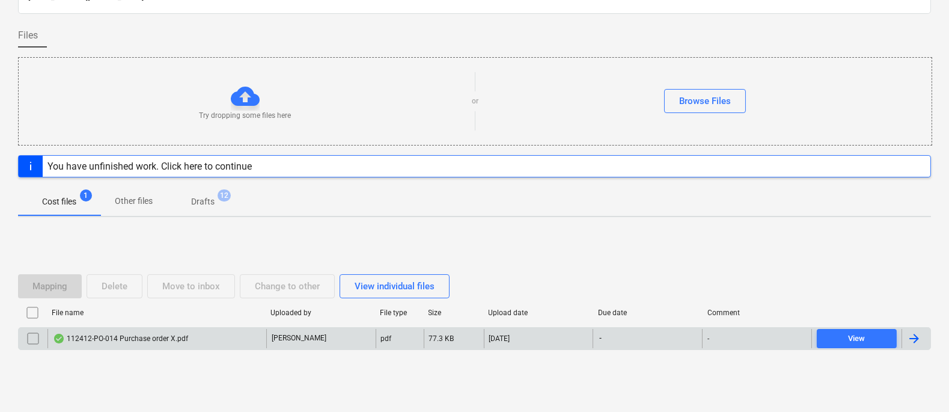
click at [108, 341] on div "112412-PO-014 Purchase order X.pdf" at bounding box center [156, 338] width 219 height 19
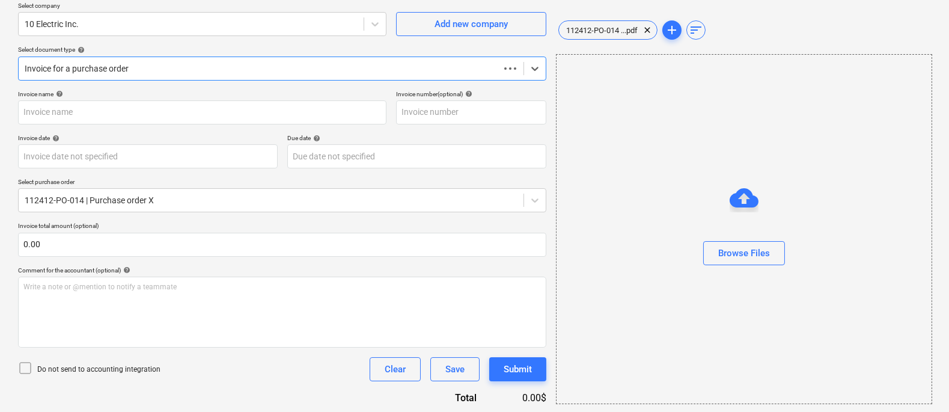
type input "112412-PO-014"
type input "[DATE]"
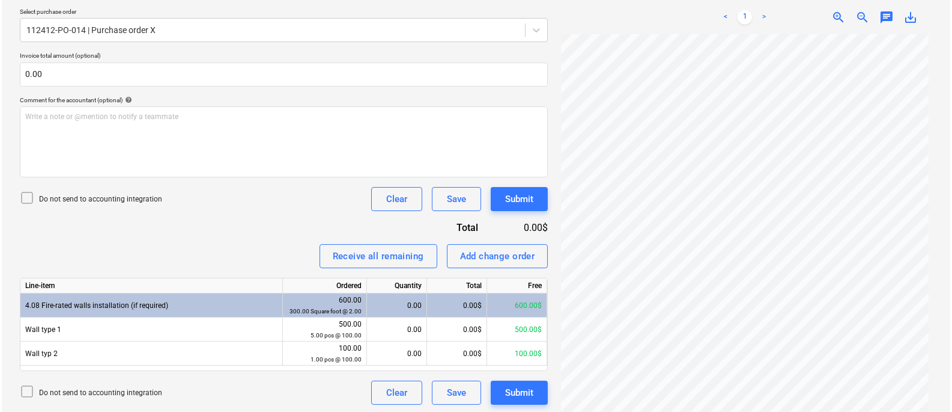
scroll to position [269, 0]
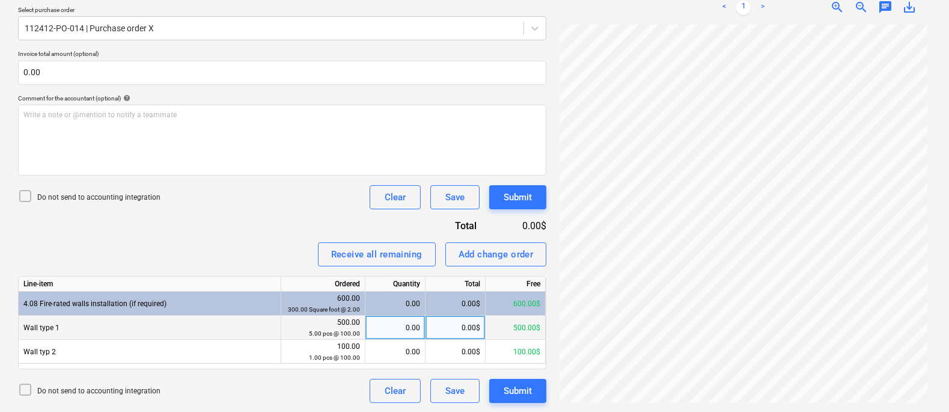
click at [401, 323] on div "0.00" at bounding box center [395, 327] width 50 height 24
type input "4"
type input "3"
click at [278, 215] on div "Invoice name help 112412-PO-014 Invoice number (optional) help 112412-PO-014 In…" at bounding box center [282, 160] width 528 height 484
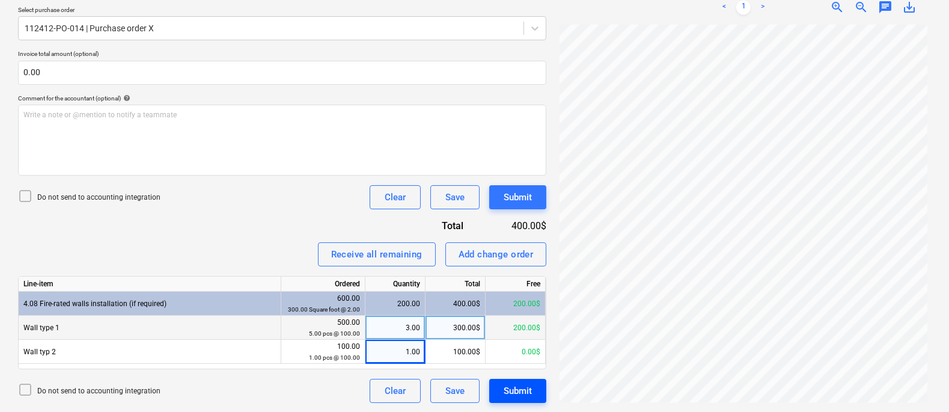
click at [510, 349] on div "Submit" at bounding box center [518, 391] width 28 height 16
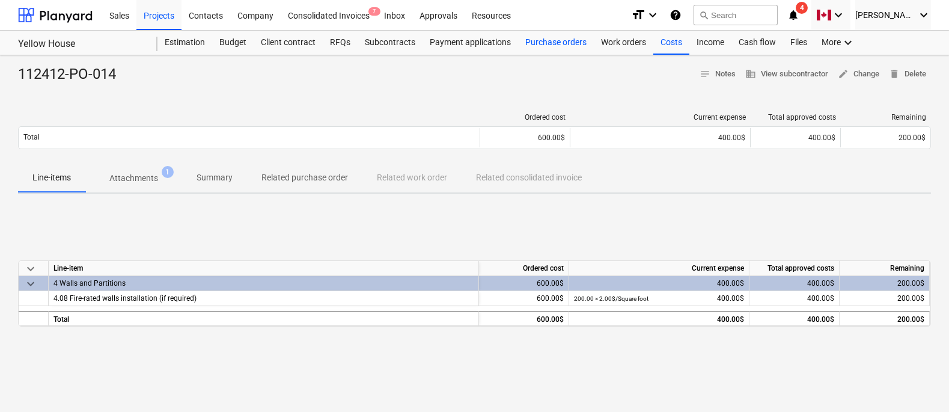
click at [545, 37] on div "Purchase orders" at bounding box center [556, 43] width 76 height 24
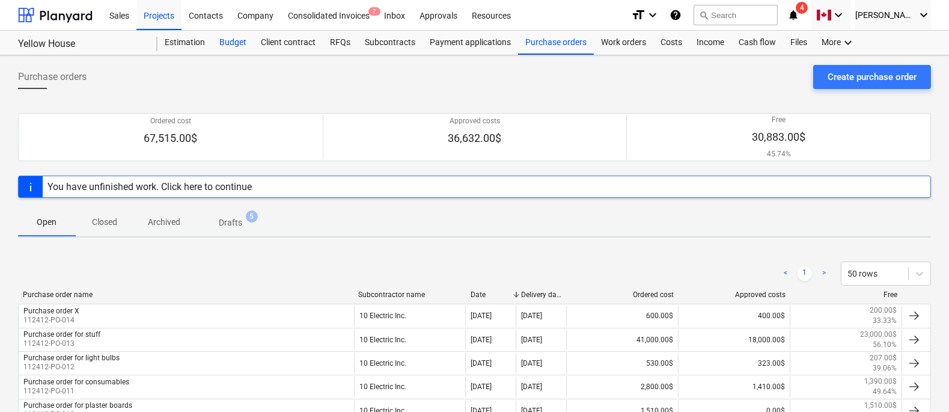
click at [234, 36] on div "Budget" at bounding box center [232, 43] width 41 height 24
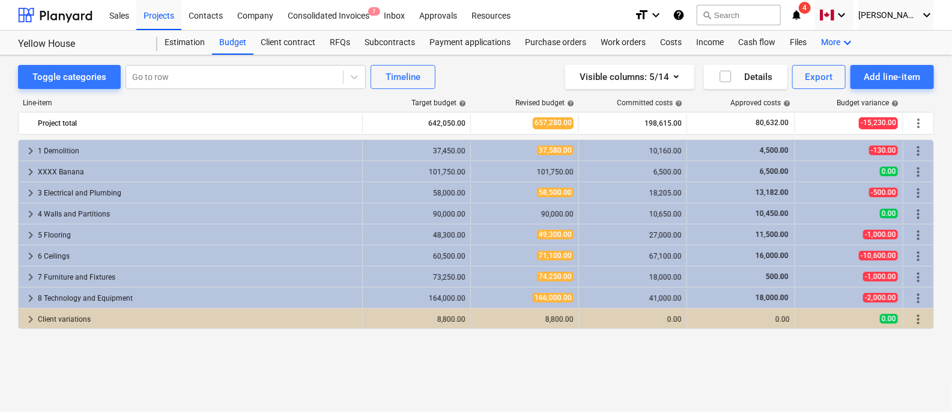
click at [841, 43] on icon "keyboard_arrow_down" at bounding box center [848, 42] width 14 height 14
click at [818, 90] on div "Settings" at bounding box center [826, 91] width 58 height 10
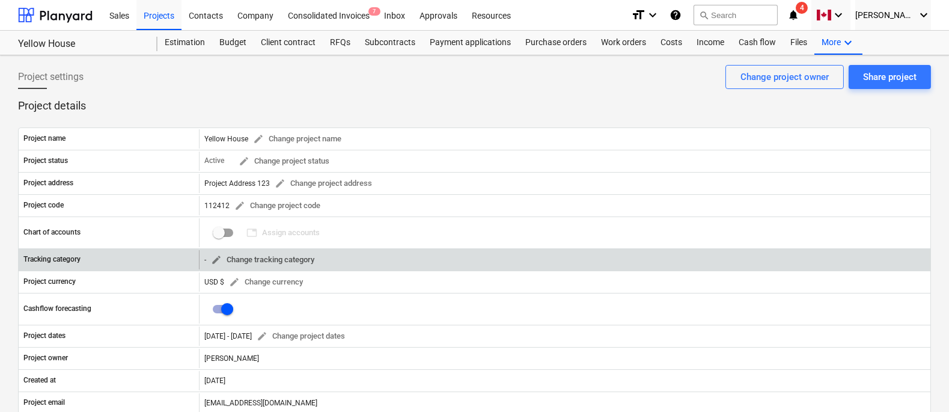
click at [277, 263] on span "edit Change tracking category" at bounding box center [262, 260] width 103 height 14
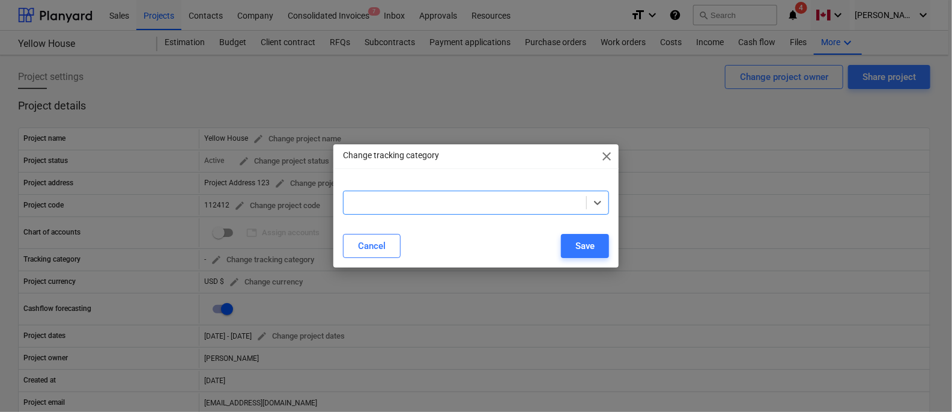
click at [453, 215] on div "Select is focused ,type to refine list, press Down to open the menu," at bounding box center [477, 202] width 286 height 43
click at [457, 204] on div at bounding box center [465, 203] width 231 height 12
click at [377, 249] on div "Cancel" at bounding box center [372, 246] width 28 height 16
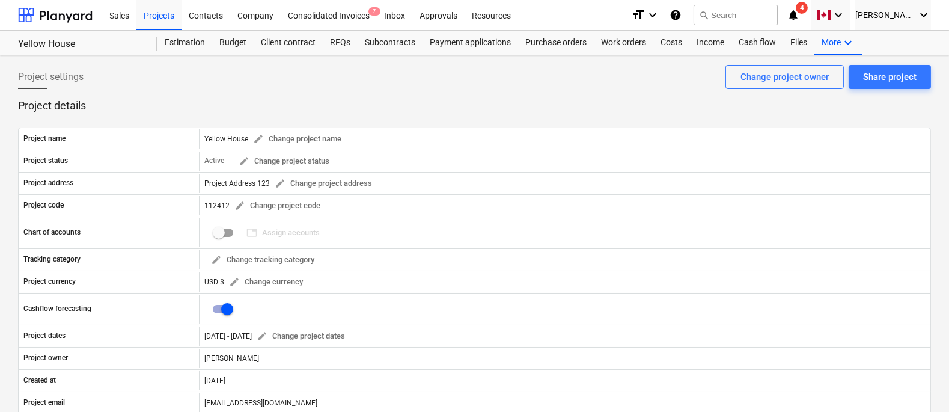
click at [276, 109] on p "Project details" at bounding box center [474, 106] width 913 height 14
click at [263, 90] on div "Project settings Share project Change project owner" at bounding box center [474, 82] width 913 height 34
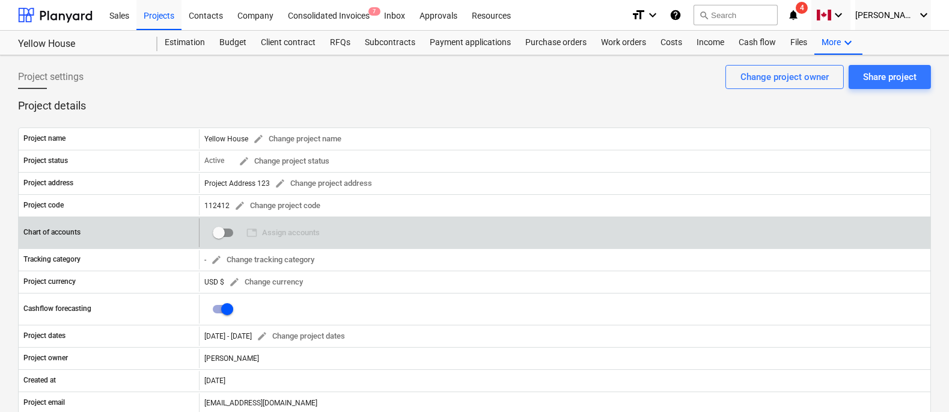
click at [270, 231] on span "table Assign accounts 0" at bounding box center [283, 233] width 83 height 19
click at [217, 229] on input "checkbox" at bounding box center [218, 232] width 29 height 29
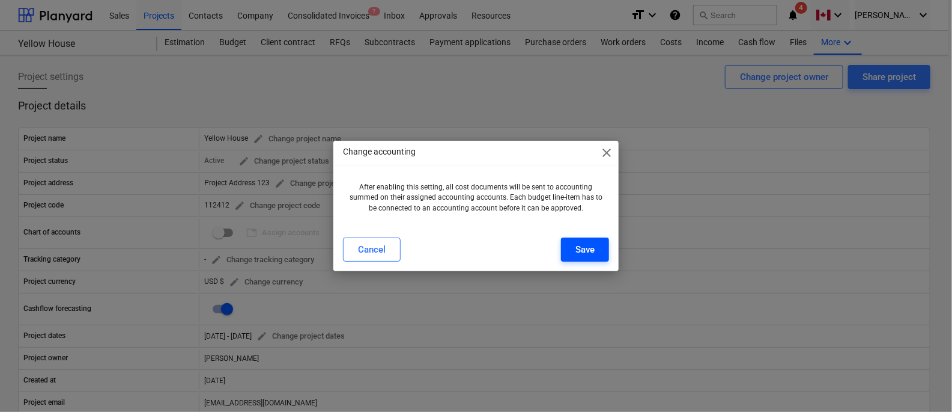
click at [593, 251] on div "Save" at bounding box center [585, 250] width 19 height 16
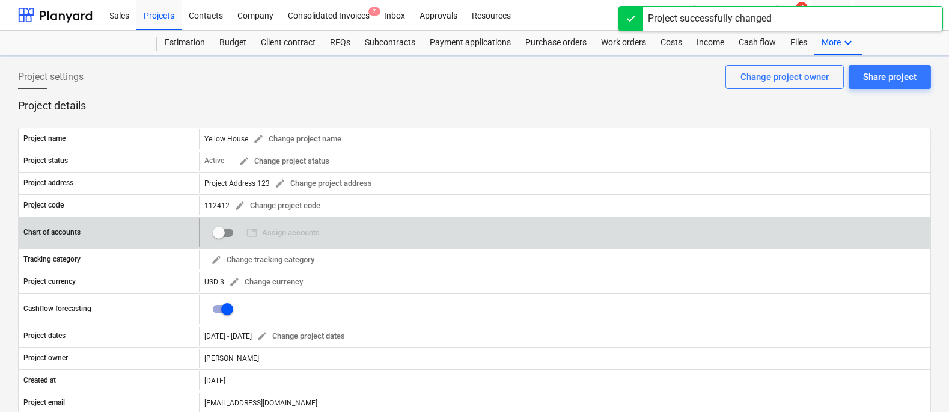
checkbox input "true"
click at [298, 235] on span "table Assign accounts" at bounding box center [282, 233] width 73 height 14
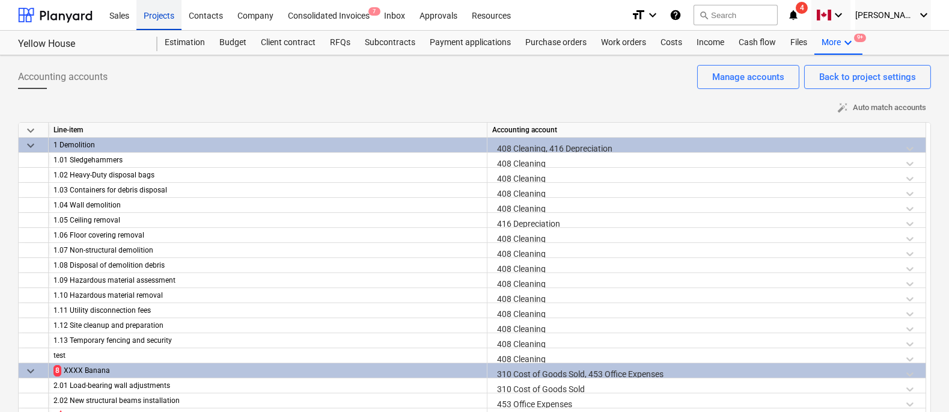
click at [154, 18] on div "Projects" at bounding box center [158, 14] width 45 height 31
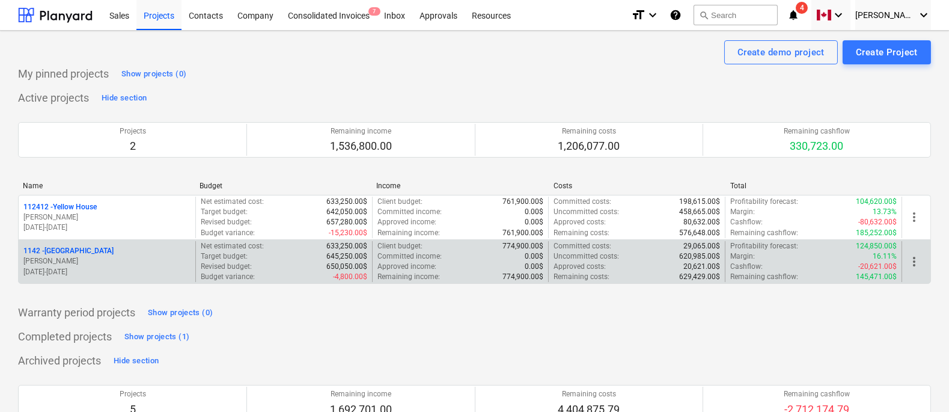
click at [131, 267] on p "[DATE] - [DATE]" at bounding box center [106, 272] width 167 height 10
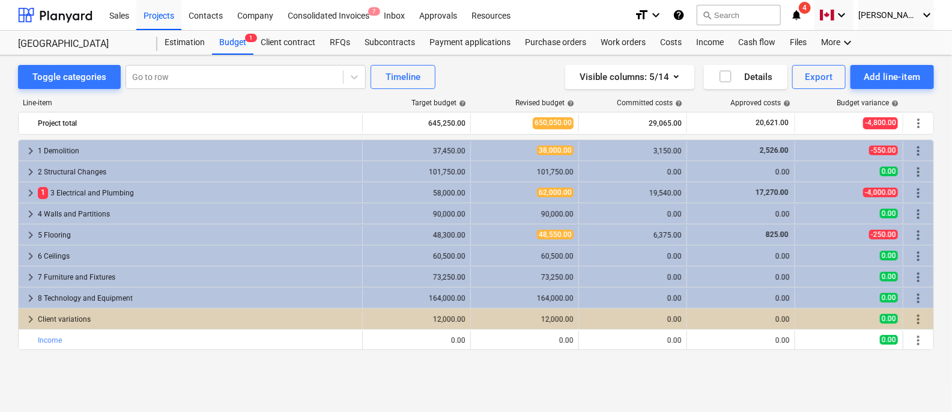
drag, startPoint x: 101, startPoint y: 40, endPoint x: 18, endPoint y: 47, distance: 83.2
click at [18, 47] on div "[GEOGRAPHIC_DATA]" at bounding box center [80, 44] width 125 height 13
drag, startPoint x: 17, startPoint y: 46, endPoint x: 73, endPoint y: 46, distance: 55.3
click at [73, 46] on div "[GEOGRAPHIC_DATA]" at bounding box center [80, 44] width 125 height 13
click at [818, 43] on div "More keyboard_arrow_down" at bounding box center [838, 43] width 48 height 24
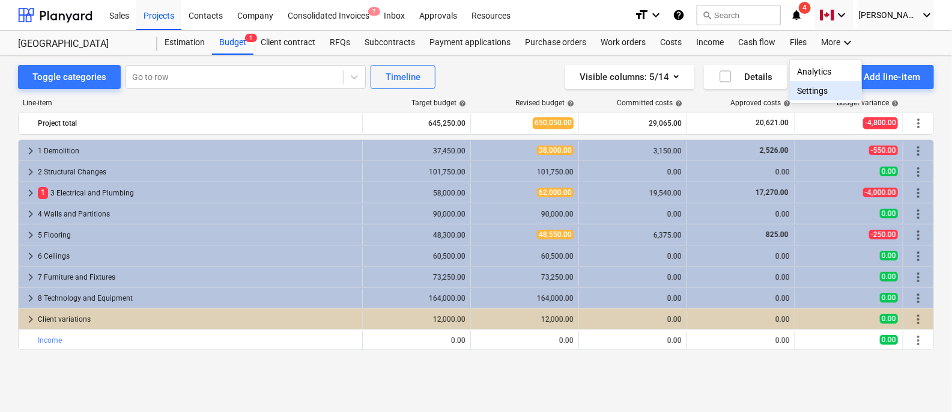
click at [808, 90] on div "Settings" at bounding box center [826, 91] width 58 height 10
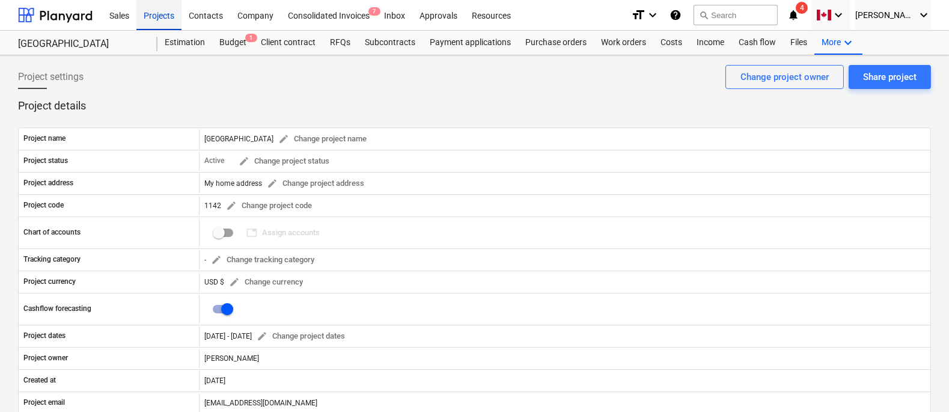
click at [162, 15] on div "Projects" at bounding box center [158, 14] width 45 height 31
